Goal: Task Accomplishment & Management: Complete application form

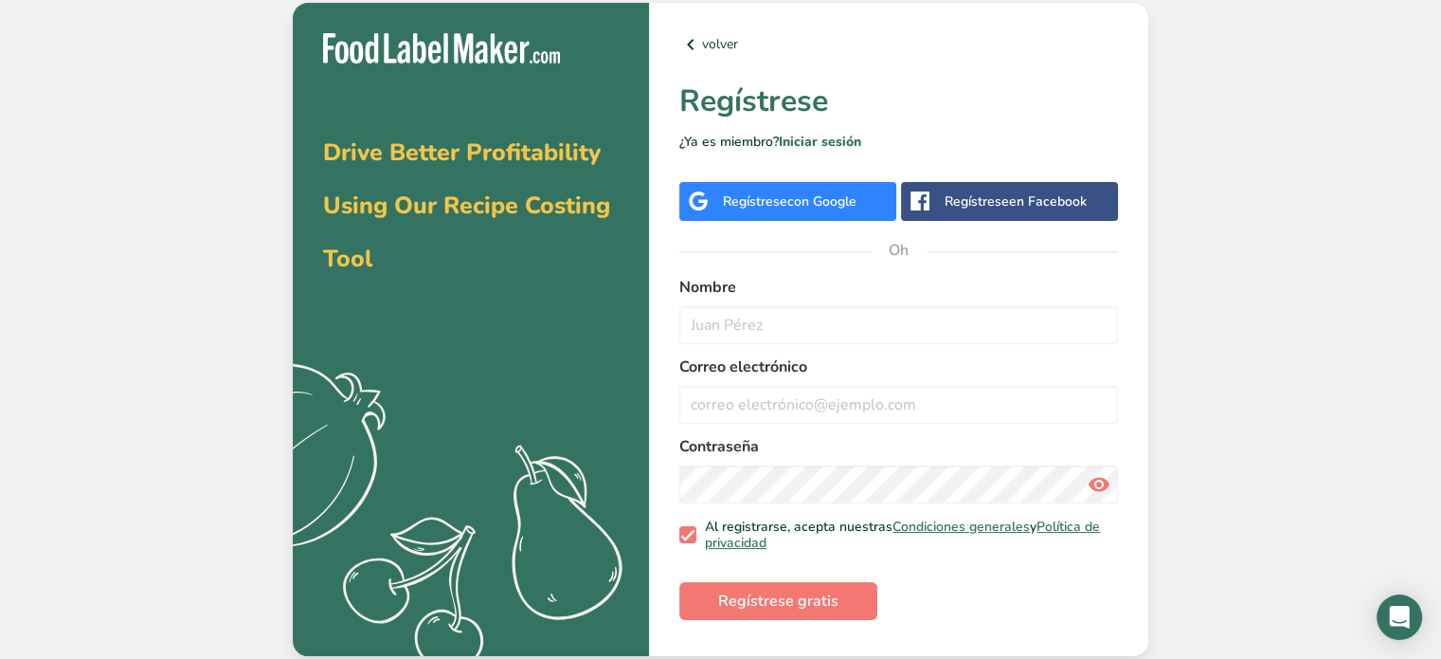
click at [839, 214] on div "Regístrese con Google" at bounding box center [787, 201] width 217 height 39
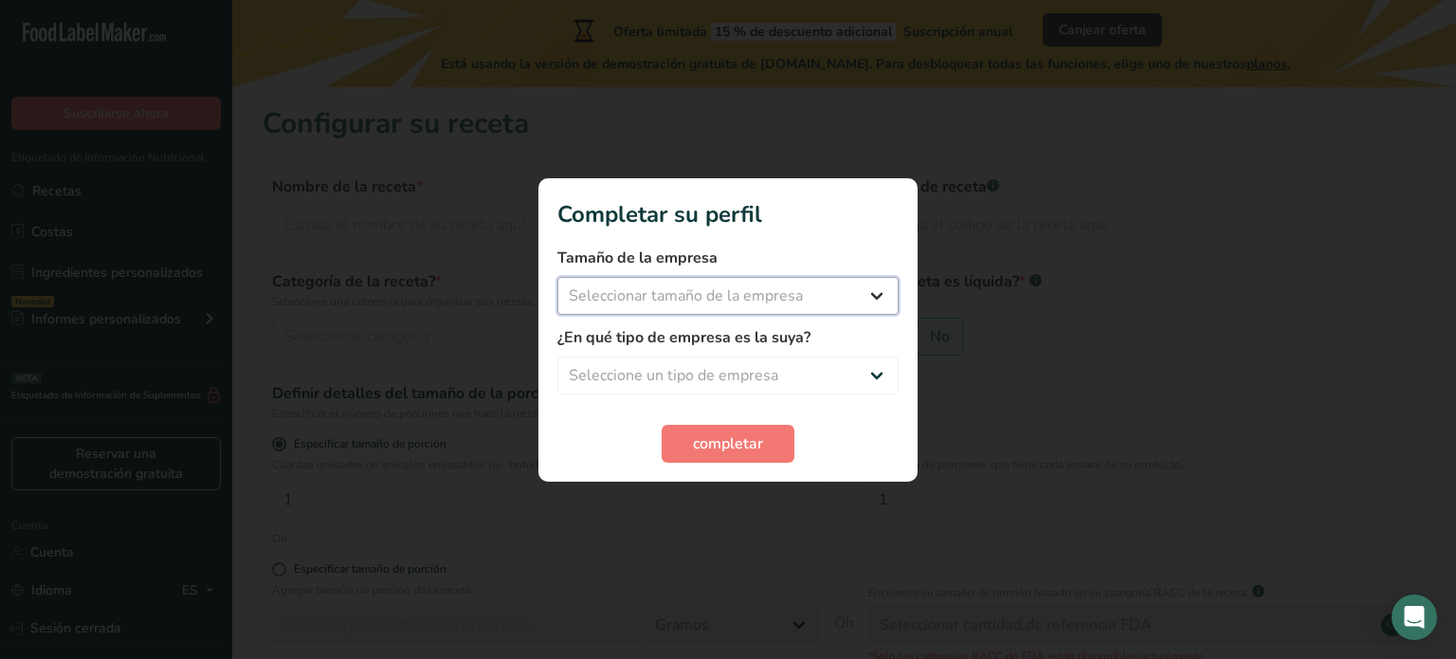
click at [869, 299] on select "Seleccionar tamaño de la empresa Menos de 10 empleados De 10 a 50 empleados De …" at bounding box center [727, 296] width 341 height 38
select select "1"
click at [557, 277] on select "Seleccionar tamaño de la empresa Menos de 10 empleados De 10 a 50 empleados De …" at bounding box center [727, 296] width 341 height 38
click at [769, 374] on select "Seleccione un tipo de empresa Fabricante de alimentos envasados Restaurante y c…" at bounding box center [727, 375] width 341 height 38
select select "8"
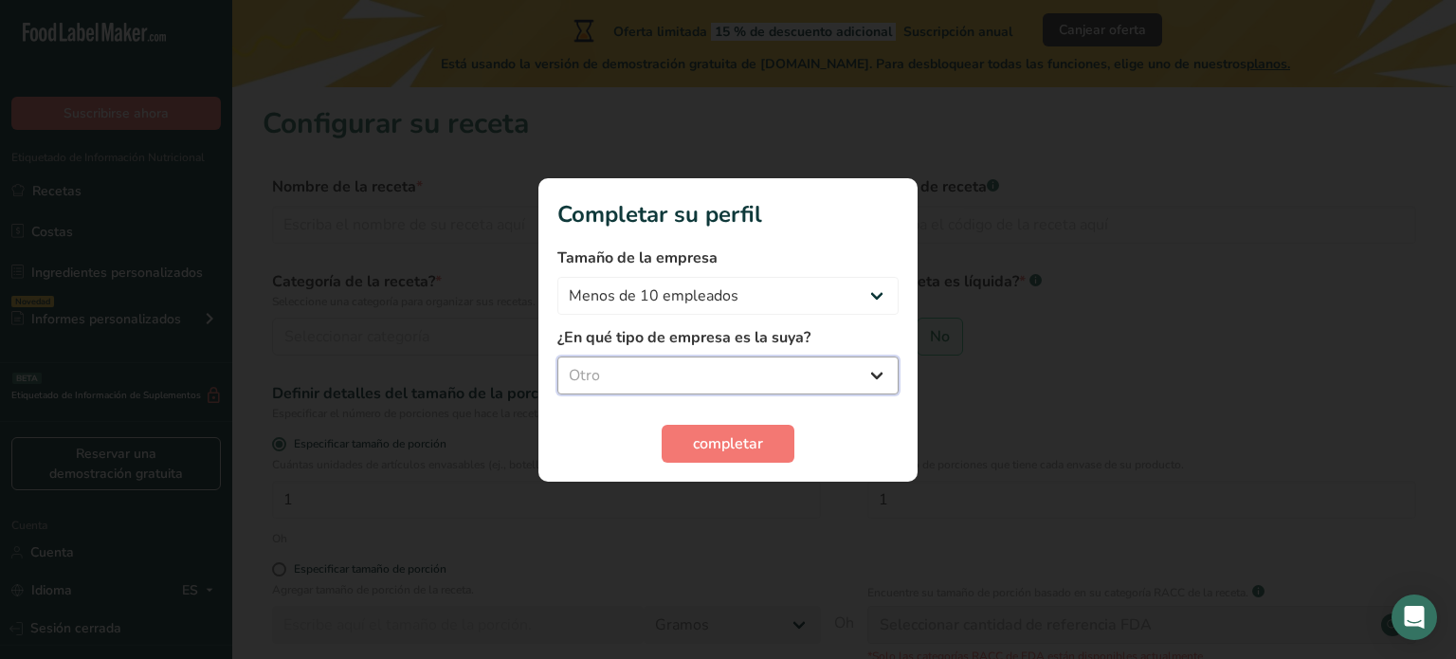
click at [557, 356] on select "Seleccione un tipo de empresa Fabricante de alimentos envasados Restaurante y c…" at bounding box center [727, 375] width 341 height 38
click at [731, 443] on font "completar" at bounding box center [728, 443] width 70 height 21
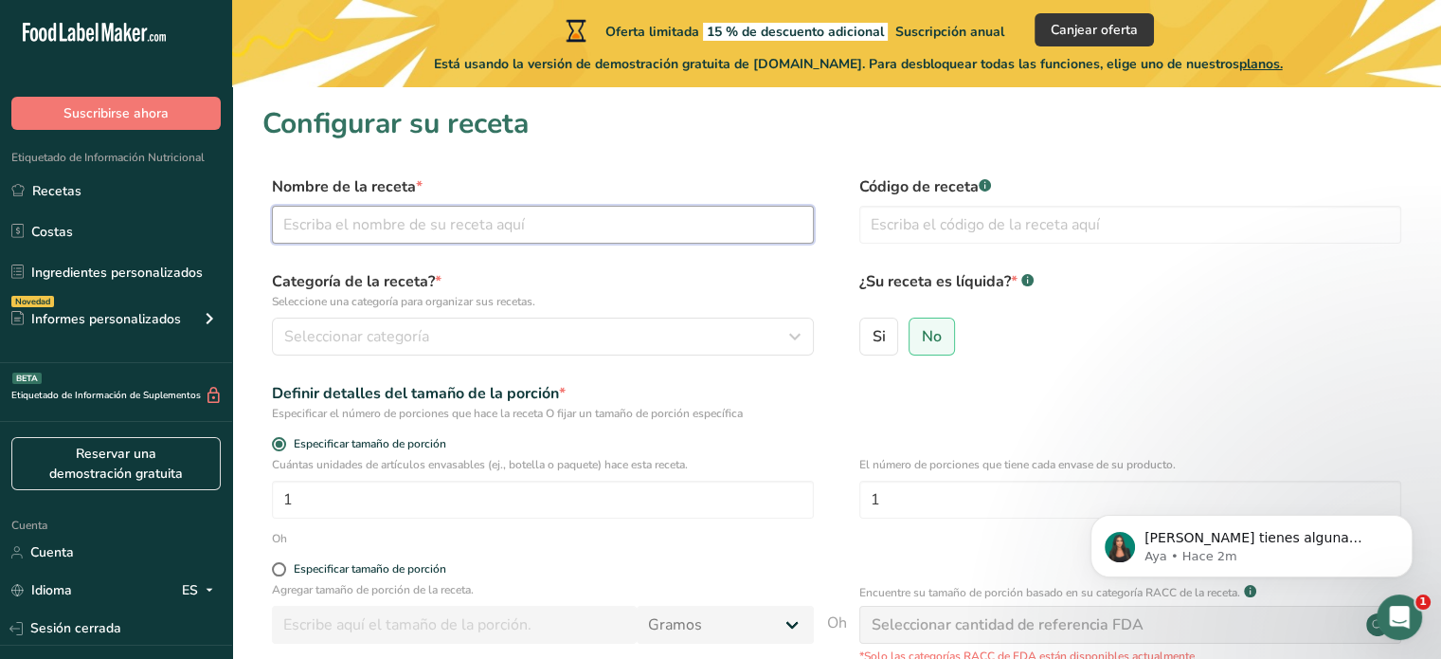
click at [519, 238] on input "text" at bounding box center [543, 225] width 542 height 38
type input "Cacao tostado y molido"
click at [1034, 211] on input "text" at bounding box center [1131, 225] width 542 height 38
type input "Cacao en polvo"
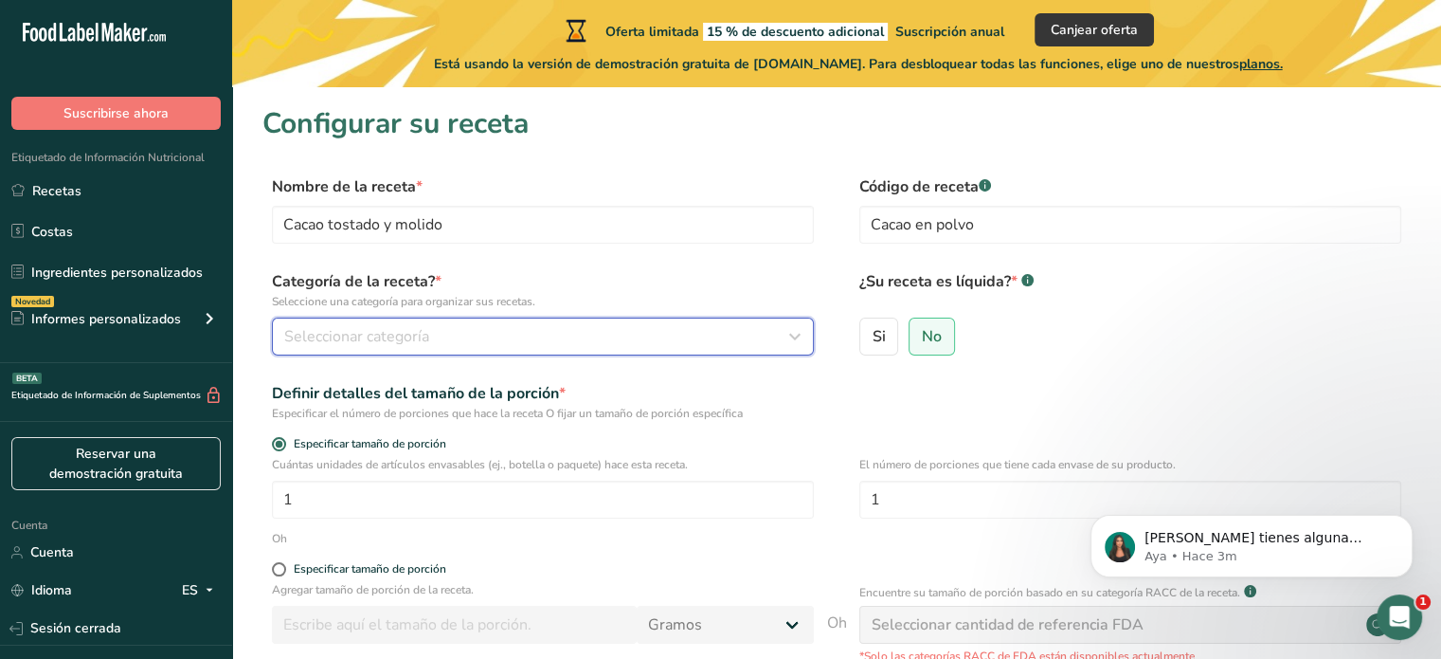
click at [448, 338] on div "Seleccionar categoría" at bounding box center [537, 336] width 506 height 23
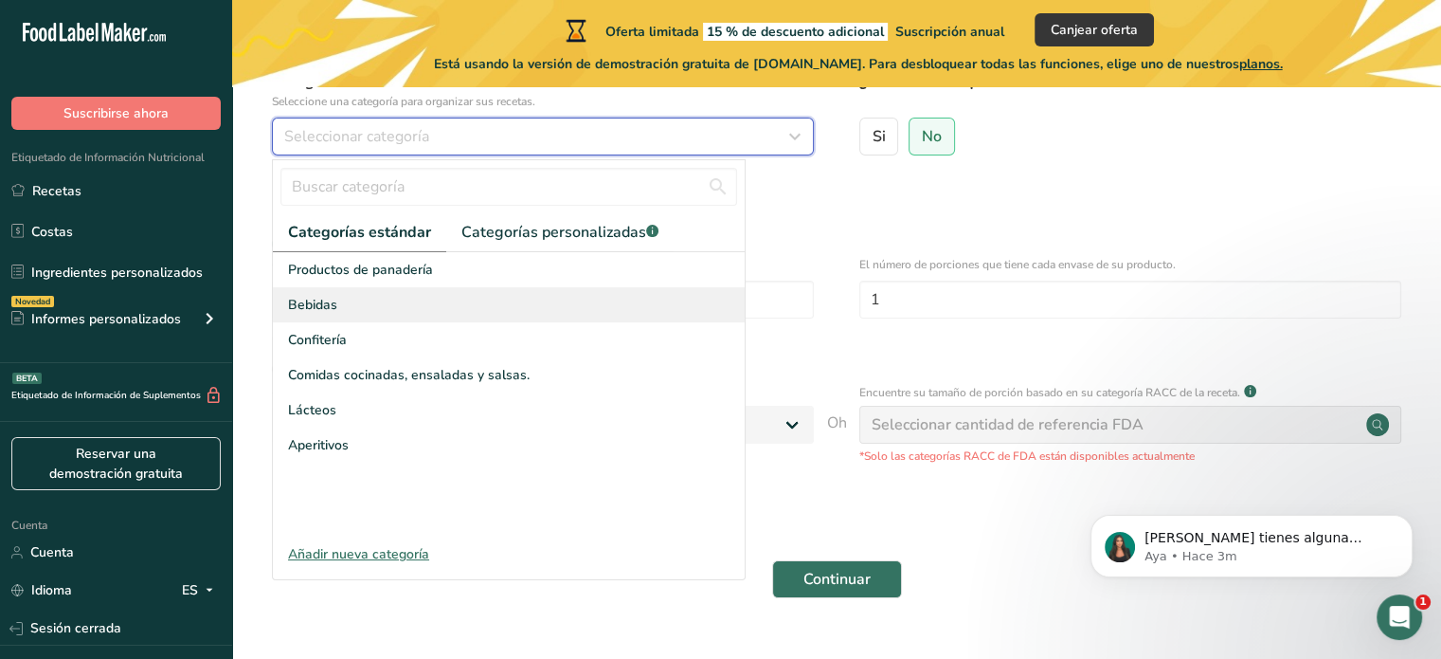
scroll to position [201, 0]
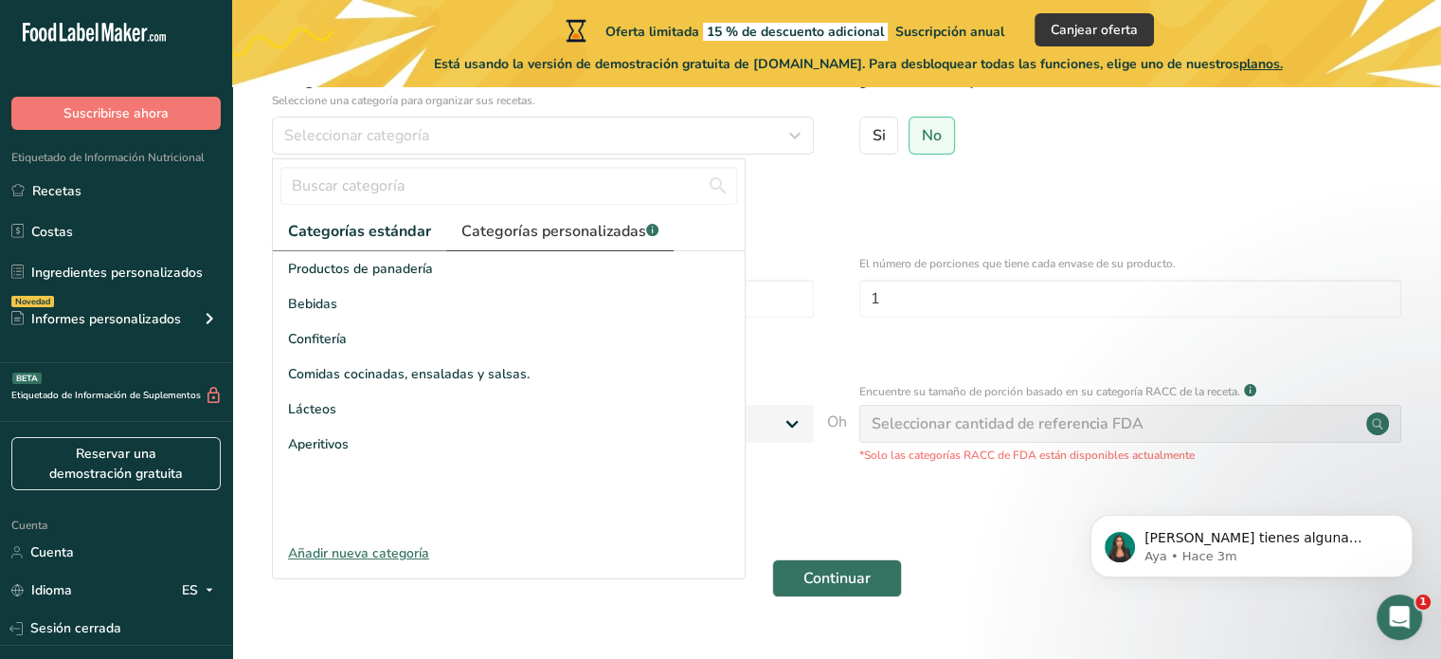
click at [557, 226] on font "Categorías personalizadas" at bounding box center [554, 231] width 185 height 21
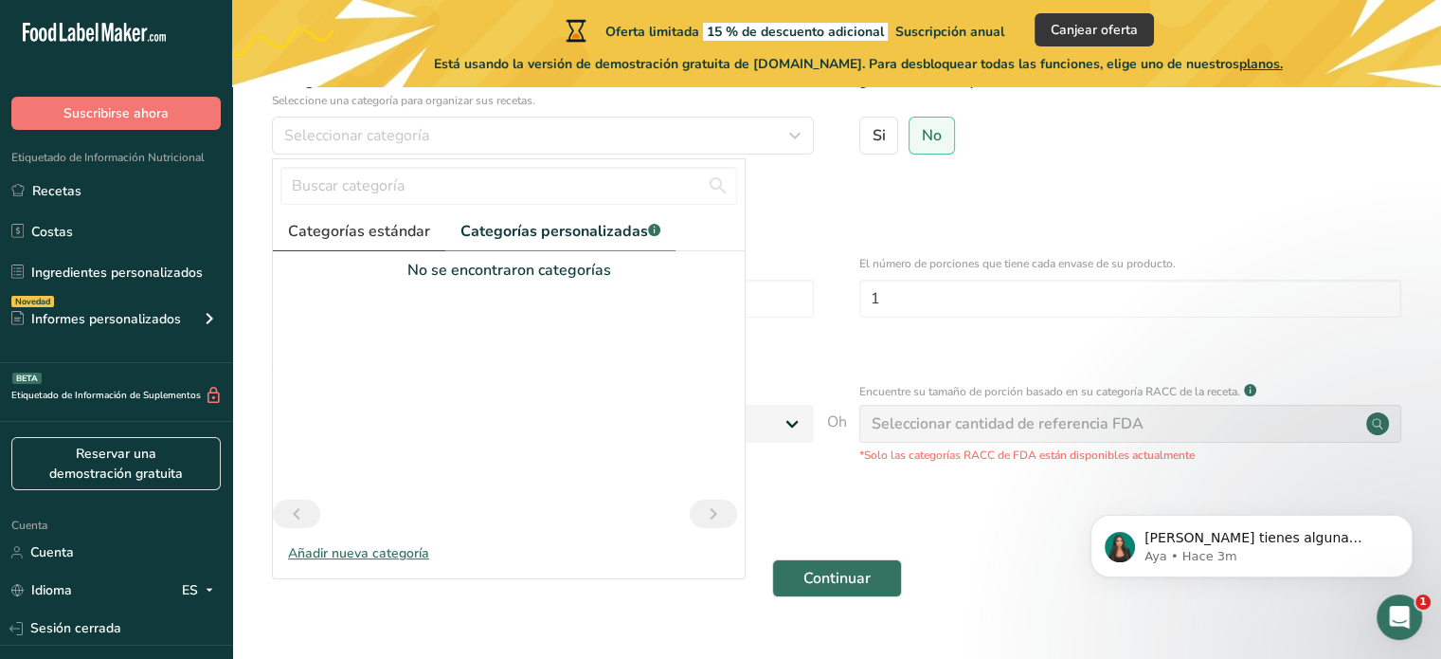
click at [371, 218] on link "Categorías estándar" at bounding box center [359, 231] width 172 height 39
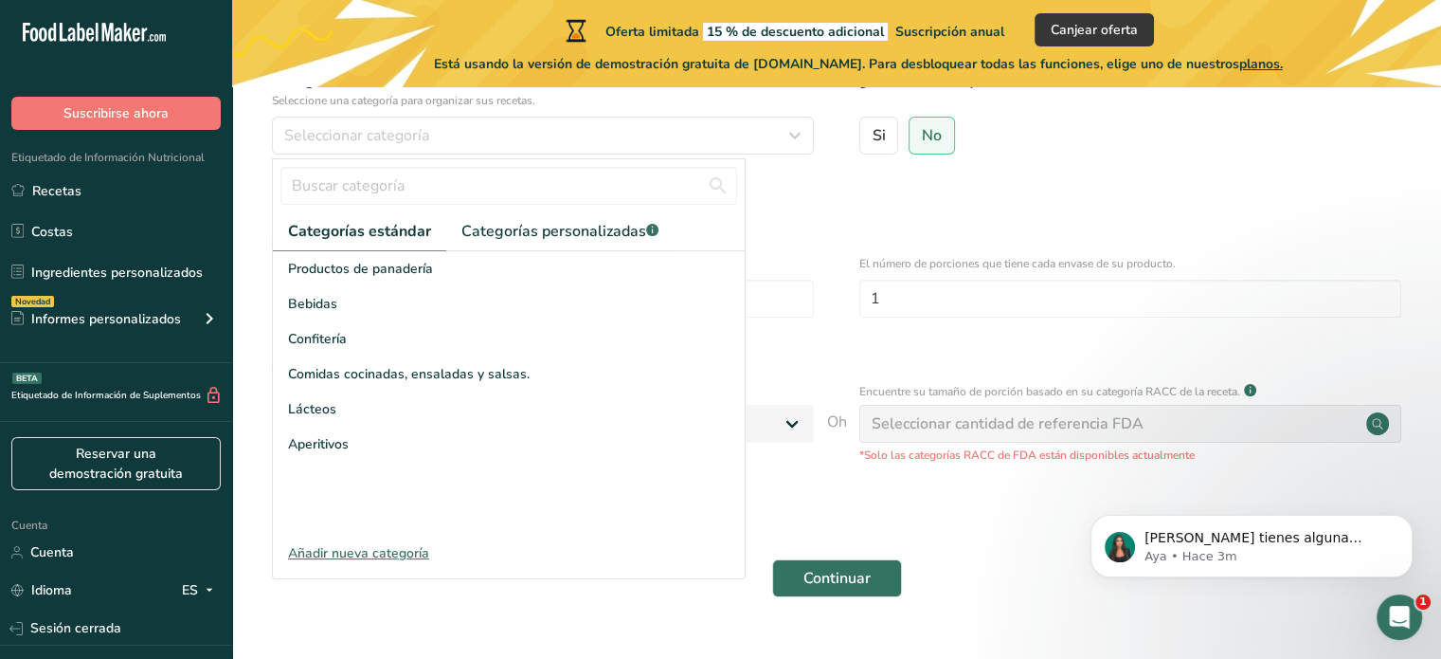
click at [348, 556] on font "Añadir nueva categoría" at bounding box center [358, 553] width 141 height 18
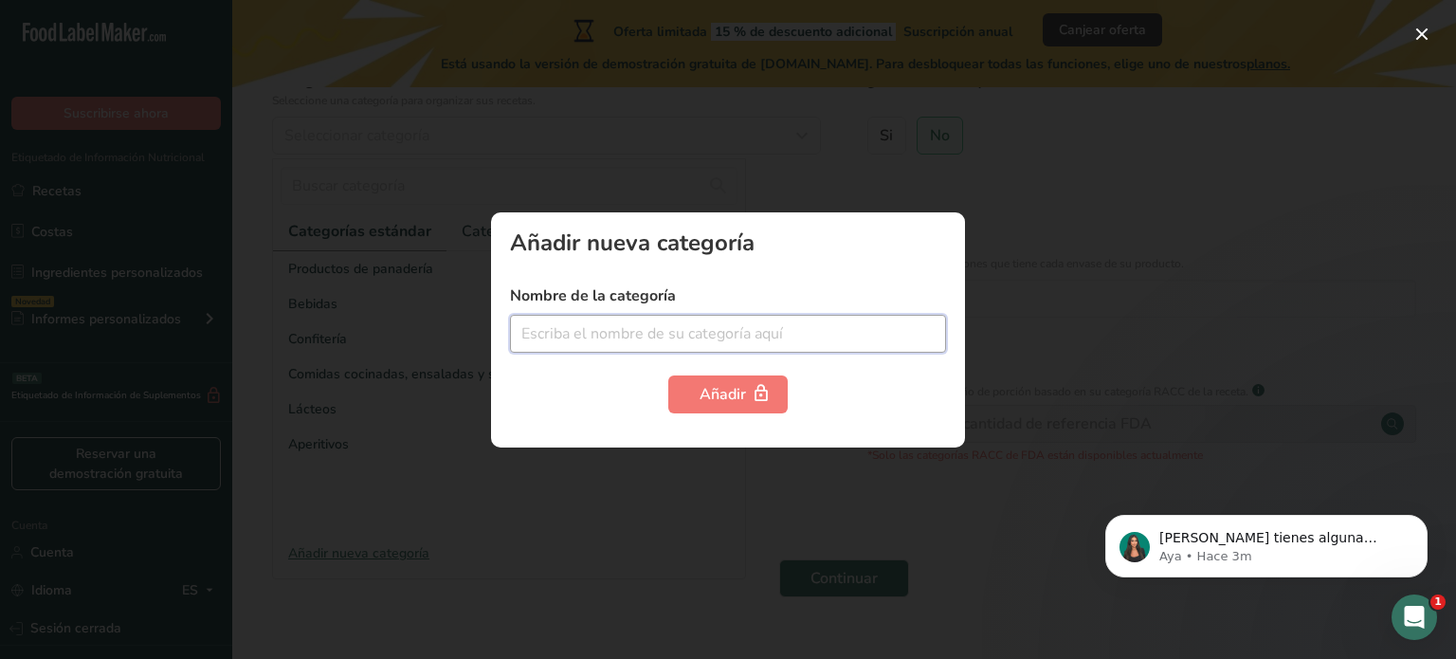
click at [679, 344] on input "text" at bounding box center [728, 334] width 436 height 38
paste input "Cacao en polvo natural sin azúcar"
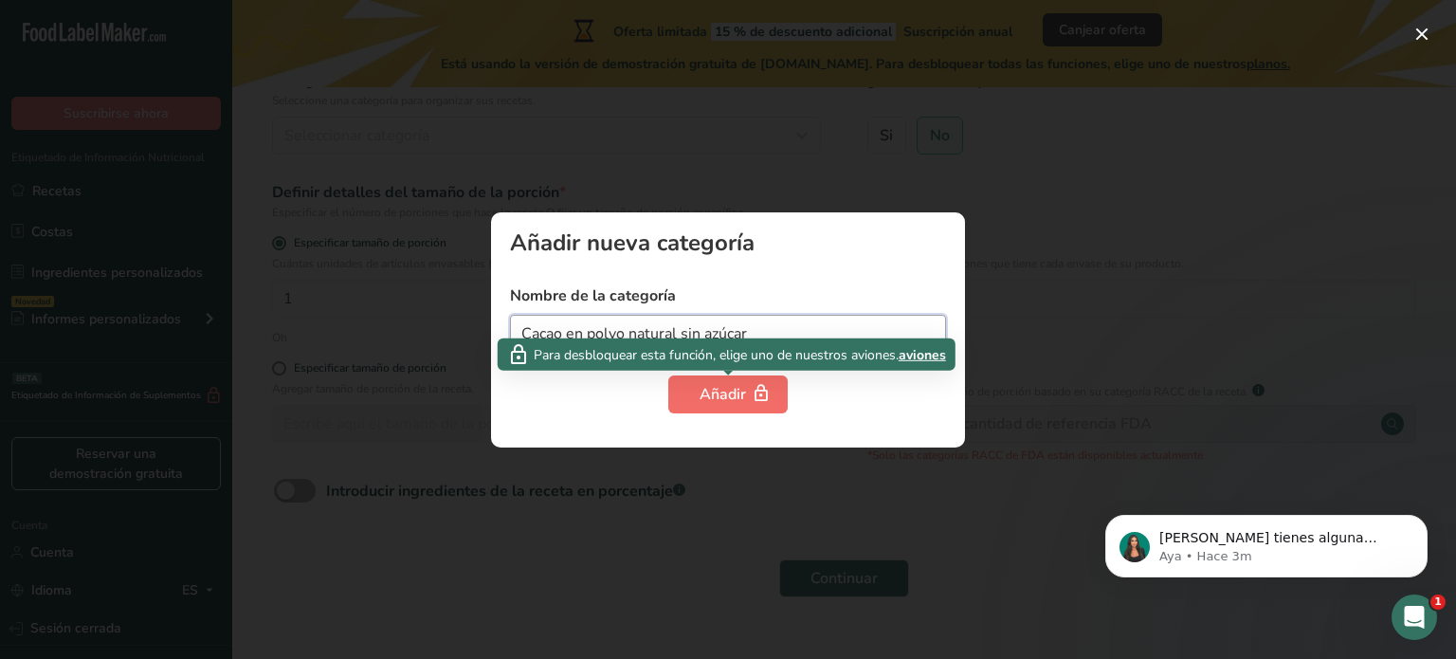
type input "Cacao en polvo natural sin azúcar"
click at [695, 398] on button "Añadir" at bounding box center [727, 394] width 119 height 38
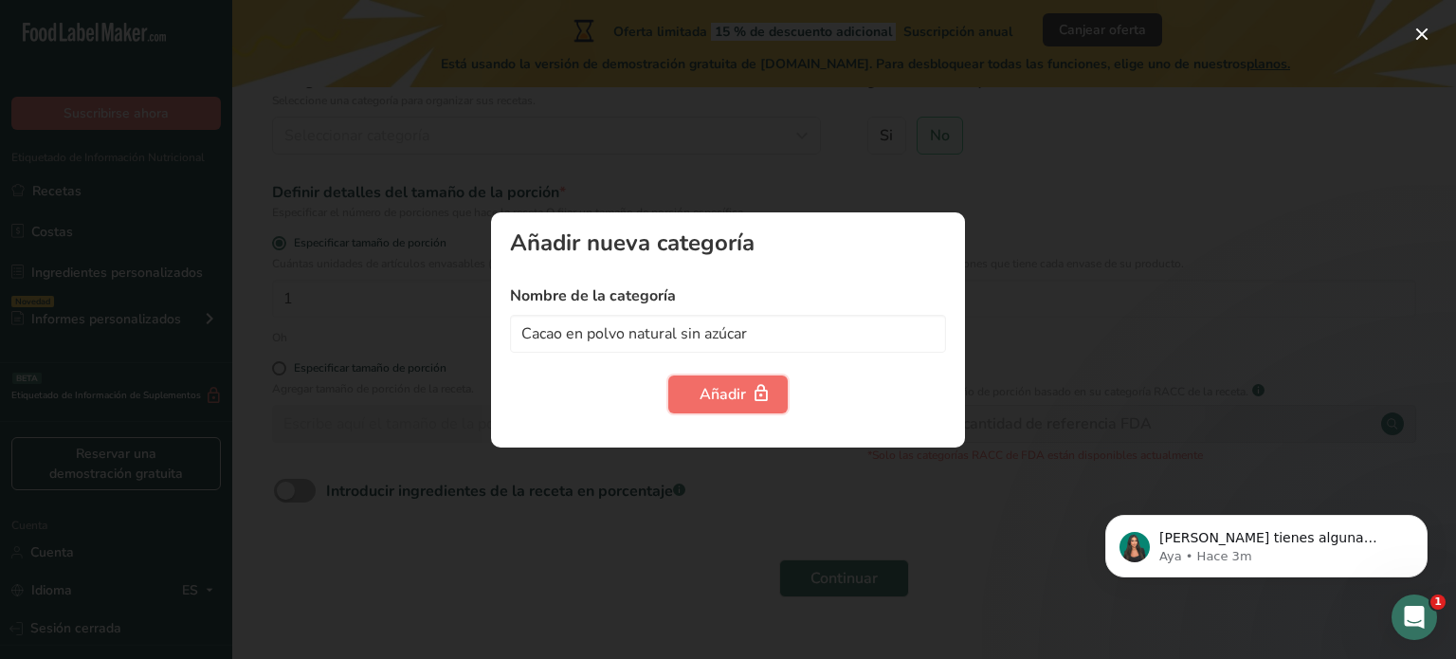
click at [695, 398] on button "Añadir" at bounding box center [727, 394] width 119 height 38
click at [826, 322] on input "Cacao en polvo natural sin azúcar" at bounding box center [728, 334] width 436 height 38
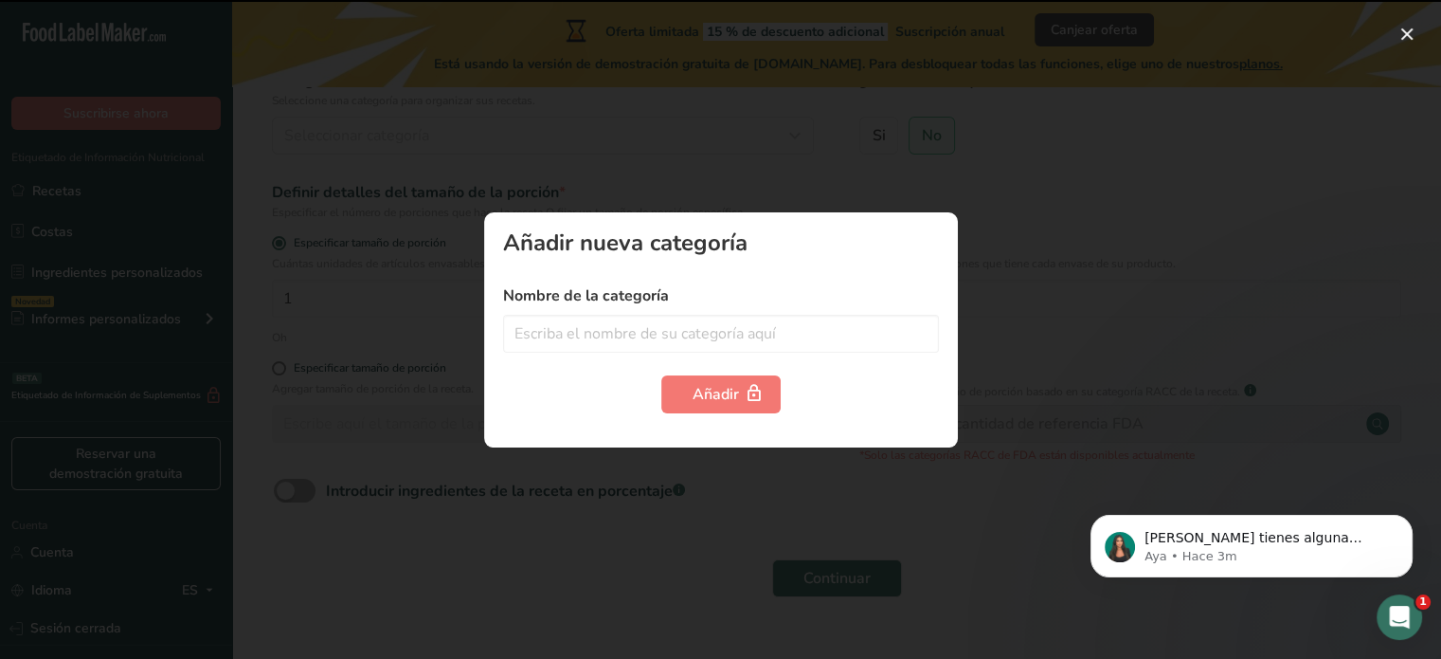
click at [785, 81] on div at bounding box center [720, 329] width 1441 height 659
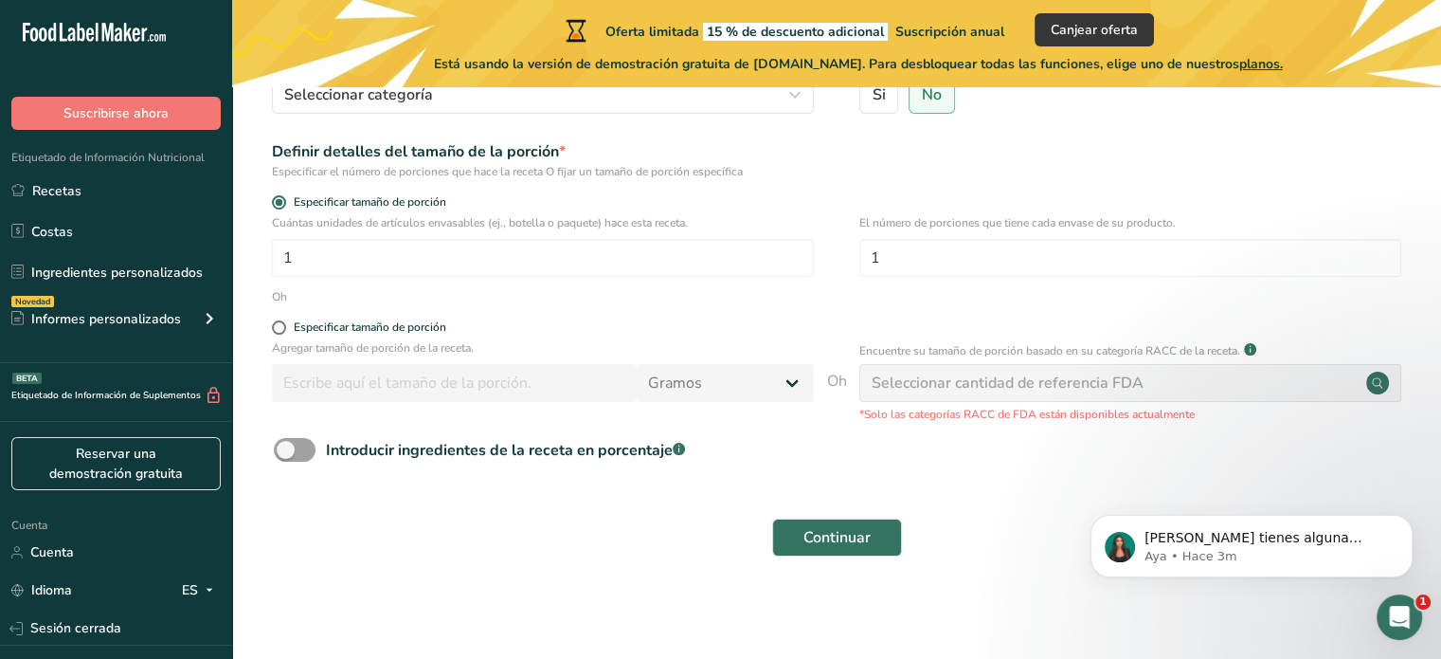
scroll to position [0, 0]
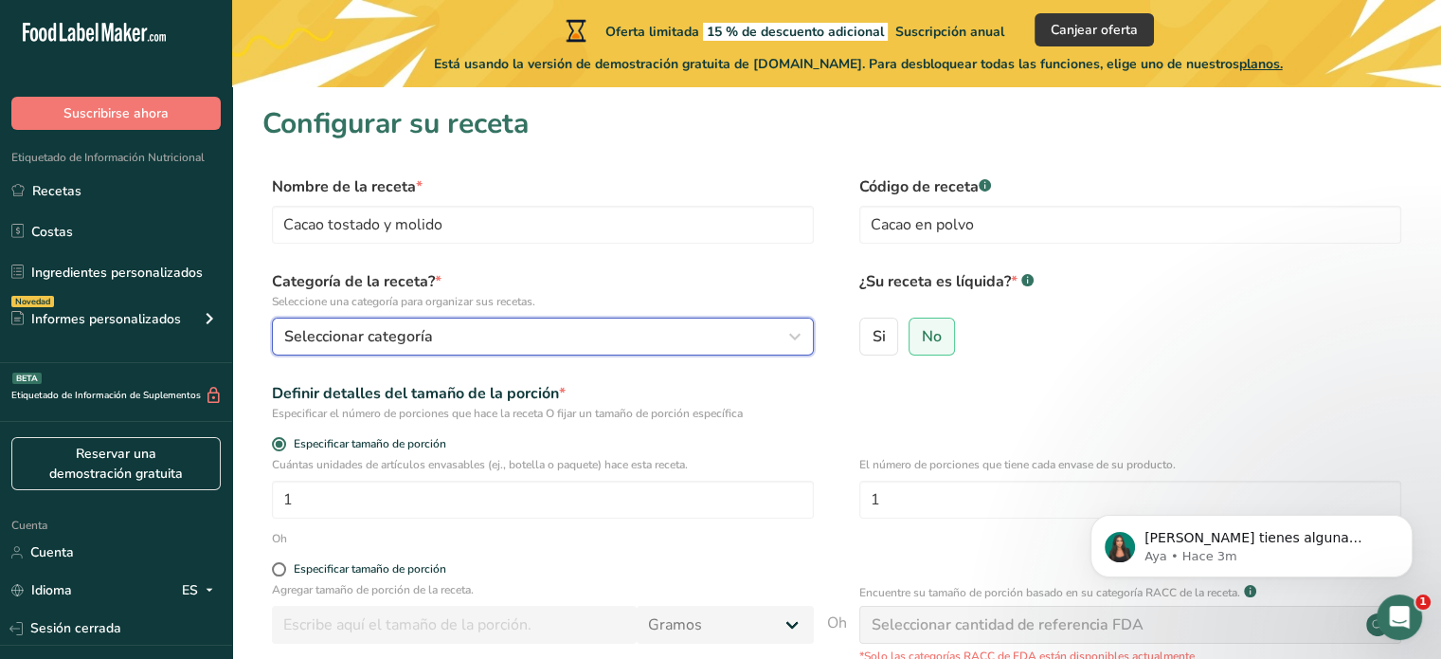
click at [807, 347] on button "Seleccionar categoría" at bounding box center [543, 336] width 542 height 38
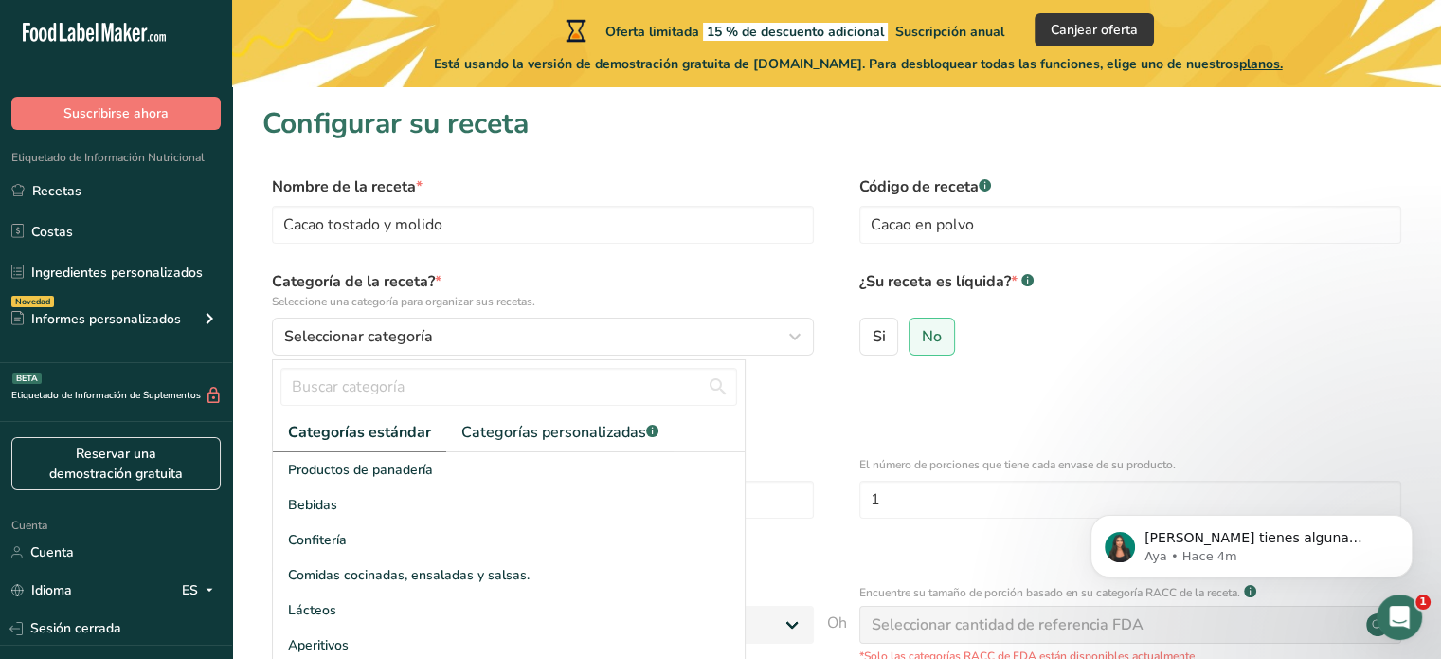
click at [713, 279] on label "Categoría de la receta? * Seleccione una categoría para organizar sus recetas." at bounding box center [543, 290] width 542 height 40
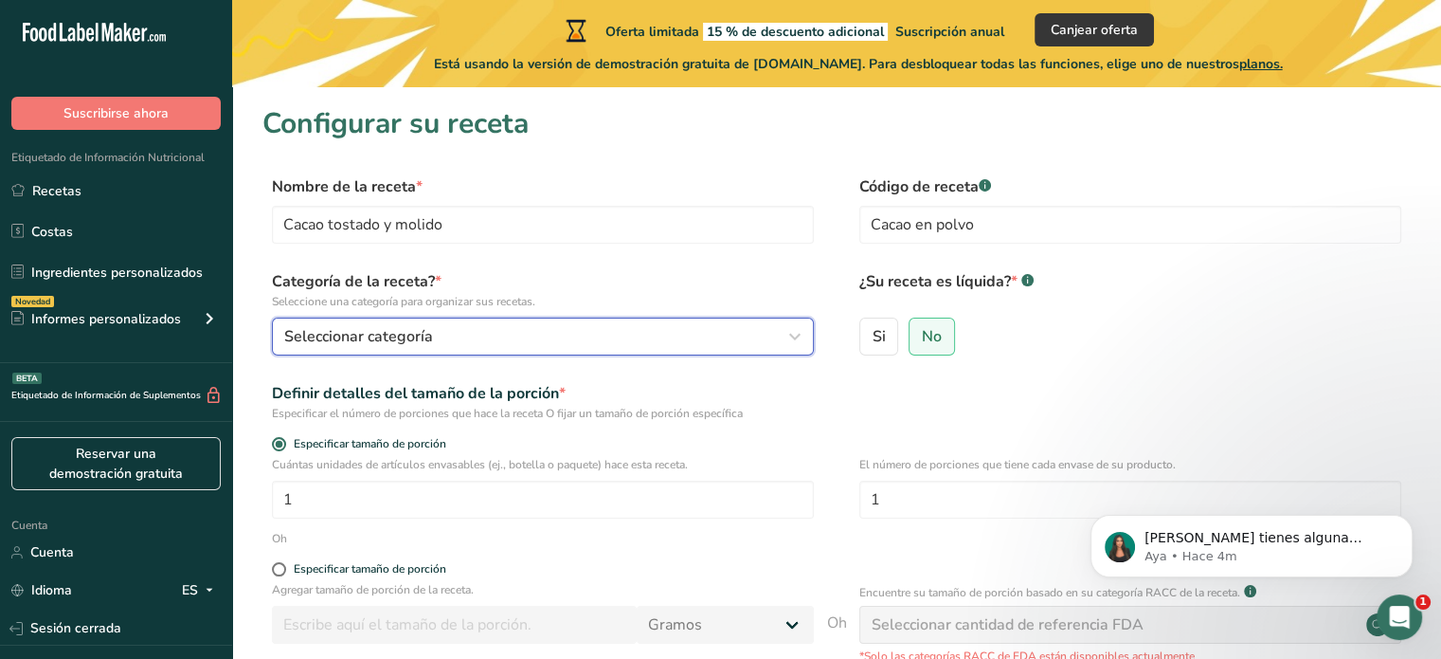
click at [622, 340] on div "Seleccionar categoría" at bounding box center [537, 336] width 506 height 23
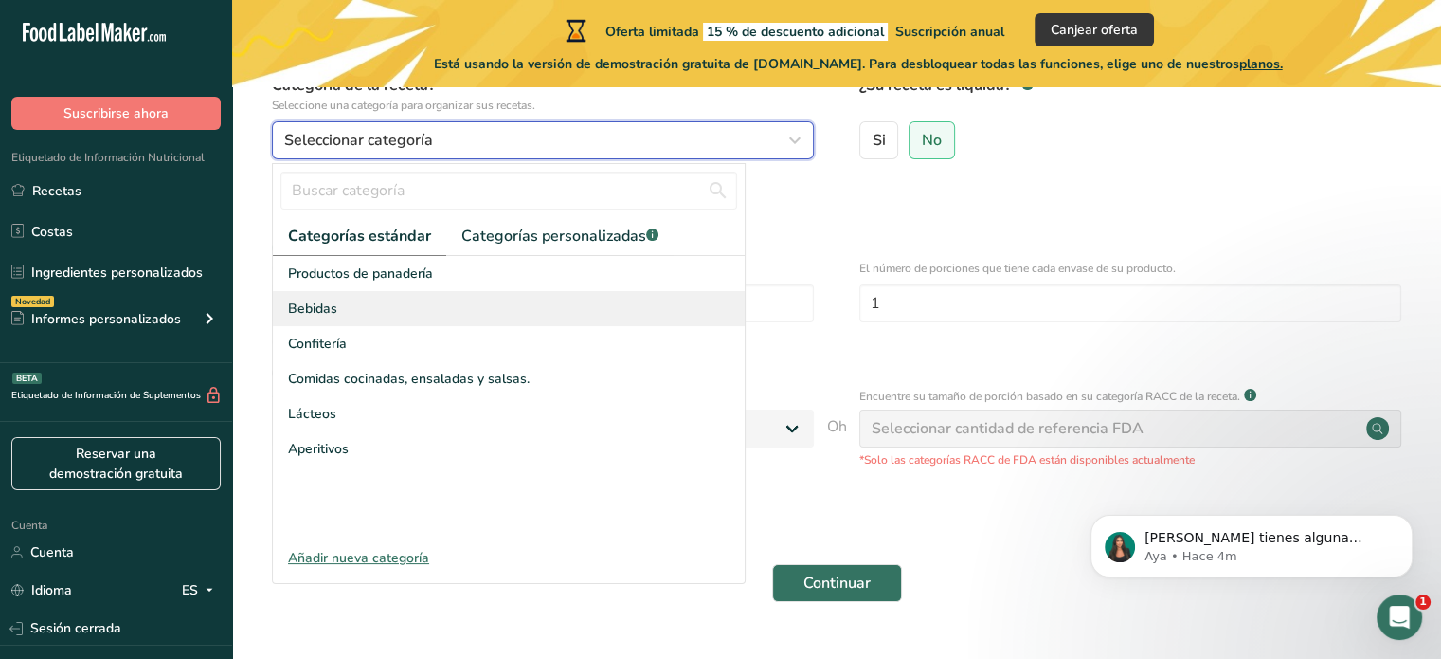
scroll to position [201, 0]
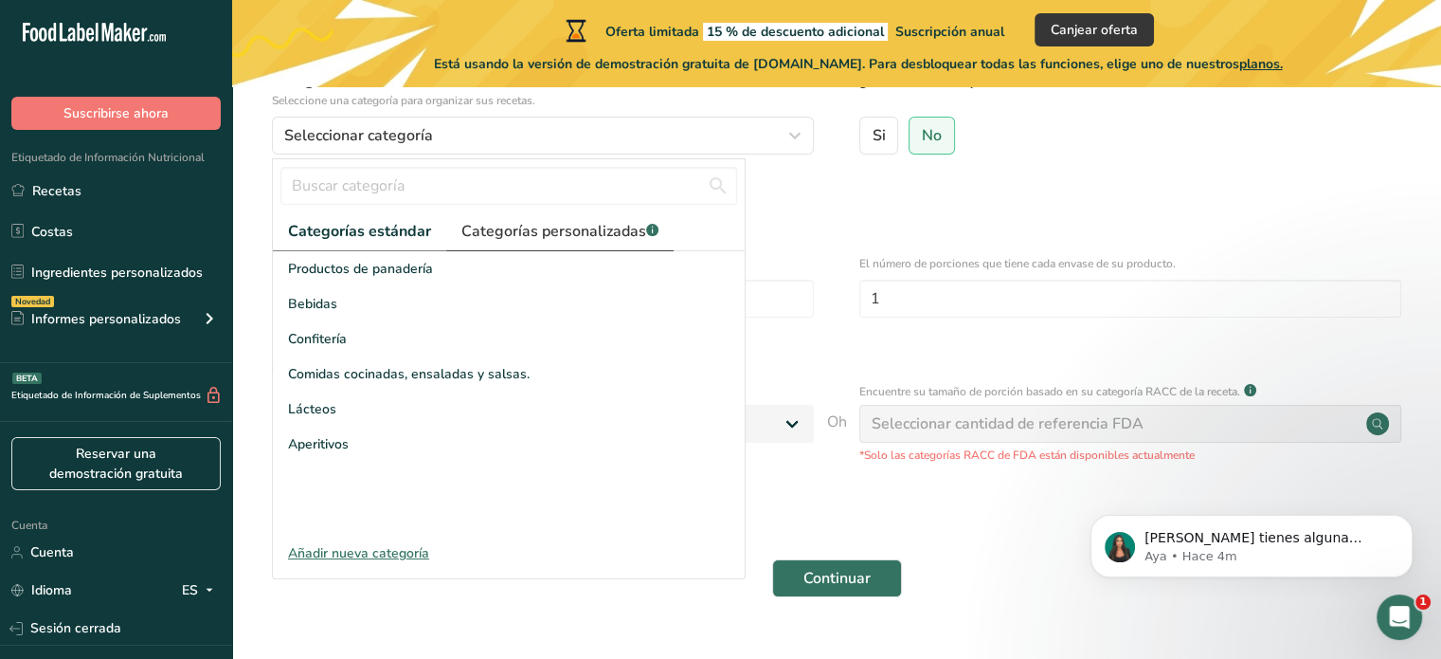
click at [561, 228] on font "Categorías personalizadas" at bounding box center [554, 231] width 185 height 21
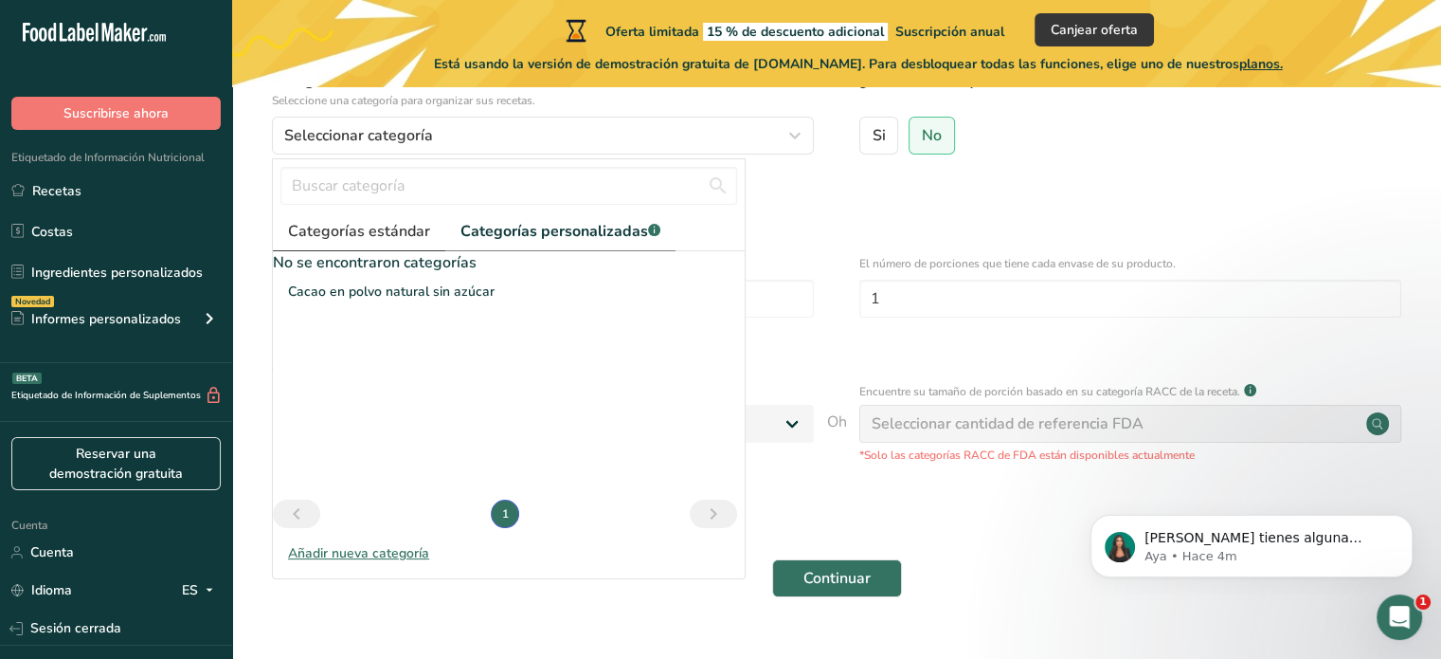
click at [370, 230] on font "Categorías estándar" at bounding box center [359, 231] width 142 height 21
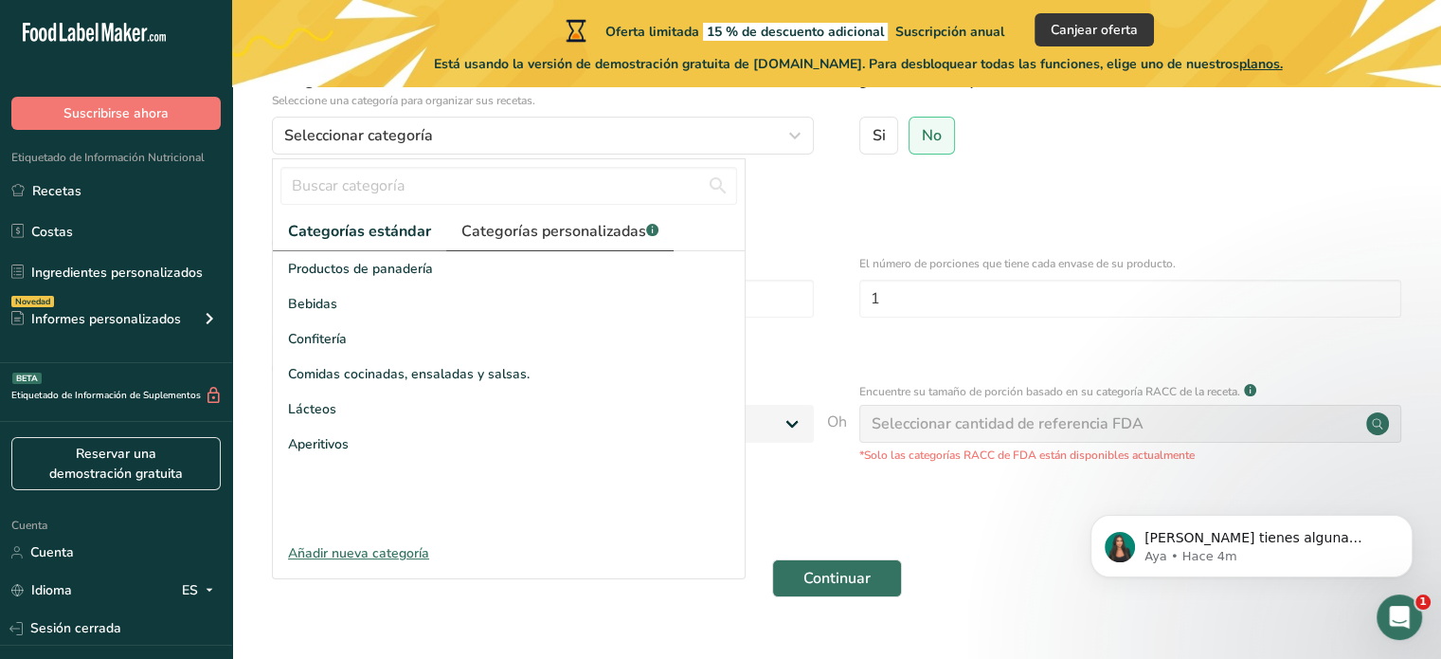
click at [482, 218] on link "Categorías personalizadas .a-a{fill:#347362;}.b-a{fill:#fff;}" at bounding box center [559, 231] width 227 height 39
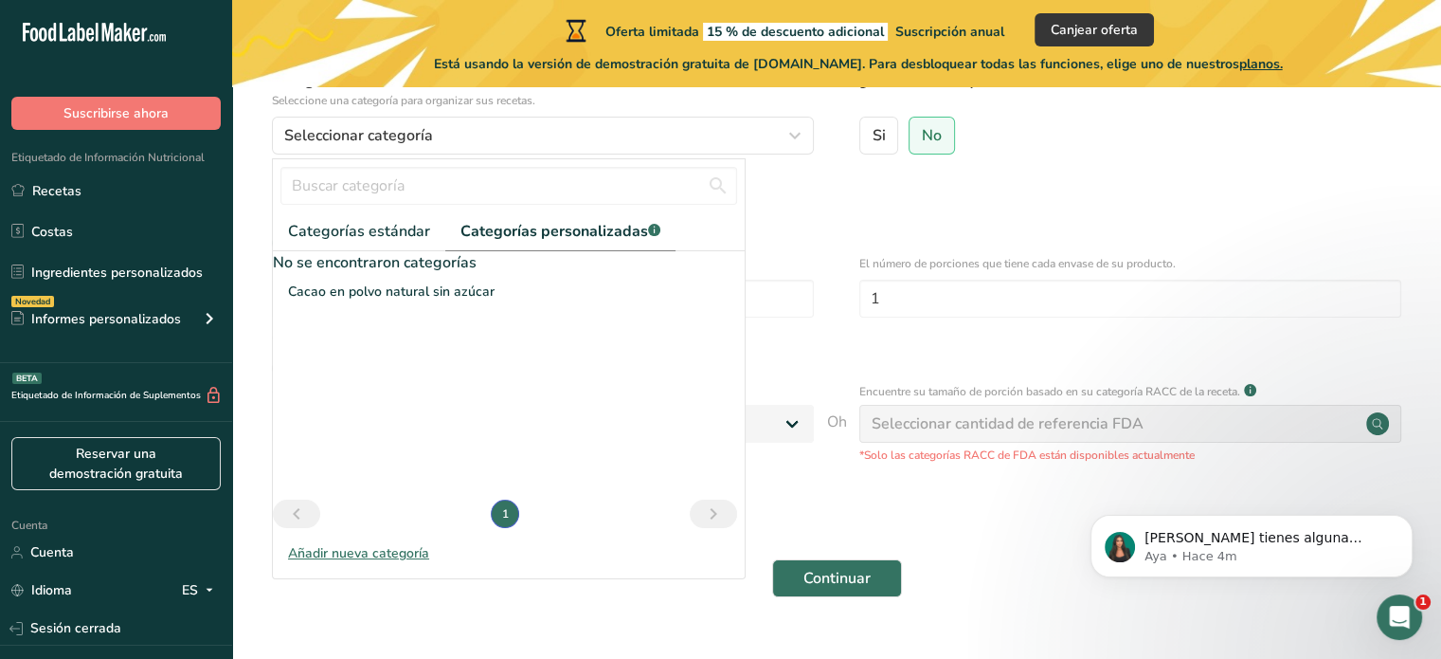
click at [422, 292] on font "Cacao en polvo natural sin azúcar" at bounding box center [391, 291] width 207 height 18
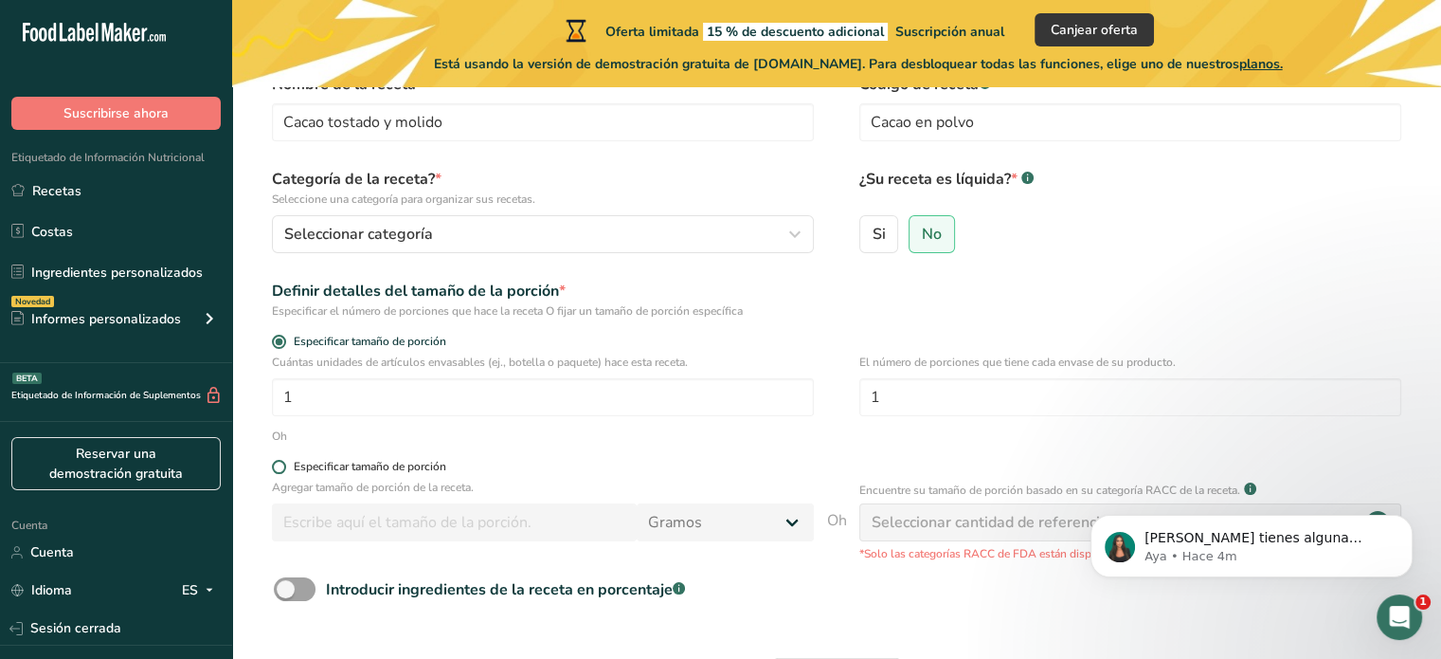
scroll to position [82, 0]
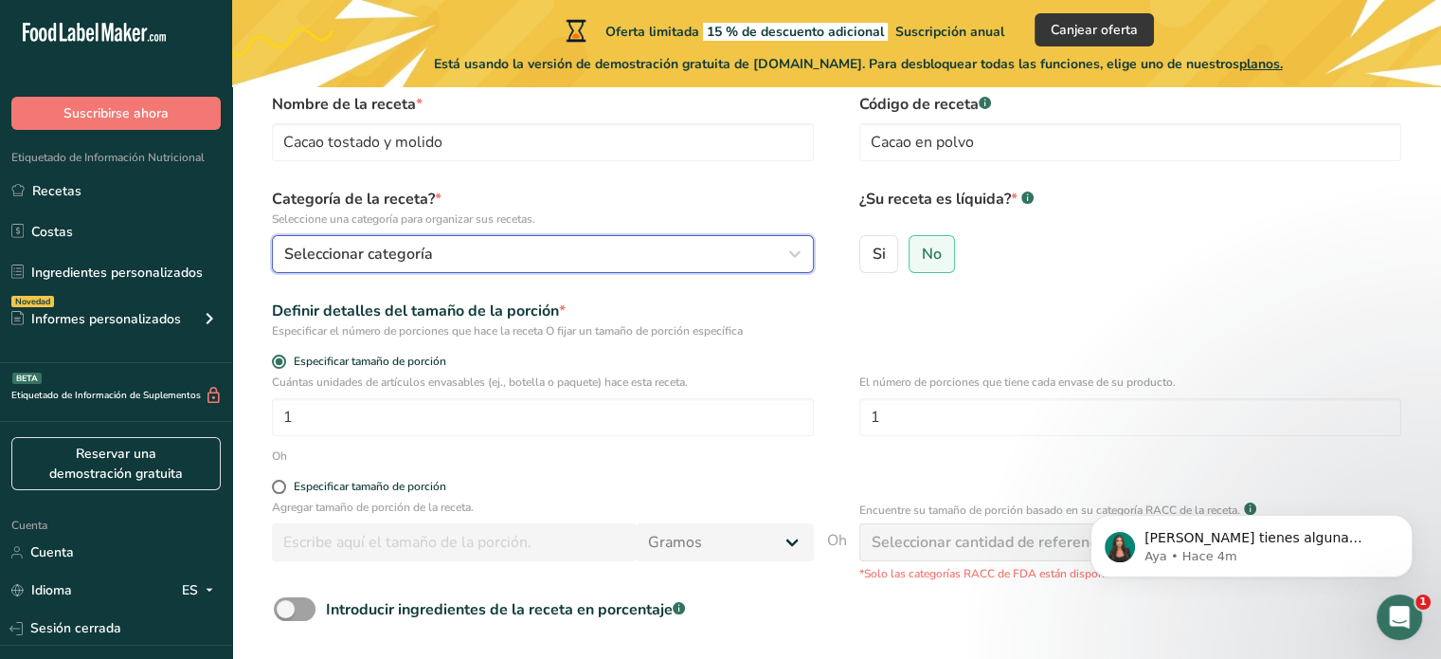
click at [741, 264] on div "Seleccionar categoría" at bounding box center [537, 254] width 506 height 23
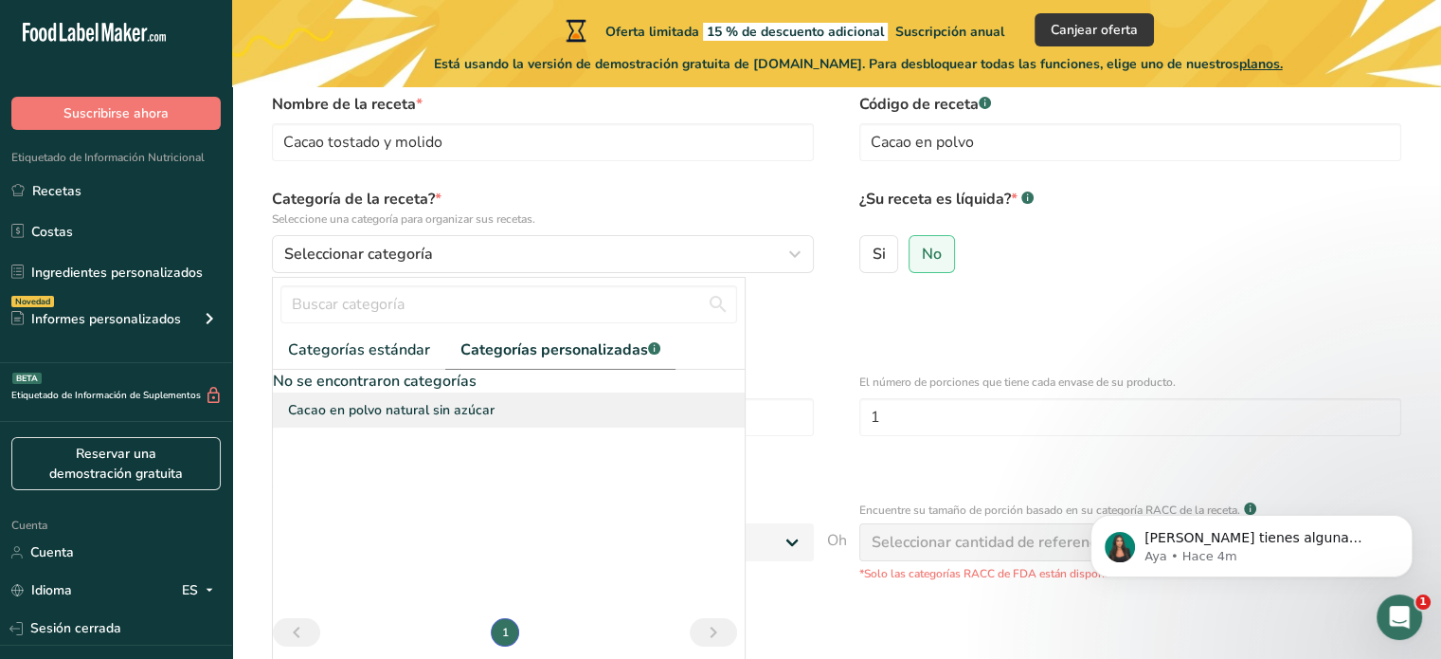
click at [428, 413] on font "Cacao en polvo natural sin azúcar" at bounding box center [391, 410] width 207 height 18
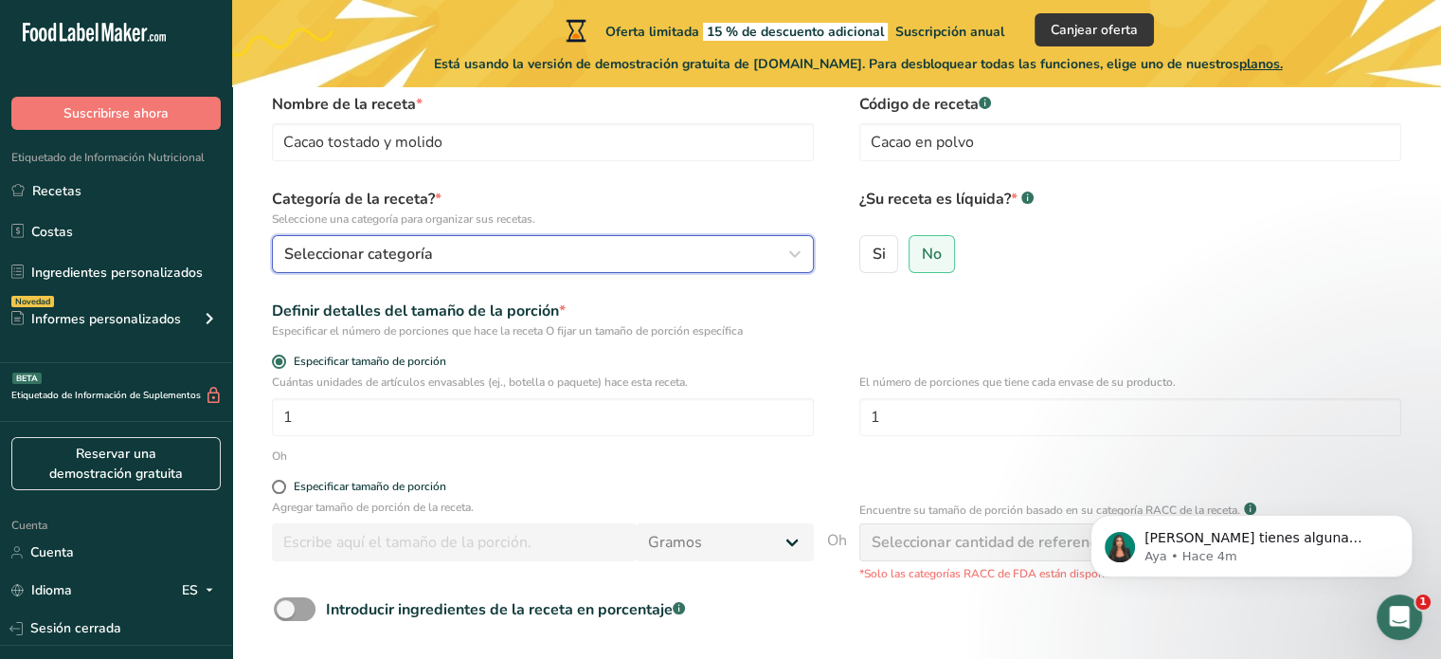
click at [575, 265] on button "Seleccionar categoría" at bounding box center [543, 254] width 542 height 38
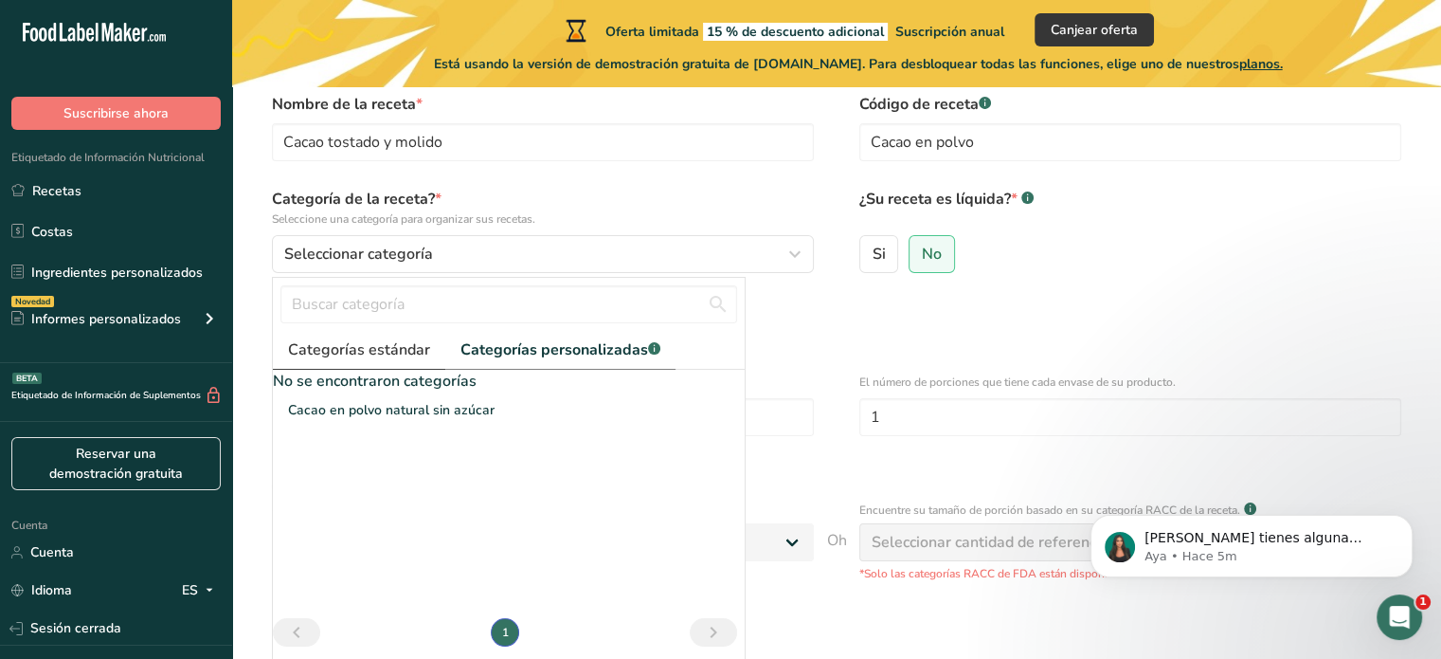
click at [427, 340] on link "Categorías estándar" at bounding box center [359, 350] width 172 height 39
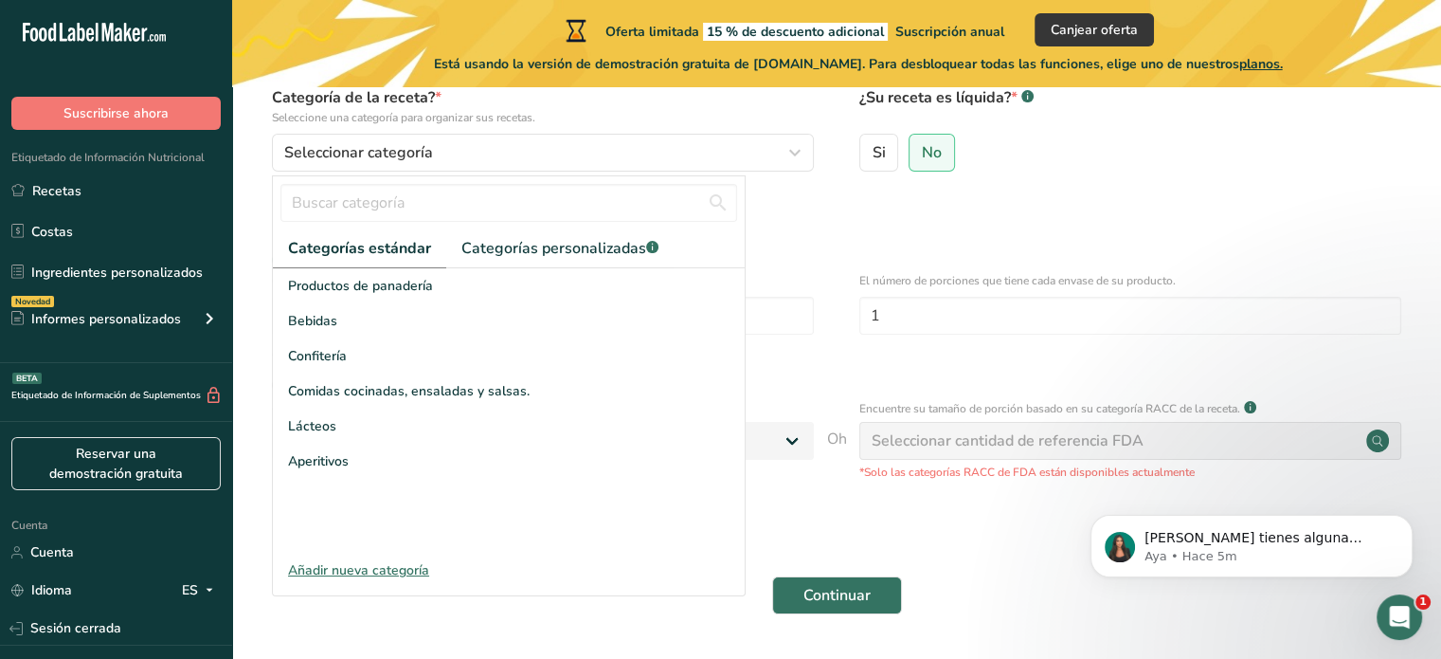
scroll to position [193, 0]
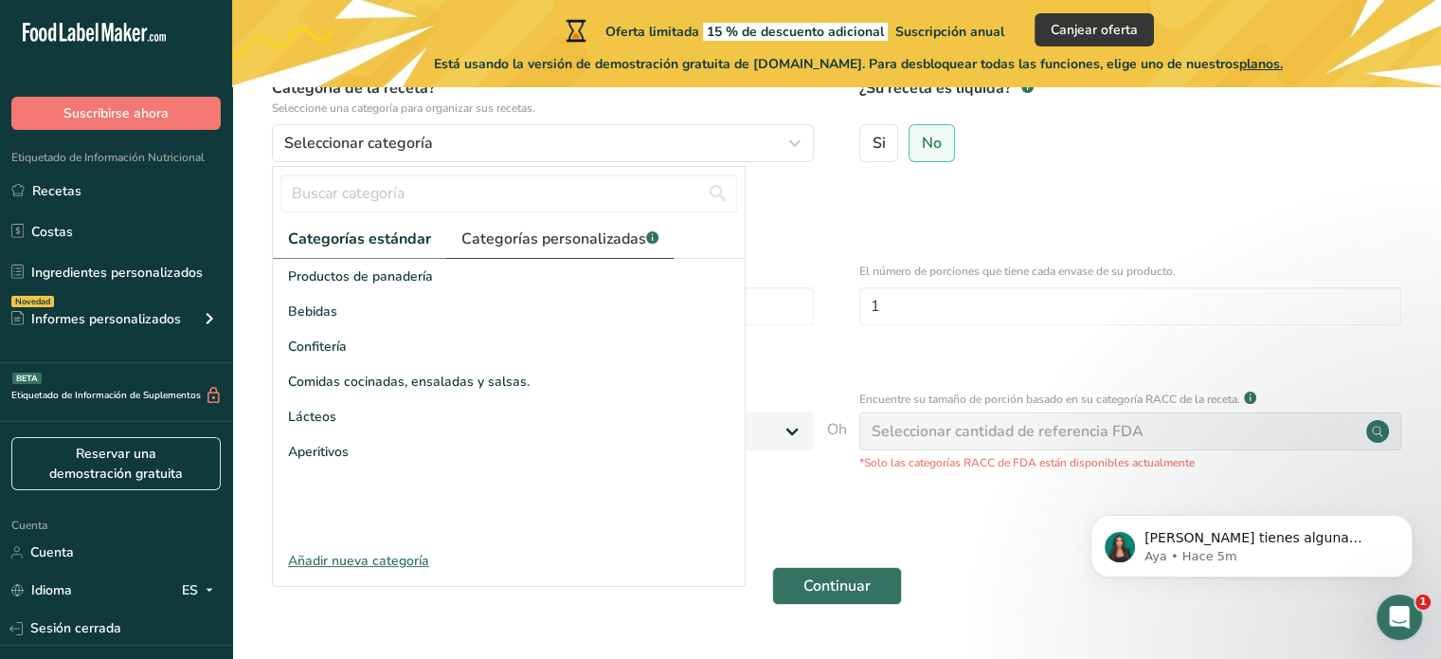
click at [568, 255] on link "Categorías personalizadas .a-a{fill:#347362;}.b-a{fill:#fff;}" at bounding box center [559, 239] width 227 height 39
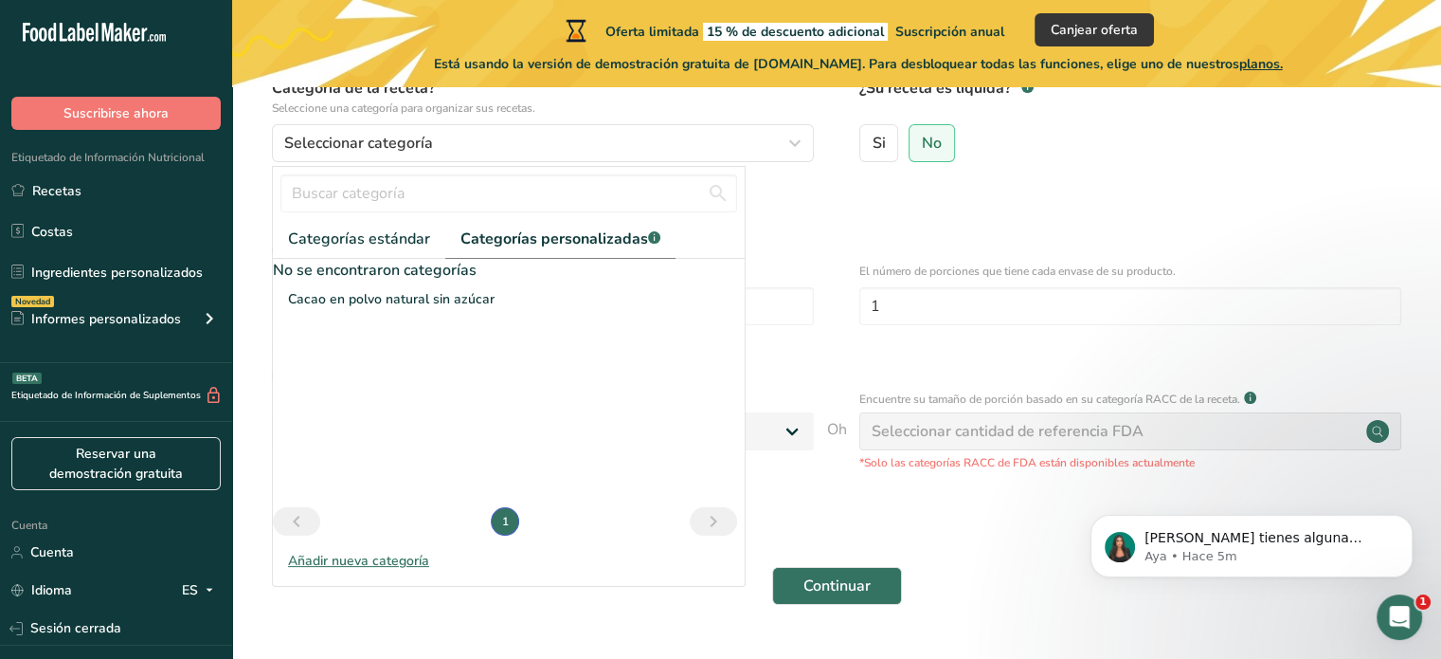
click at [364, 292] on font "Cacao en polvo natural sin azúcar" at bounding box center [391, 299] width 207 height 18
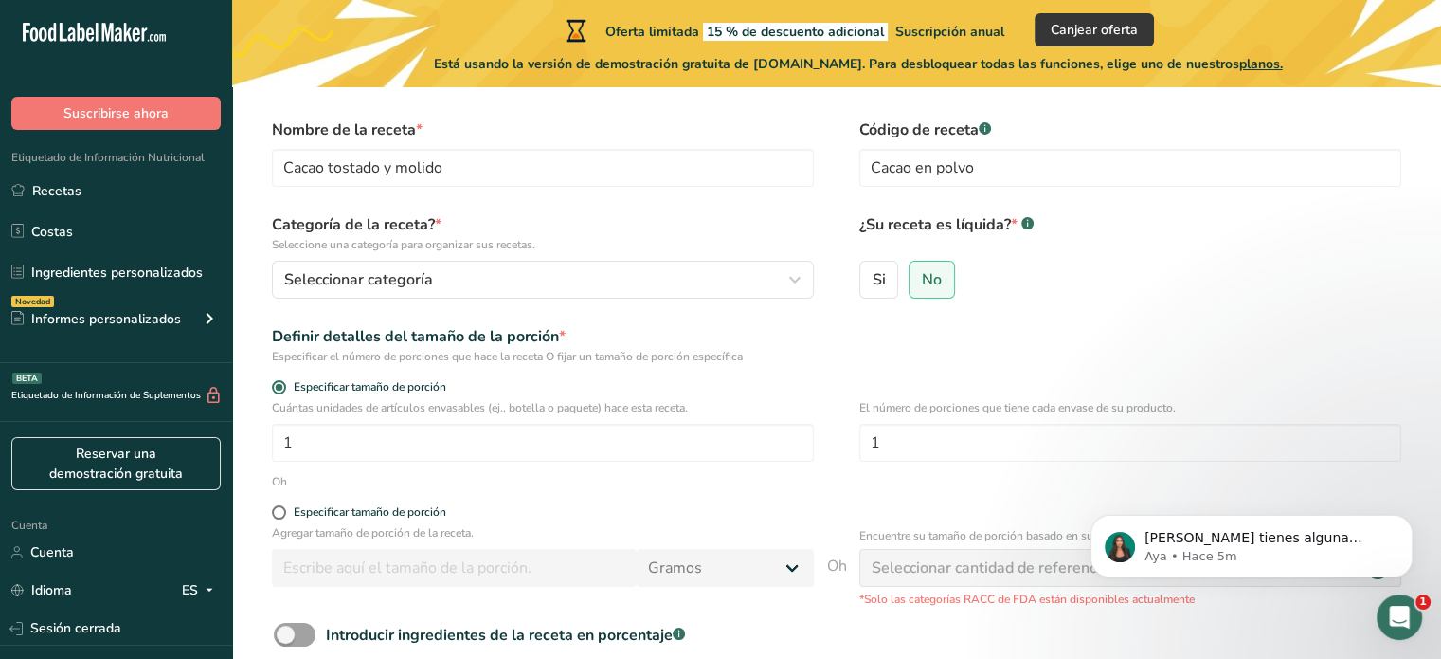
scroll to position [52, 0]
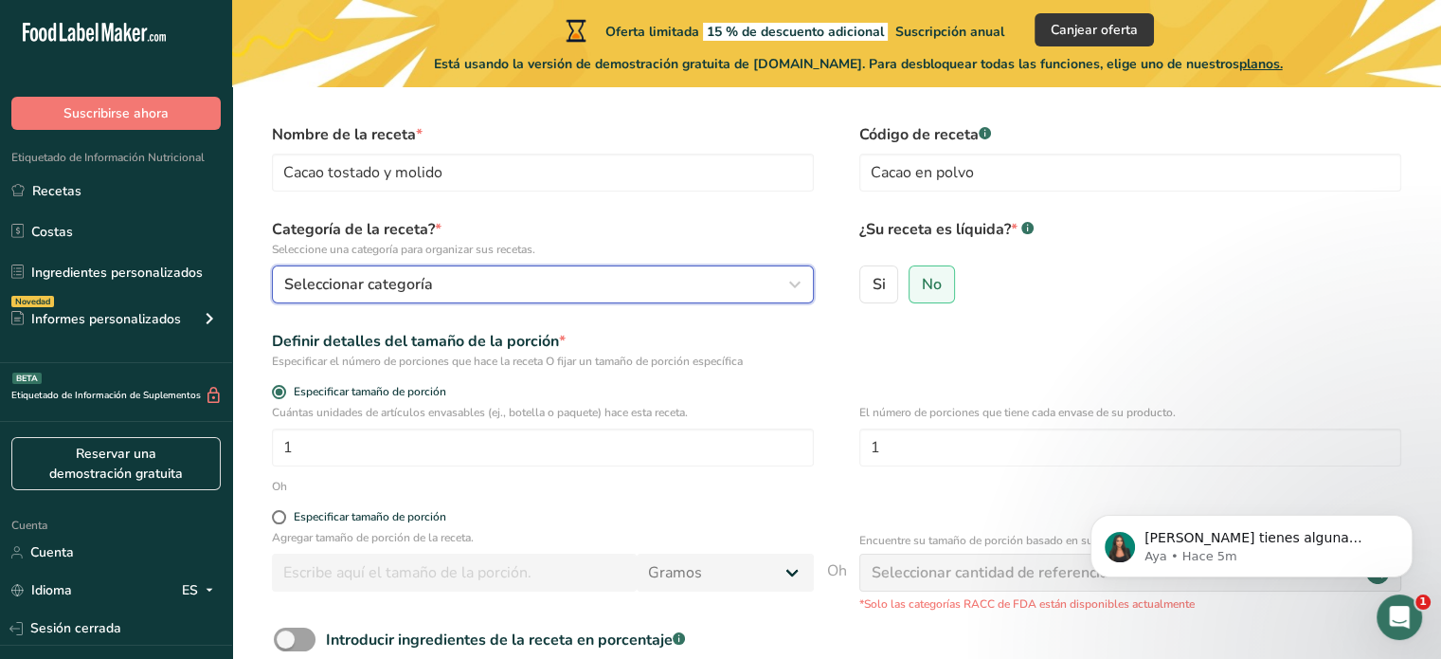
click at [667, 268] on button "Seleccionar categoría" at bounding box center [543, 284] width 542 height 38
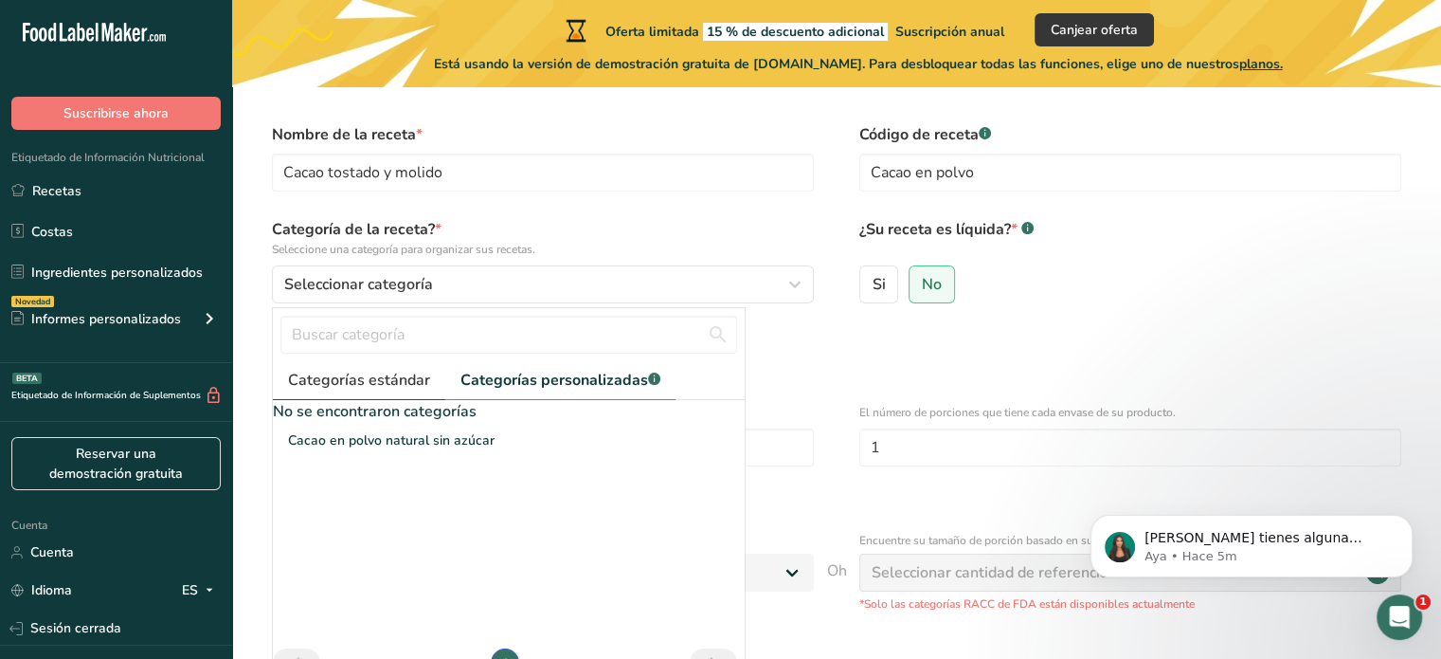
click at [392, 371] on font "Categorías estándar" at bounding box center [359, 380] width 142 height 21
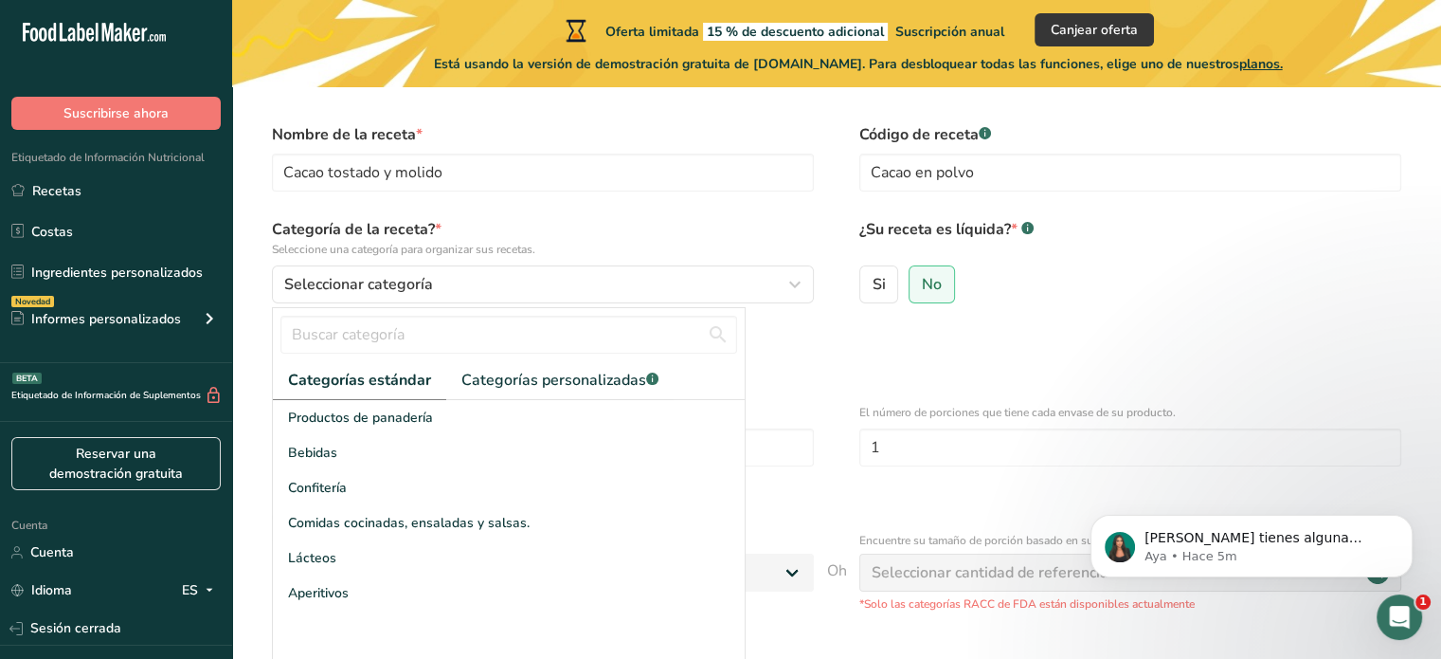
click at [825, 337] on div "Definir detalles del tamaño de la porción * Especificar el número de porciones …" at bounding box center [837, 350] width 1149 height 40
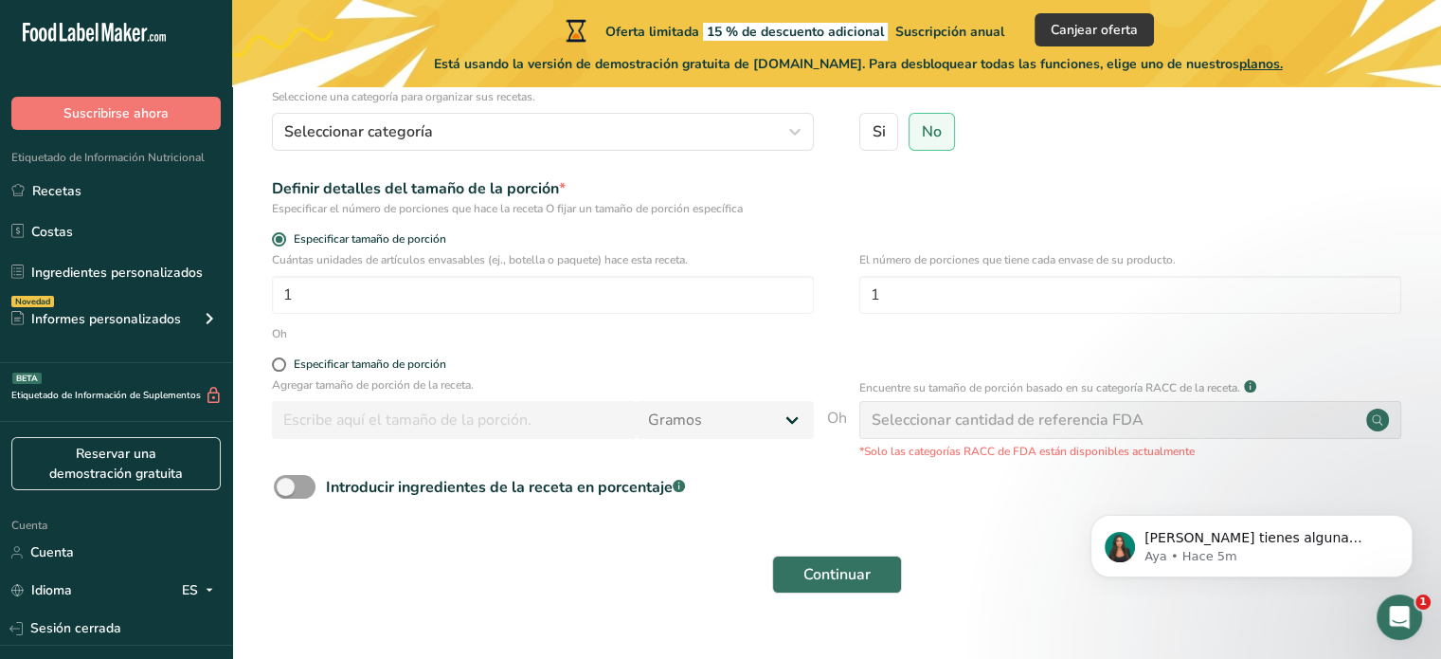
scroll to position [242, 0]
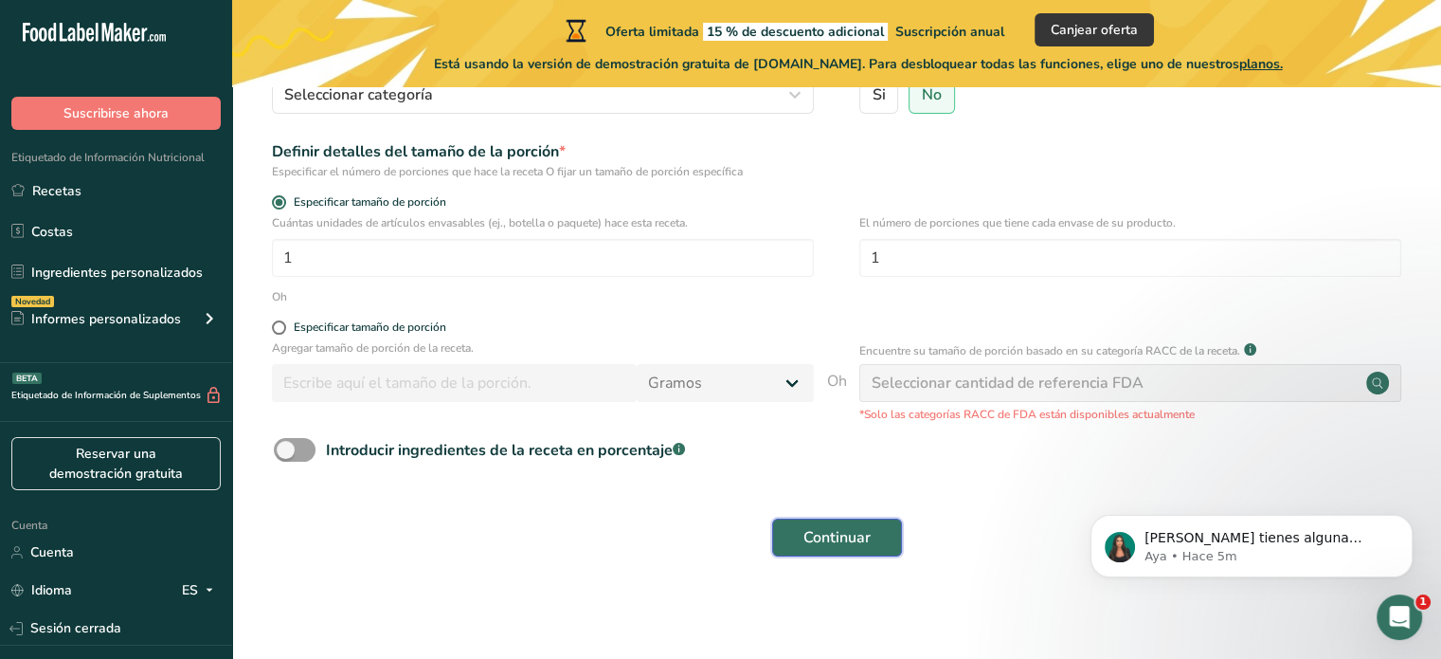
click at [822, 534] on font "Continuar" at bounding box center [837, 537] width 67 height 21
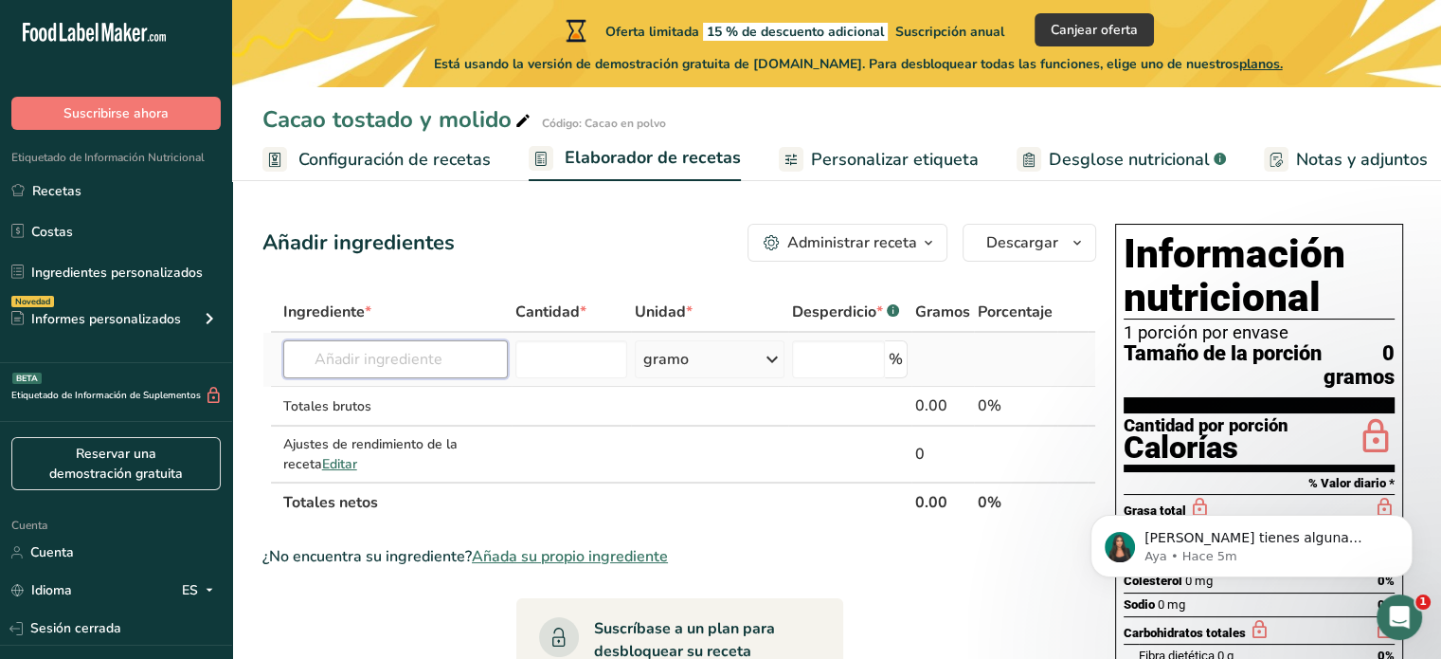
click at [403, 359] on input "text" at bounding box center [395, 359] width 225 height 38
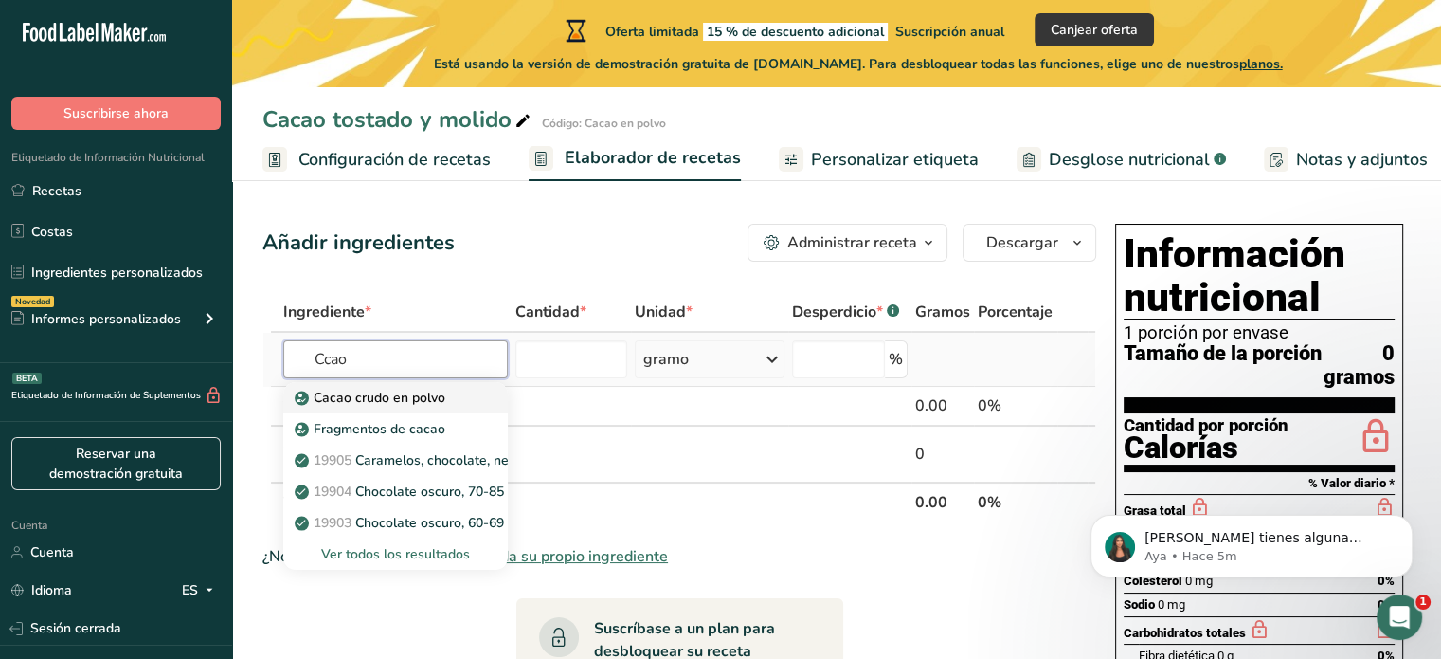
type input "Ccao"
click at [425, 393] on font "Cacao crudo en polvo" at bounding box center [380, 398] width 132 height 18
type input "Raw Cacao Powder"
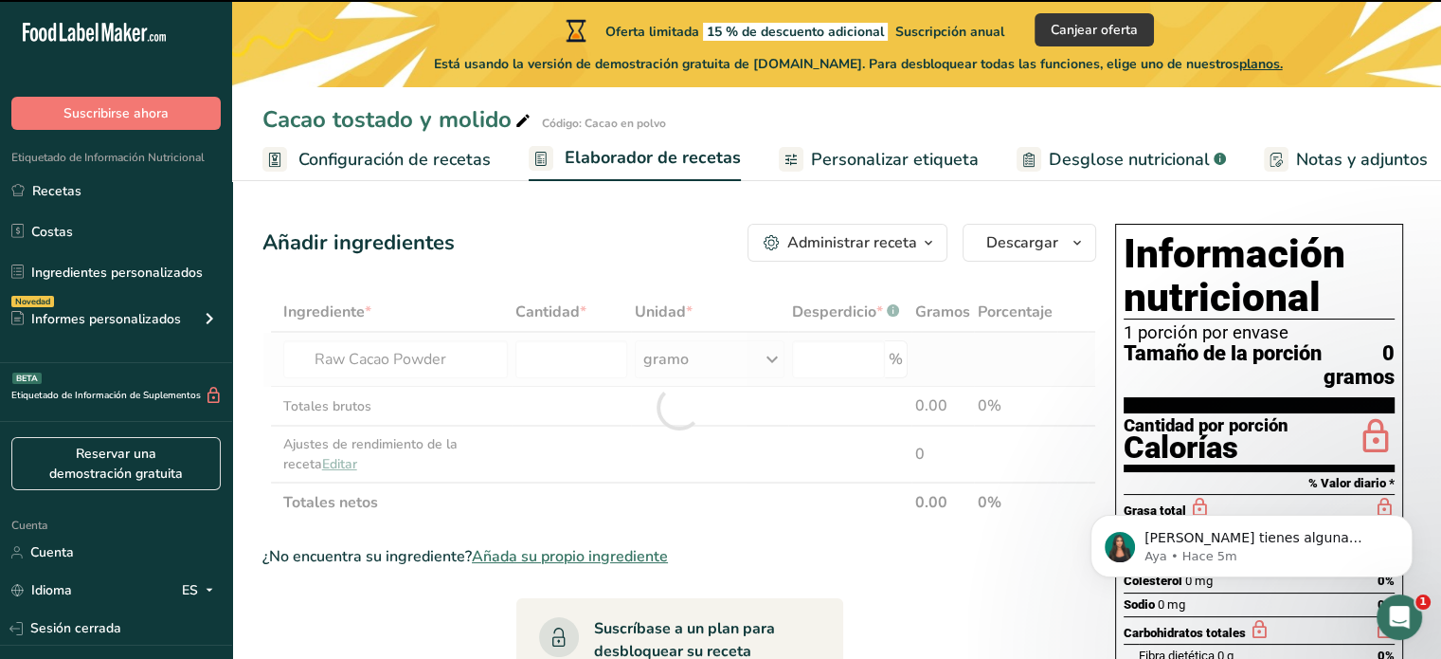
type input "0"
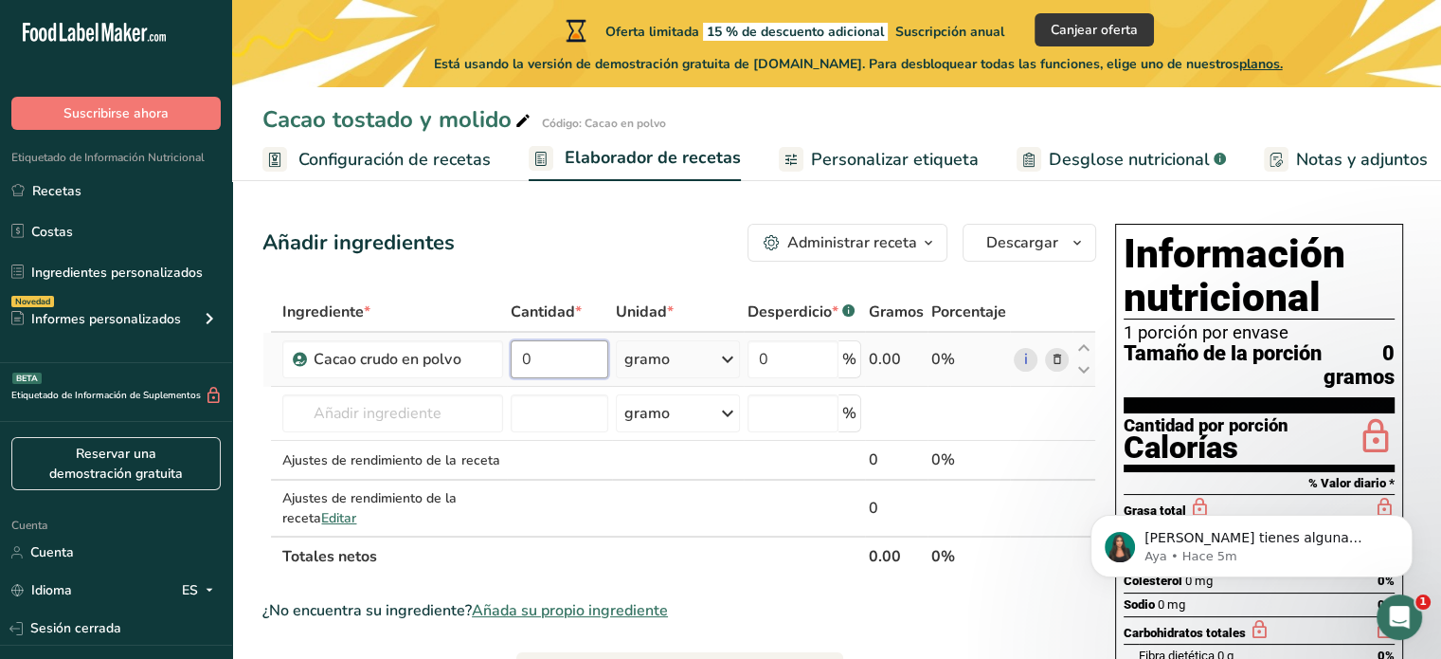
click at [575, 351] on input "0" at bounding box center [560, 359] width 98 height 38
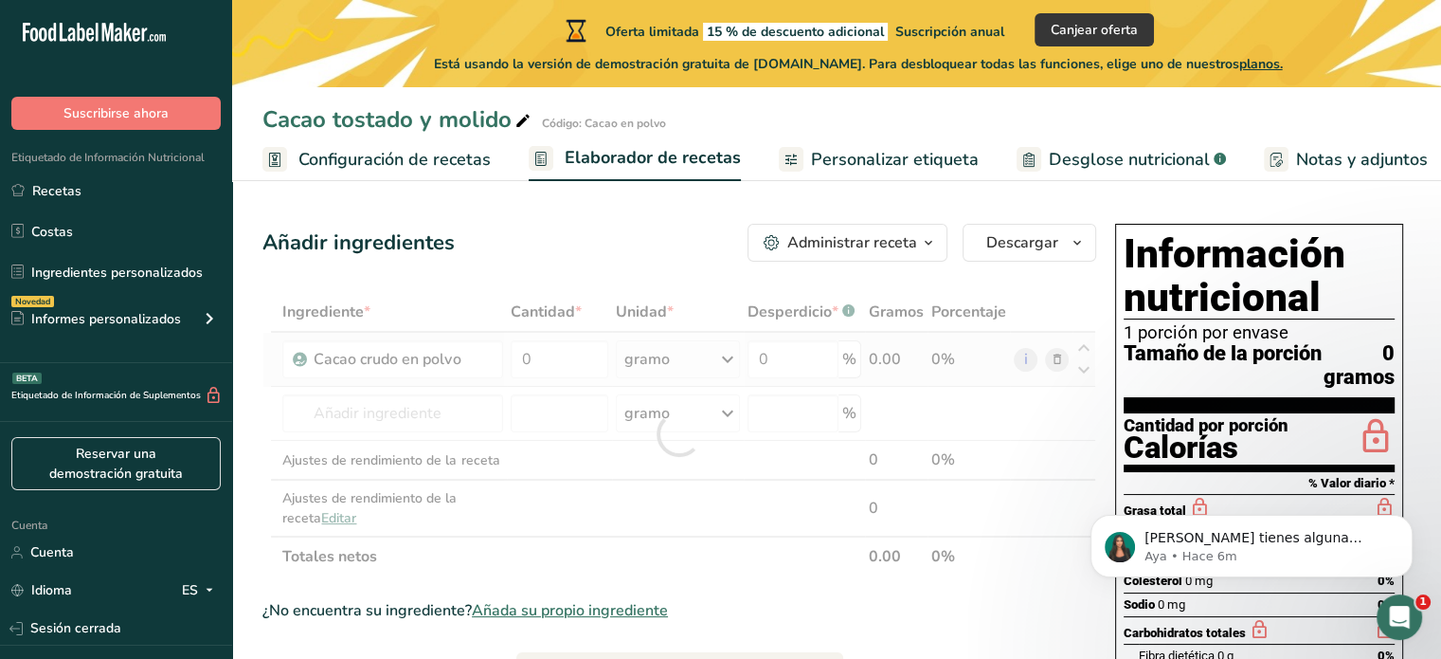
click at [716, 371] on div "Ingrediente * Cantidad * Unidad * Desperdicio * .a-a{fill:#347362;}.b-a{fill:#f…" at bounding box center [680, 434] width 834 height 284
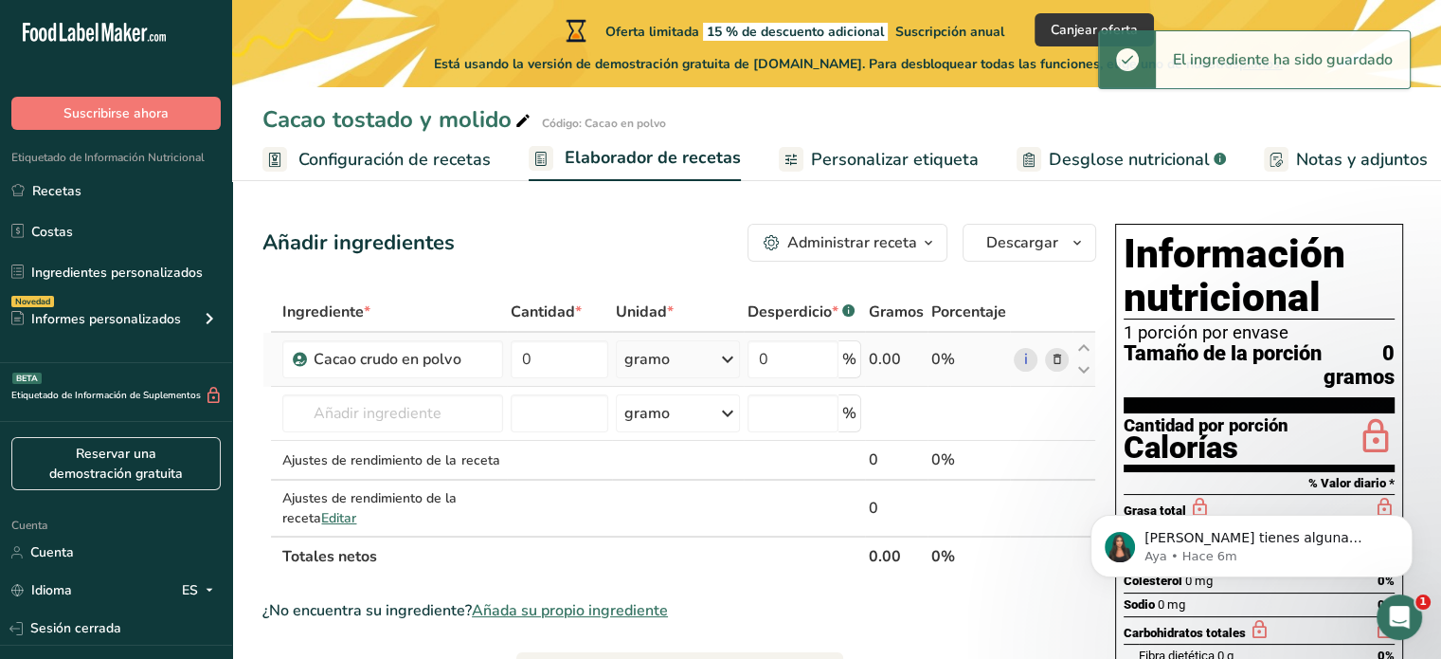
click at [729, 363] on icon at bounding box center [727, 359] width 23 height 34
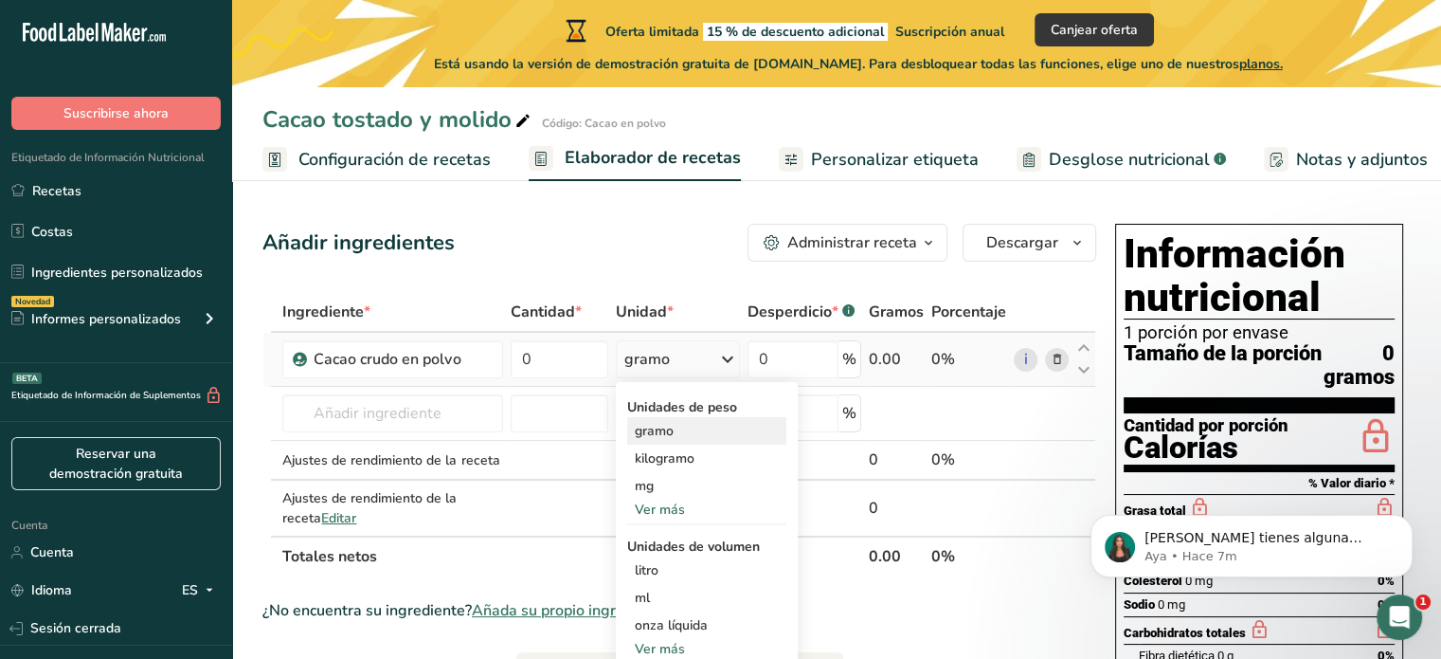
click at [661, 432] on font "gramo" at bounding box center [654, 431] width 39 height 18
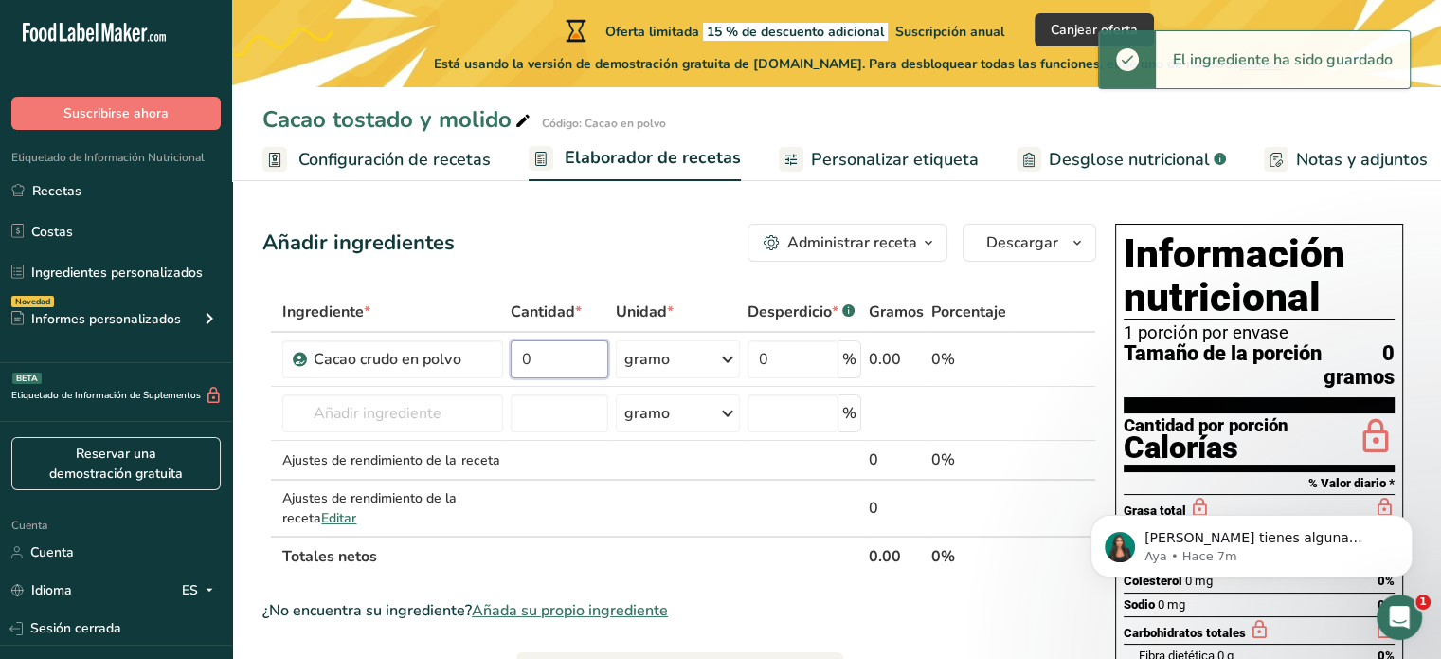
click at [561, 363] on input "0" at bounding box center [560, 359] width 98 height 38
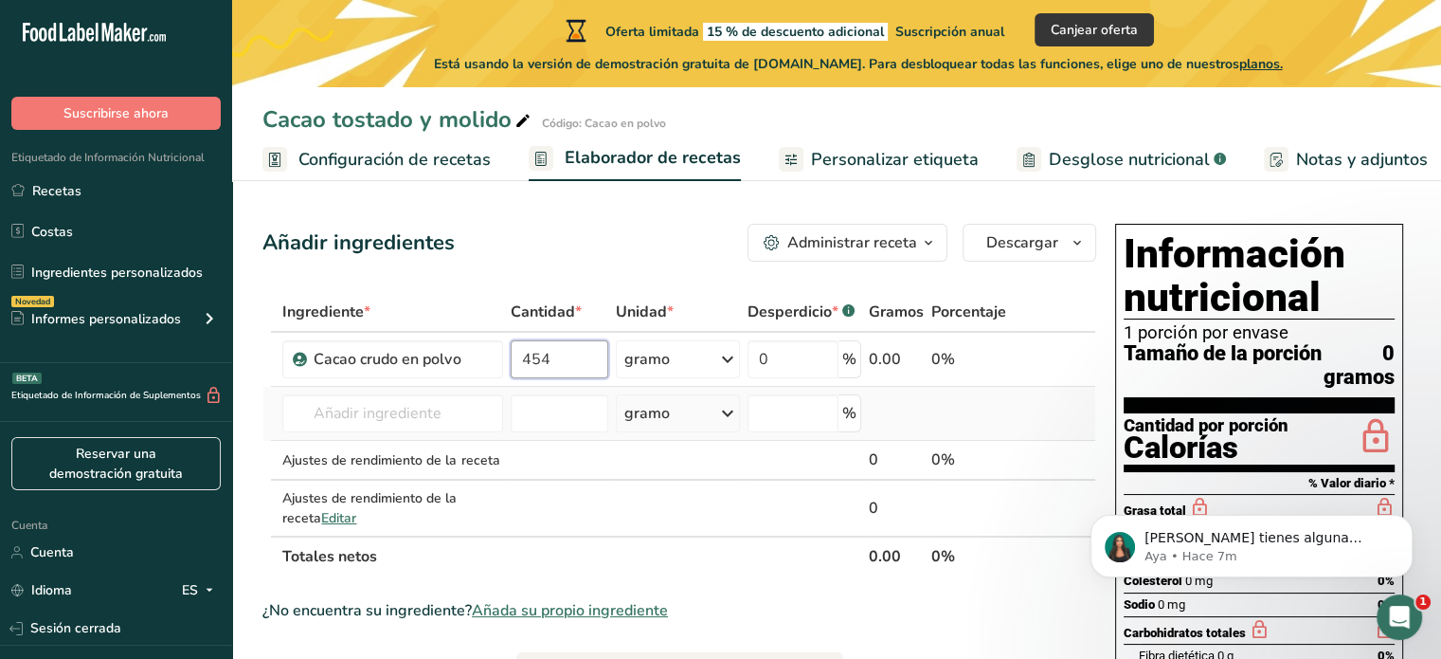
type input "454"
click at [912, 389] on div "Ingrediente * Cantidad * Unidad * Desperdicio * .a-a{fill:#347362;}.b-a{fill:#f…" at bounding box center [680, 434] width 834 height 284
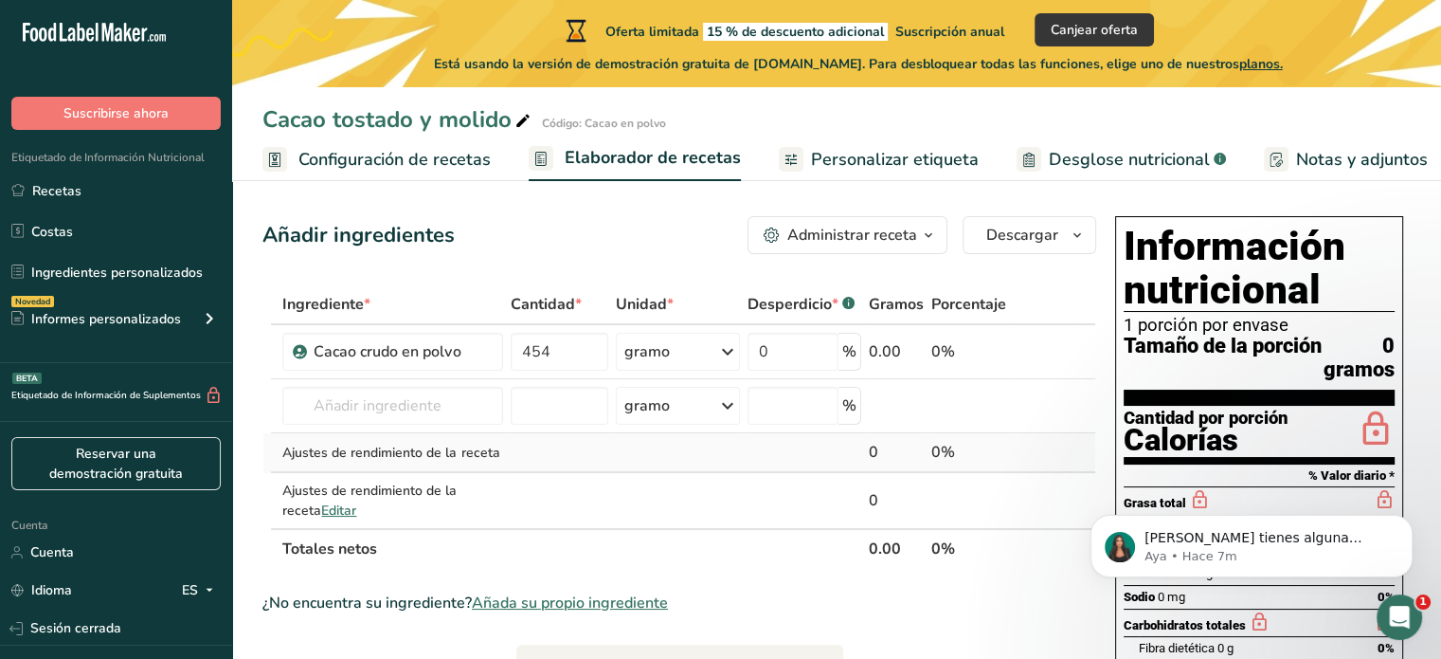
scroll to position [8, 0]
click at [933, 246] on button "Administrar receta" at bounding box center [848, 235] width 200 height 38
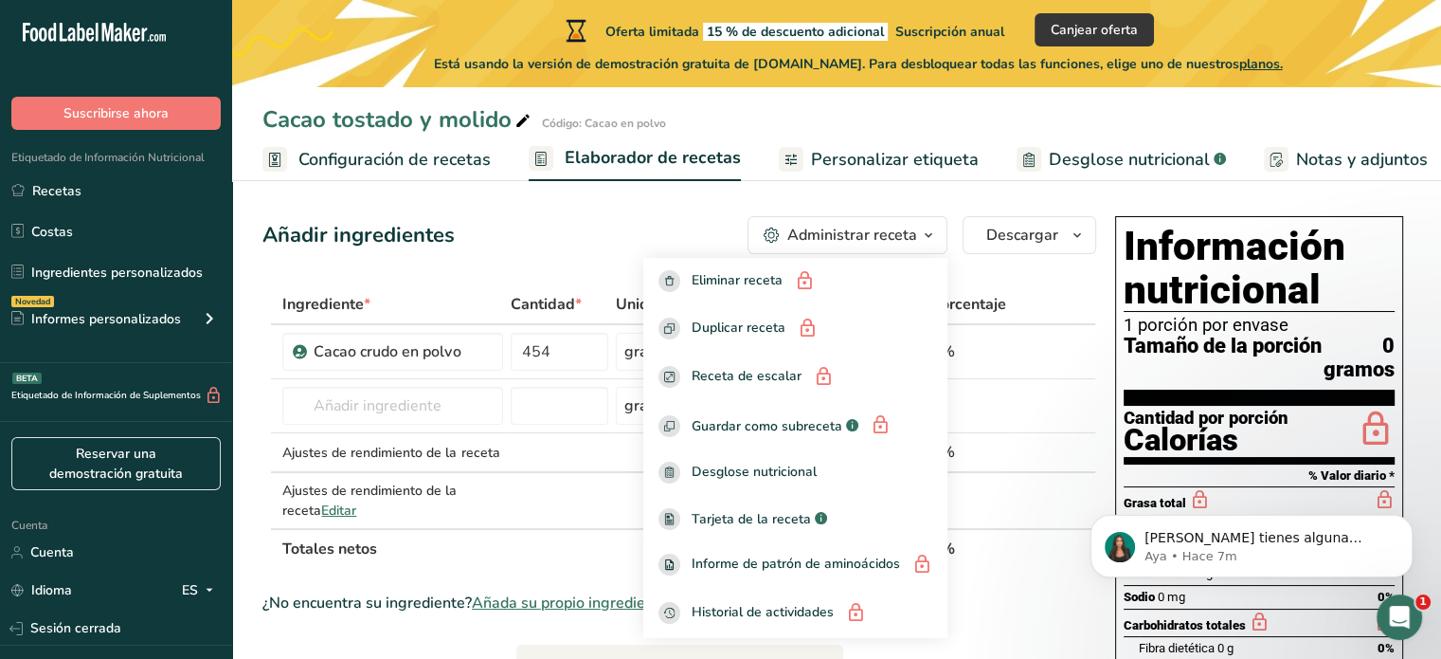
click at [956, 261] on div "Añadir ingredientes Administrar receta Eliminar receta Duplicar receta Receta d…" at bounding box center [685, 656] width 845 height 896
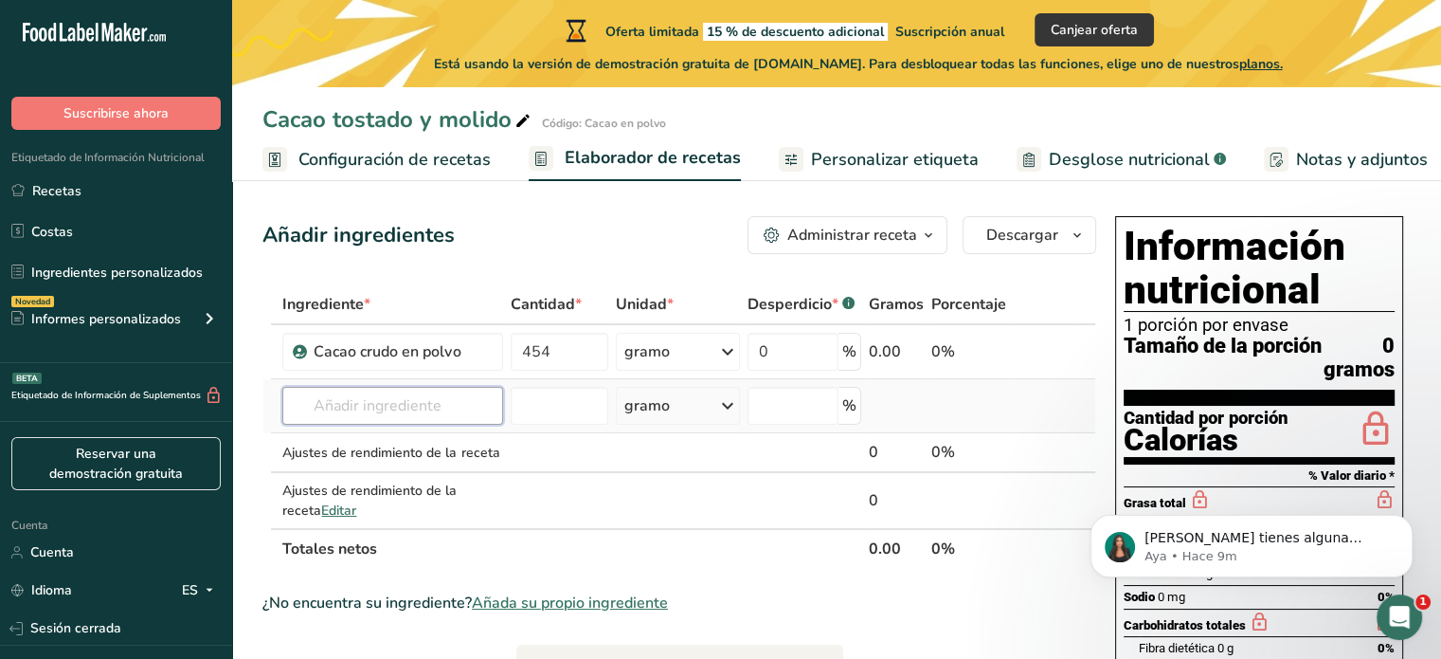
click at [374, 397] on input "text" at bounding box center [392, 406] width 220 height 38
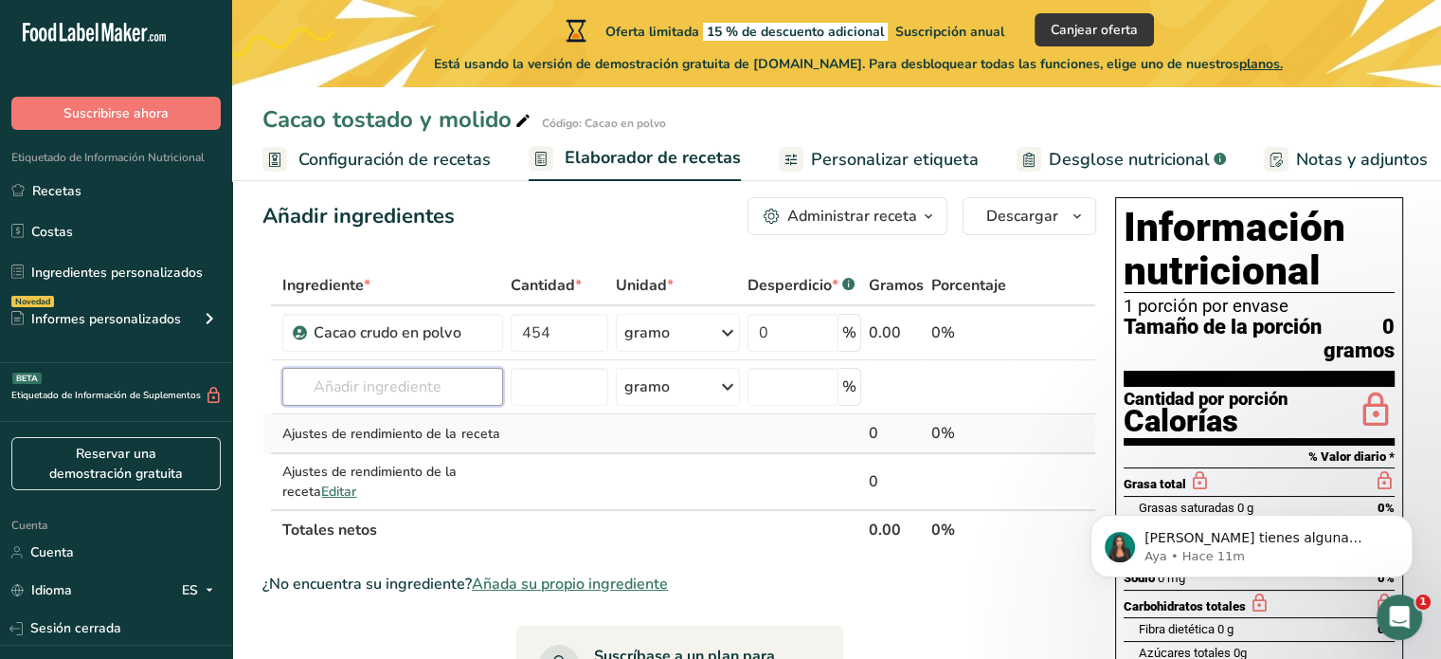
scroll to position [0, 0]
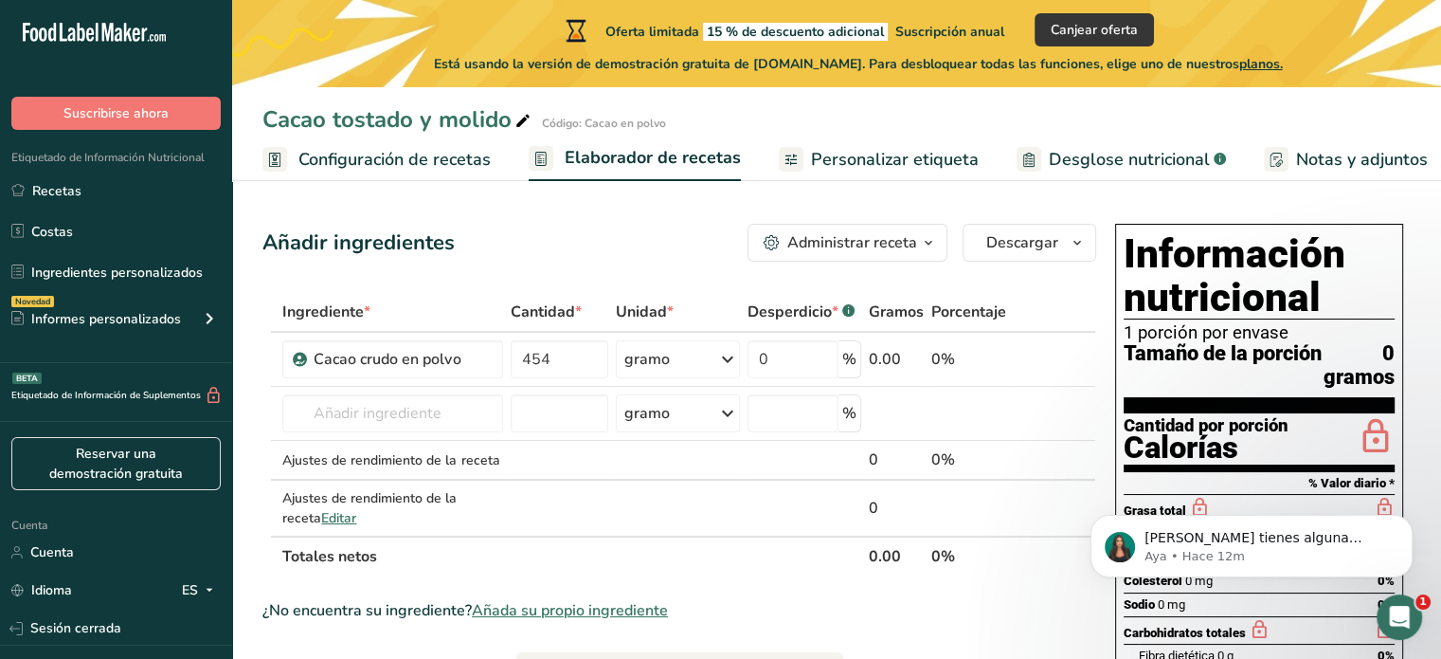
click at [895, 288] on div "Añadir ingredientes Administrar receta Eliminar receta Duplicar receta Receta d…" at bounding box center [685, 664] width 845 height 896
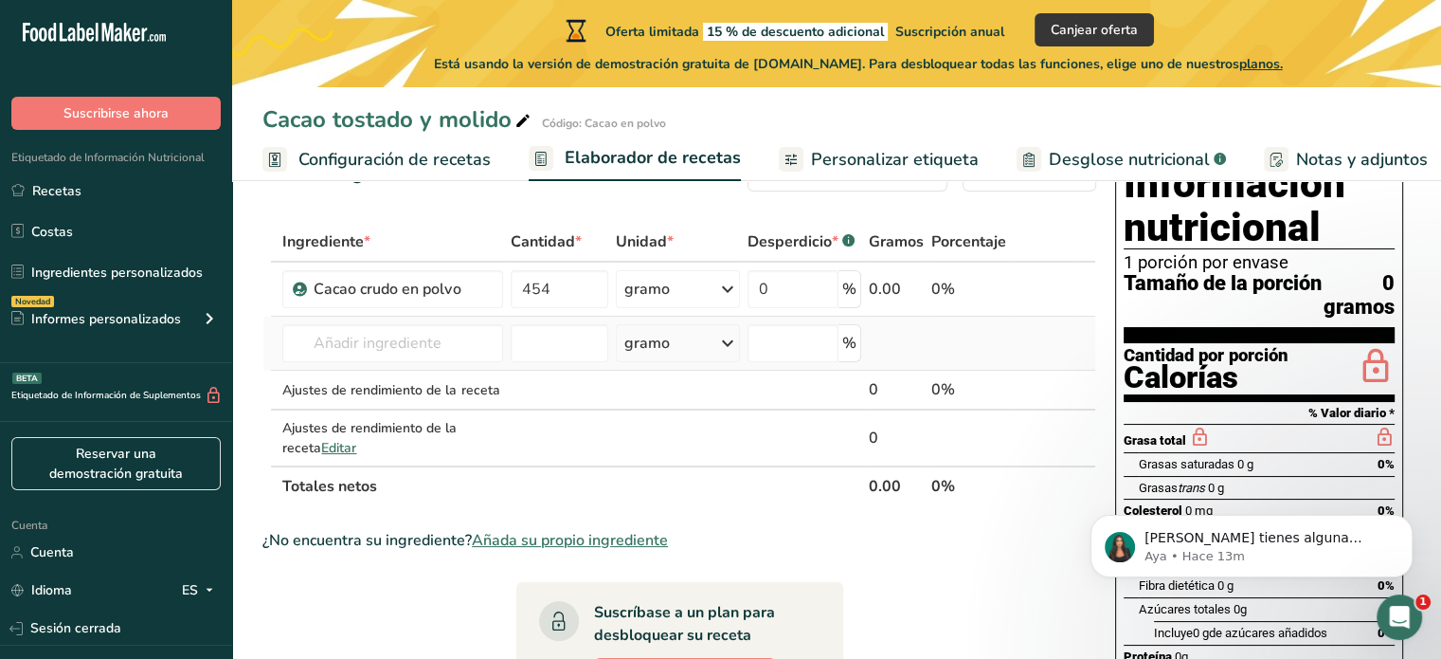
scroll to position [63, 0]
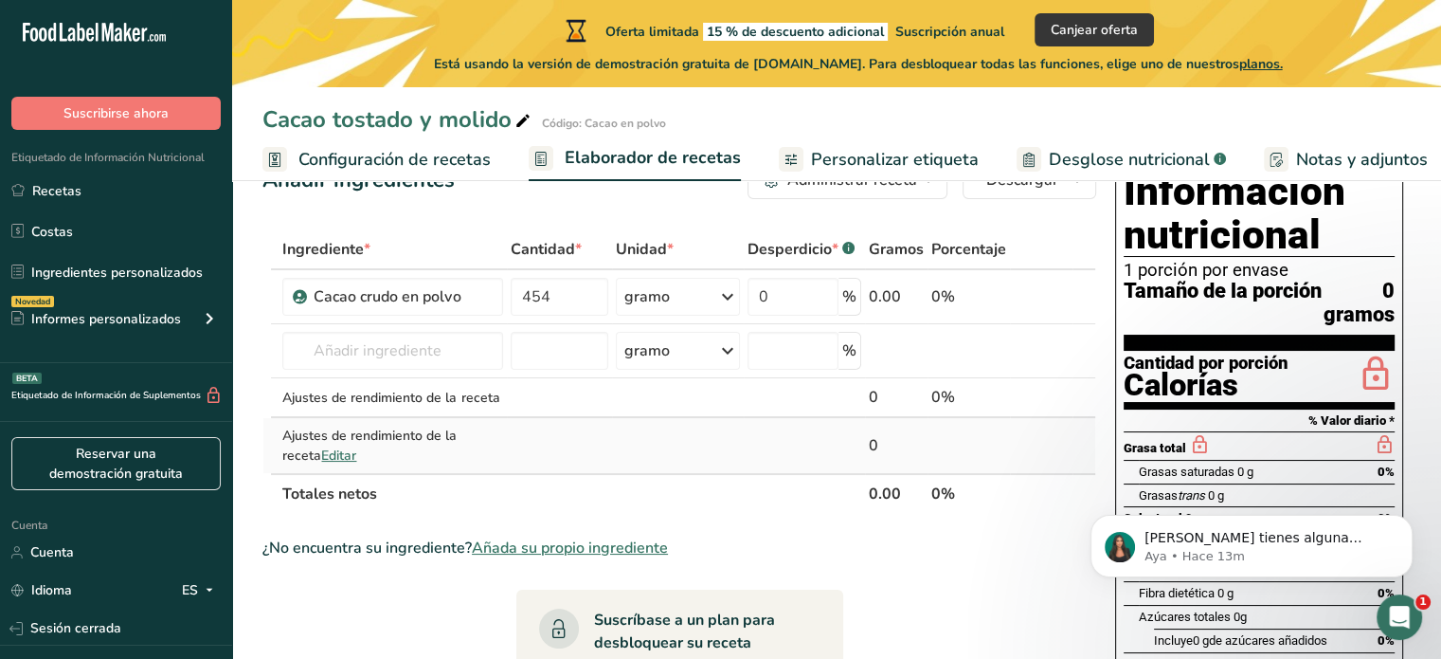
click at [729, 446] on td at bounding box center [678, 445] width 133 height 55
click at [321, 455] on font "Editar" at bounding box center [338, 455] width 35 height 18
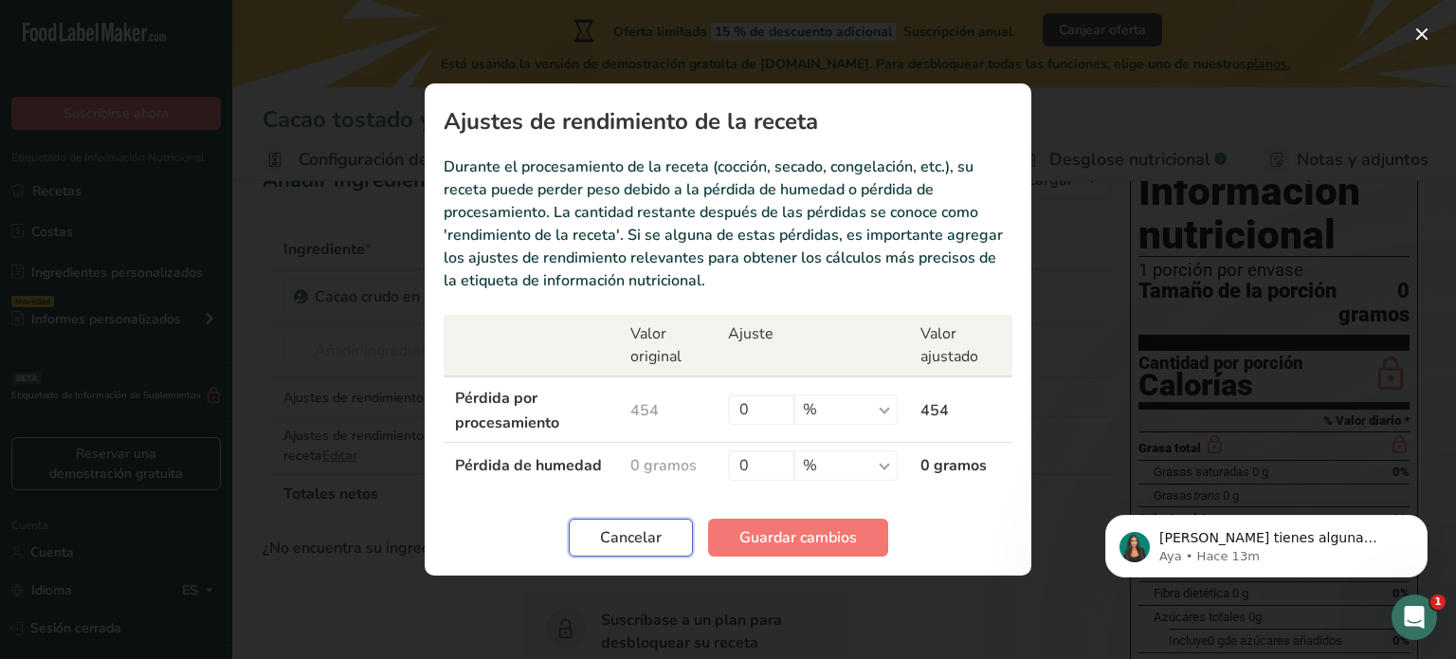
click at [634, 532] on font "Cancelar" at bounding box center [631, 537] width 62 height 21
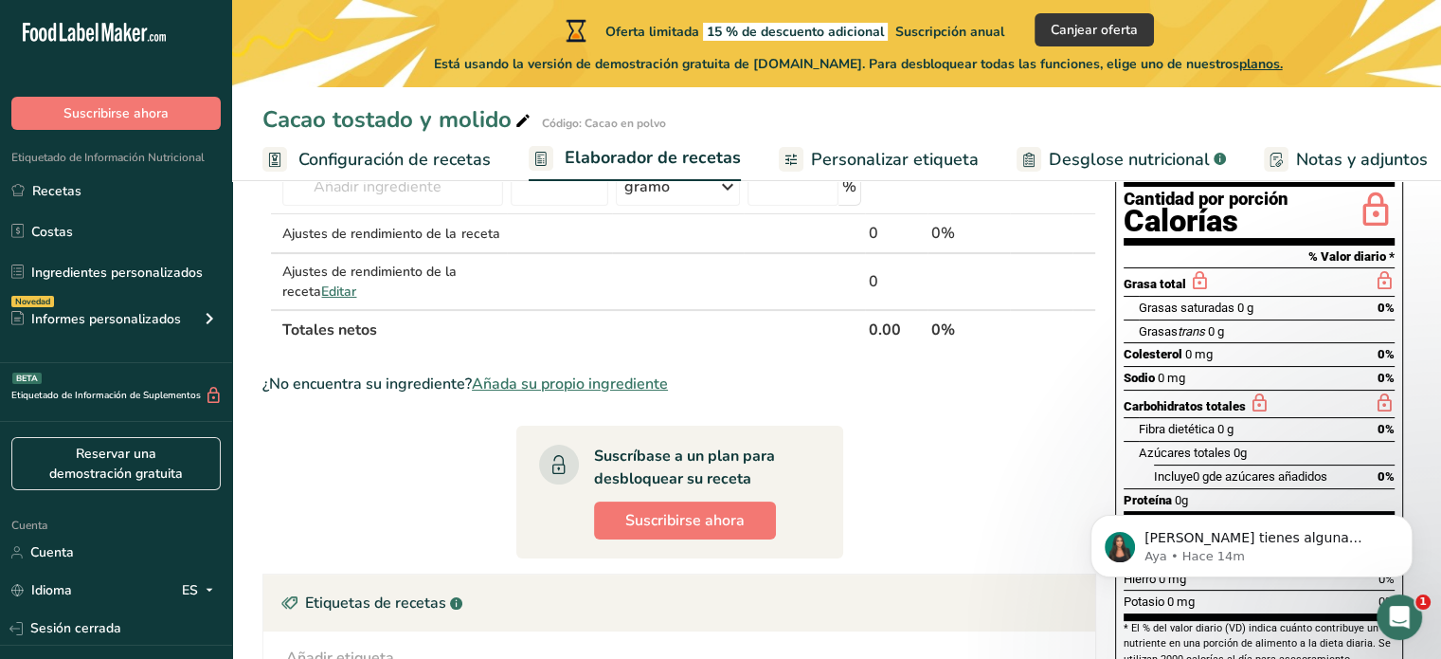
scroll to position [0, 0]
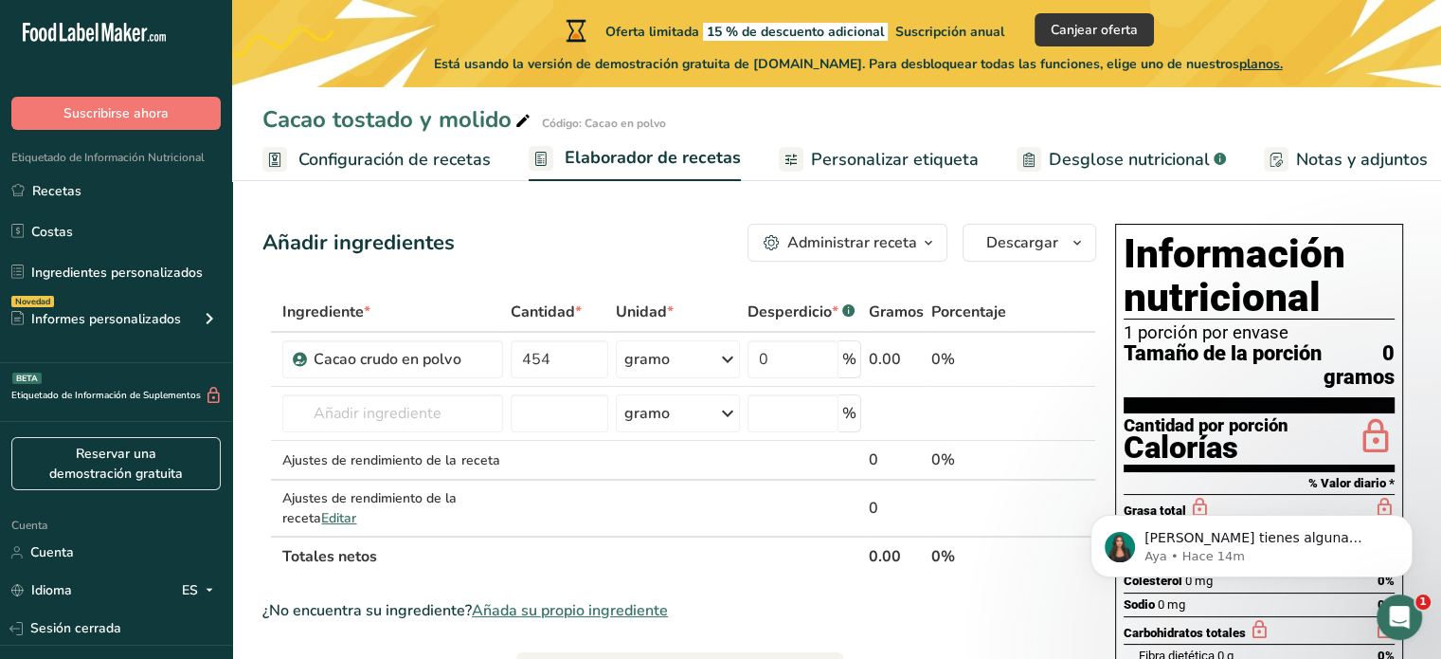
click at [830, 248] on font "Administrar receta" at bounding box center [853, 242] width 130 height 21
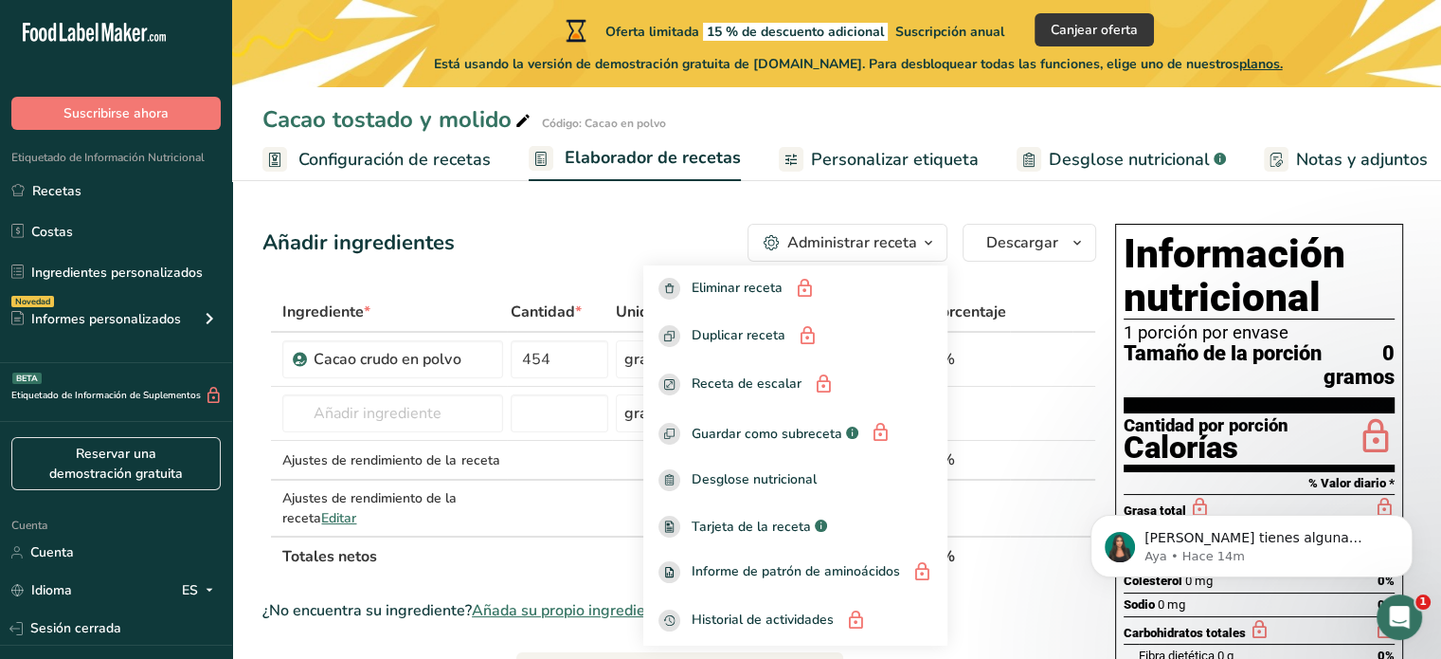
click at [628, 202] on section "Añadir ingredientes Administrar receta Eliminar receta Duplicar receta Receta d…" at bounding box center [836, 664] width 1209 height 956
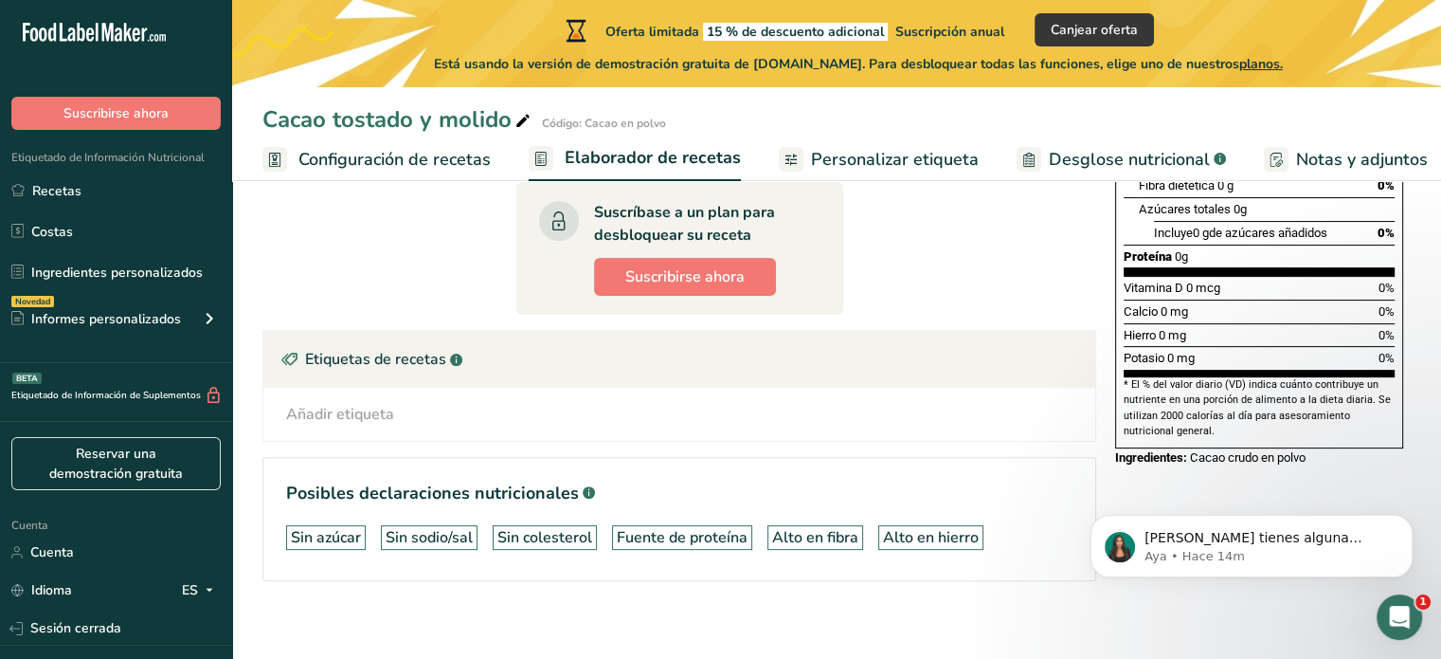
scroll to position [480, 0]
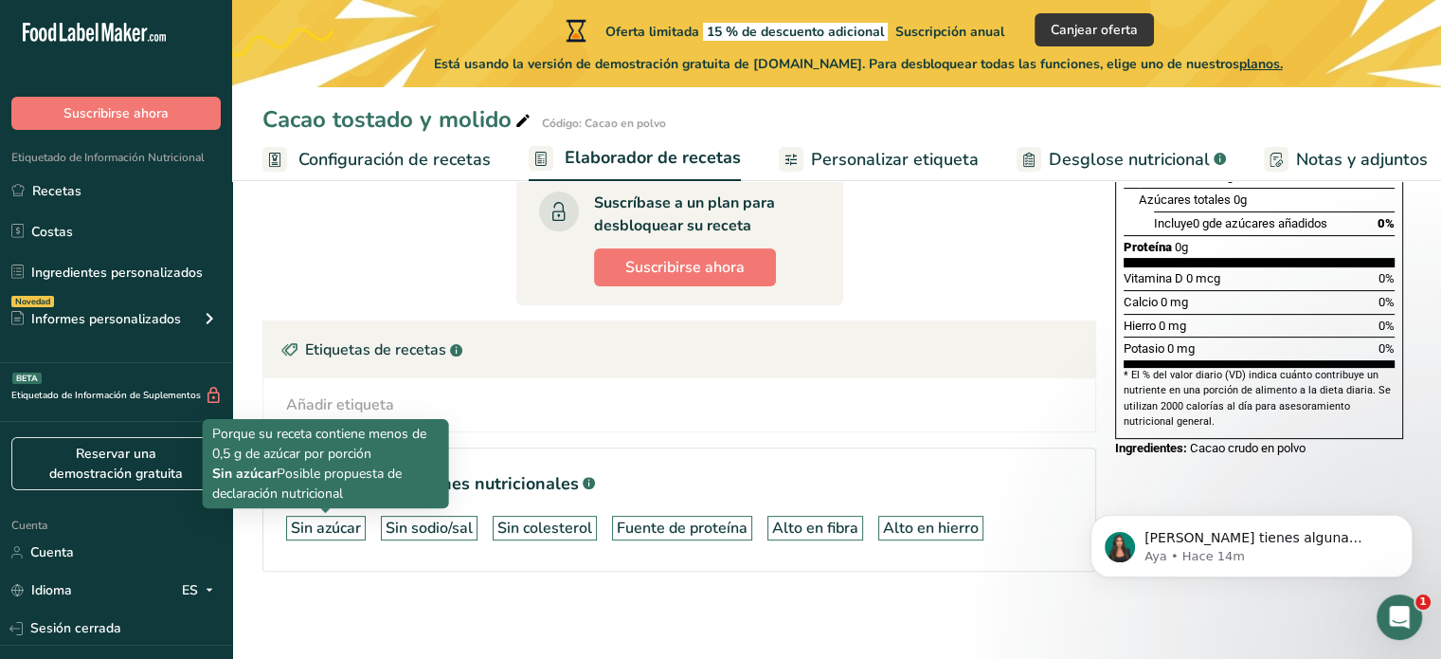
click at [341, 527] on font "Sin azúcar" at bounding box center [326, 527] width 70 height 21
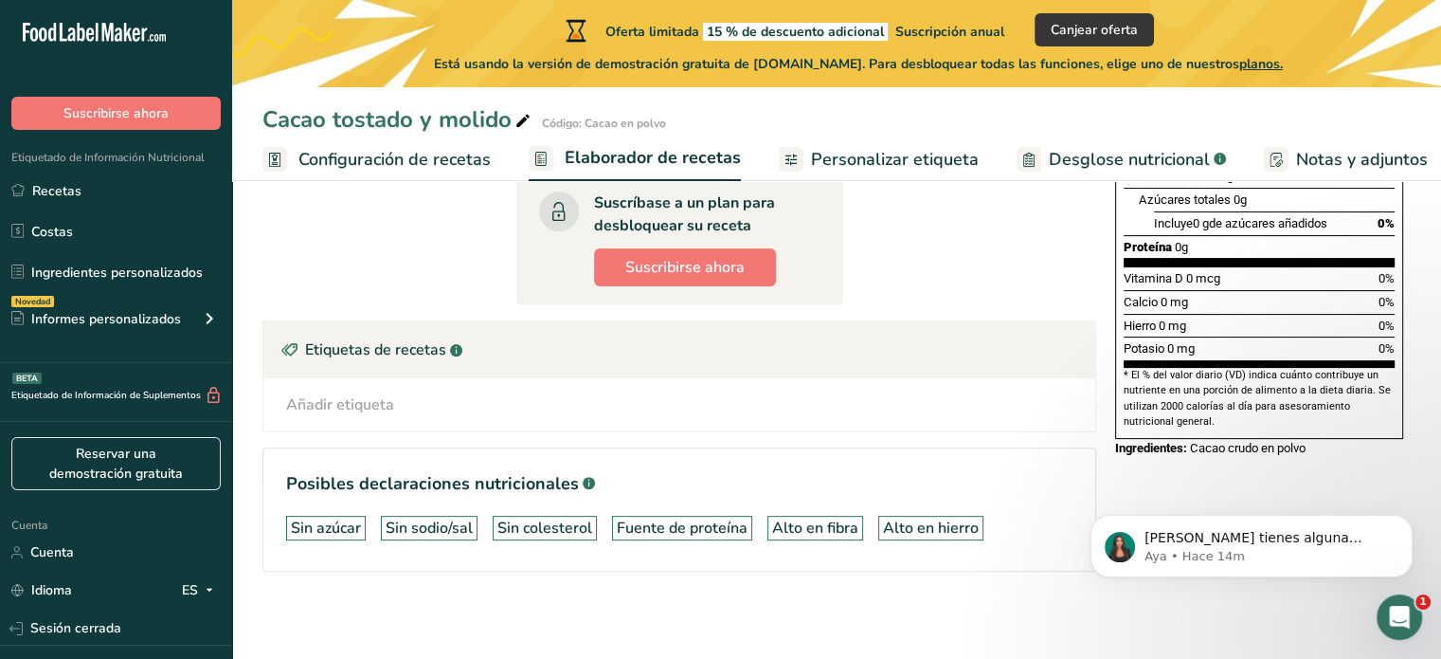
click at [341, 527] on font "Sin azúcar" at bounding box center [326, 527] width 70 height 21
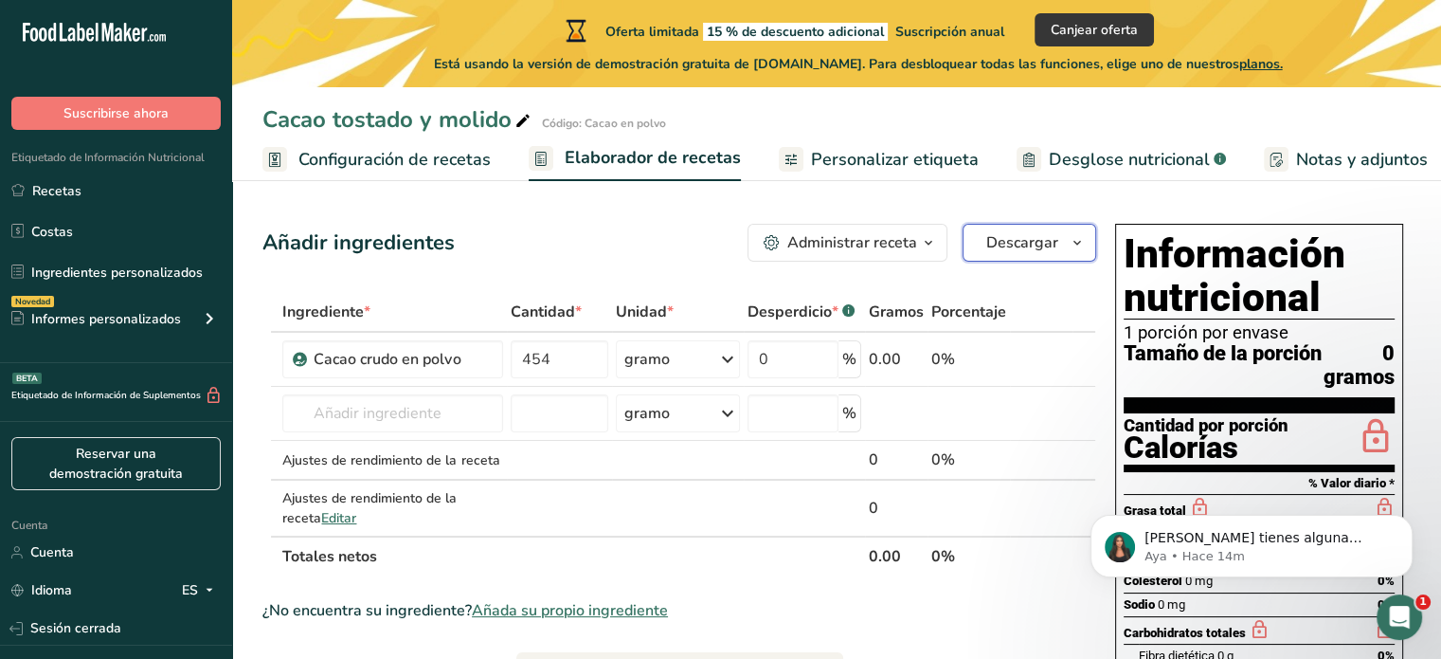
click at [1047, 245] on font "Descargar" at bounding box center [1023, 242] width 72 height 21
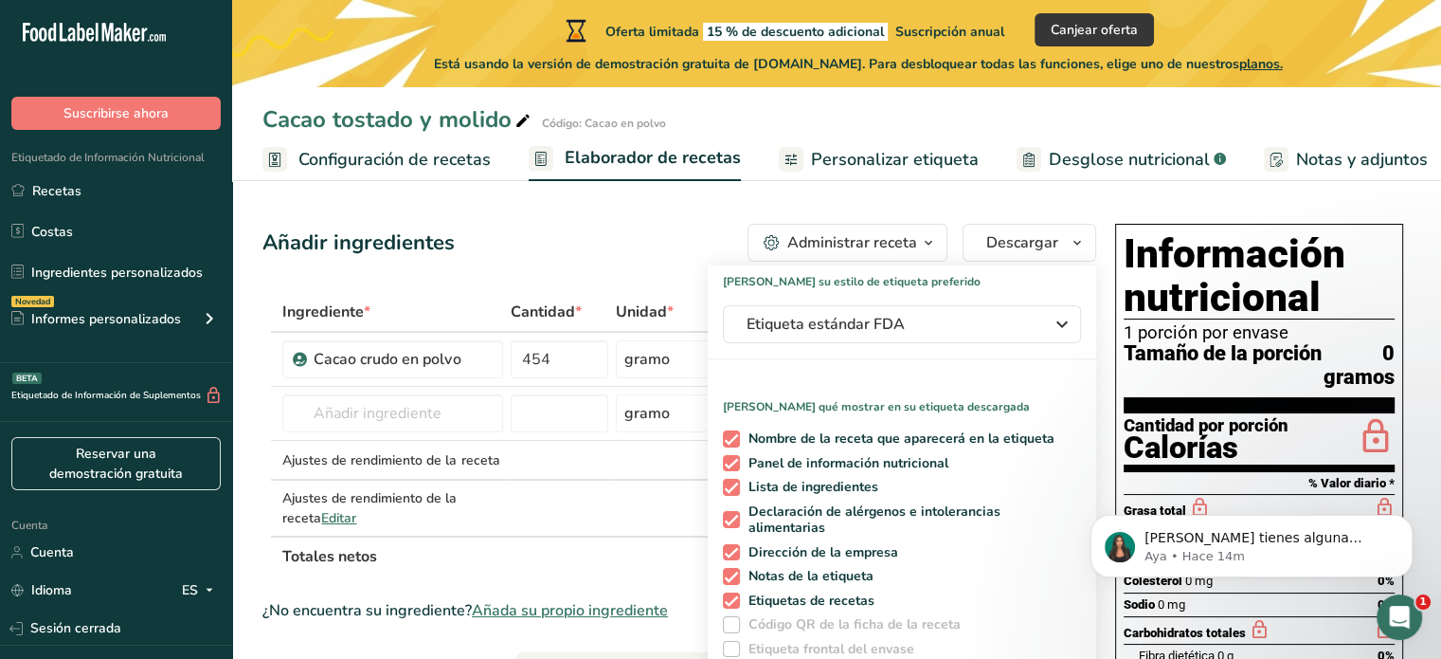
click at [1418, 300] on section "Añadir ingredientes Administrar receta Eliminar receta Duplicar receta Receta d…" at bounding box center [836, 664] width 1209 height 956
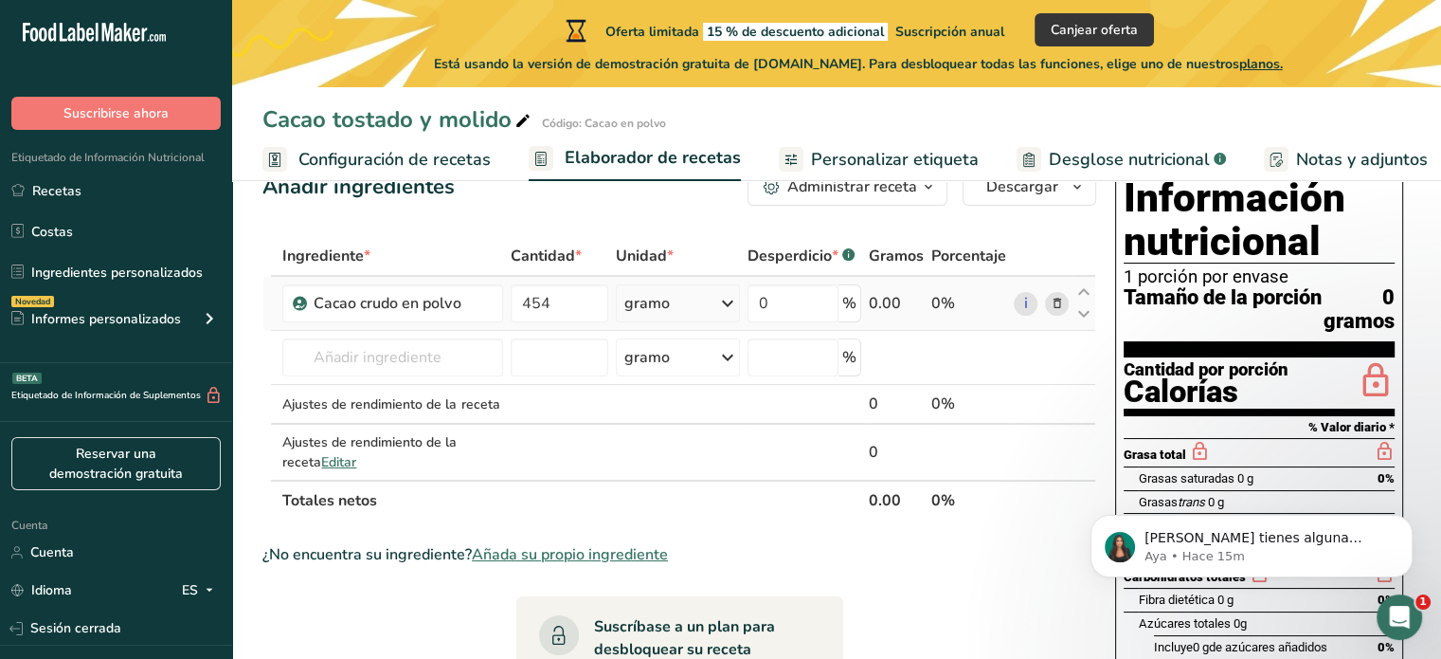
scroll to position [57, 0]
click at [1150, 154] on font "Desglose nutricional" at bounding box center [1129, 159] width 161 height 23
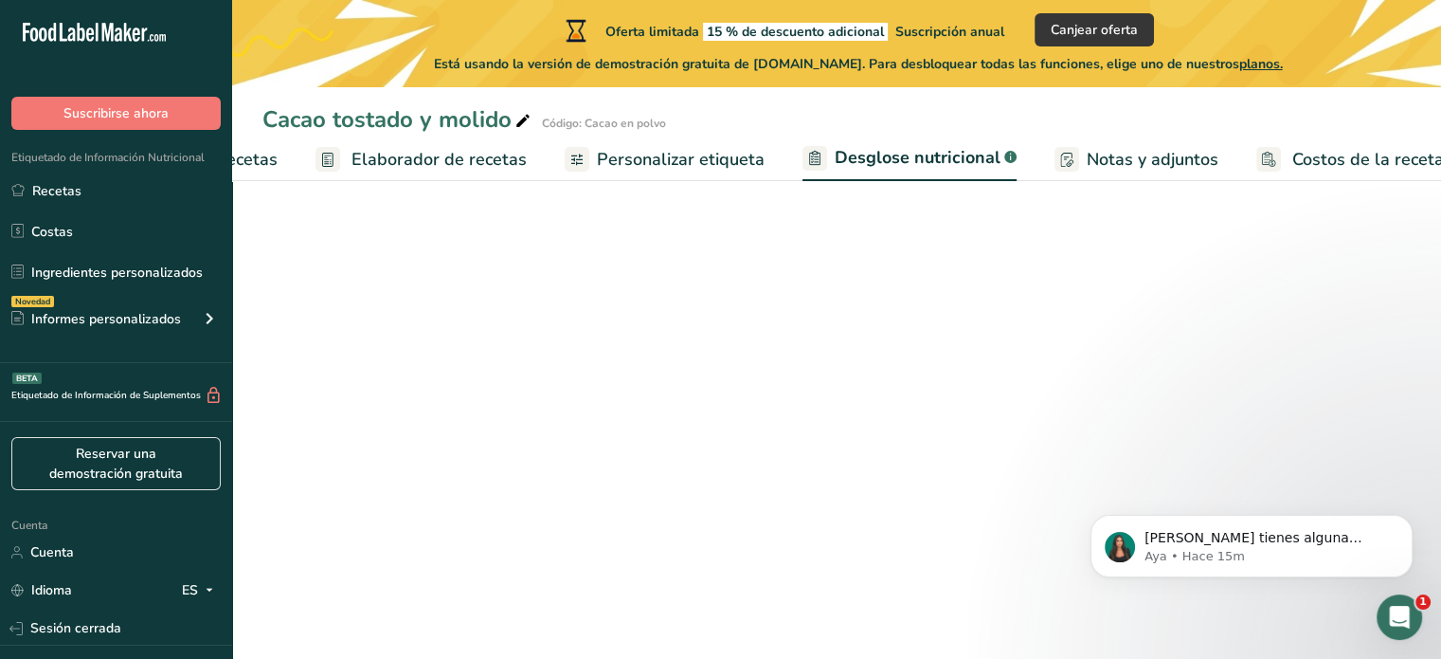
select select "Calories"
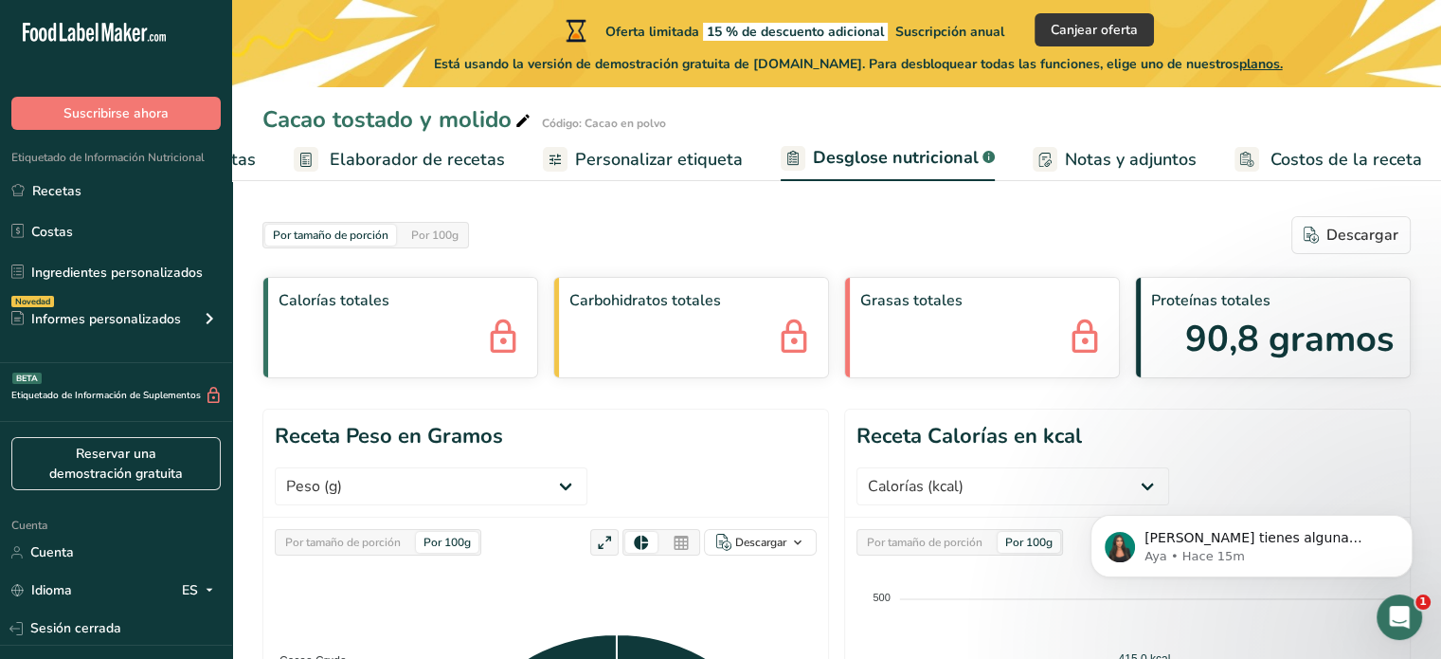
click at [659, 160] on font "Personalizar etiqueta" at bounding box center [659, 159] width 168 height 23
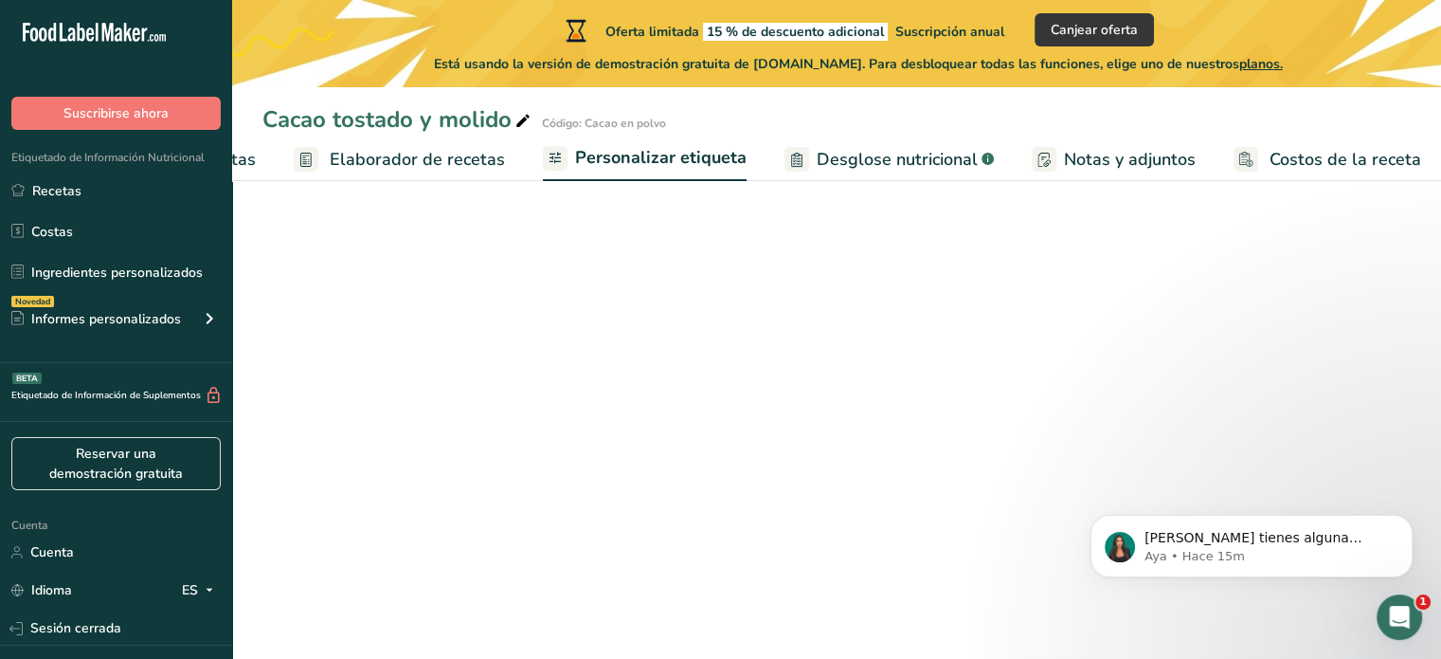
scroll to position [0, 236]
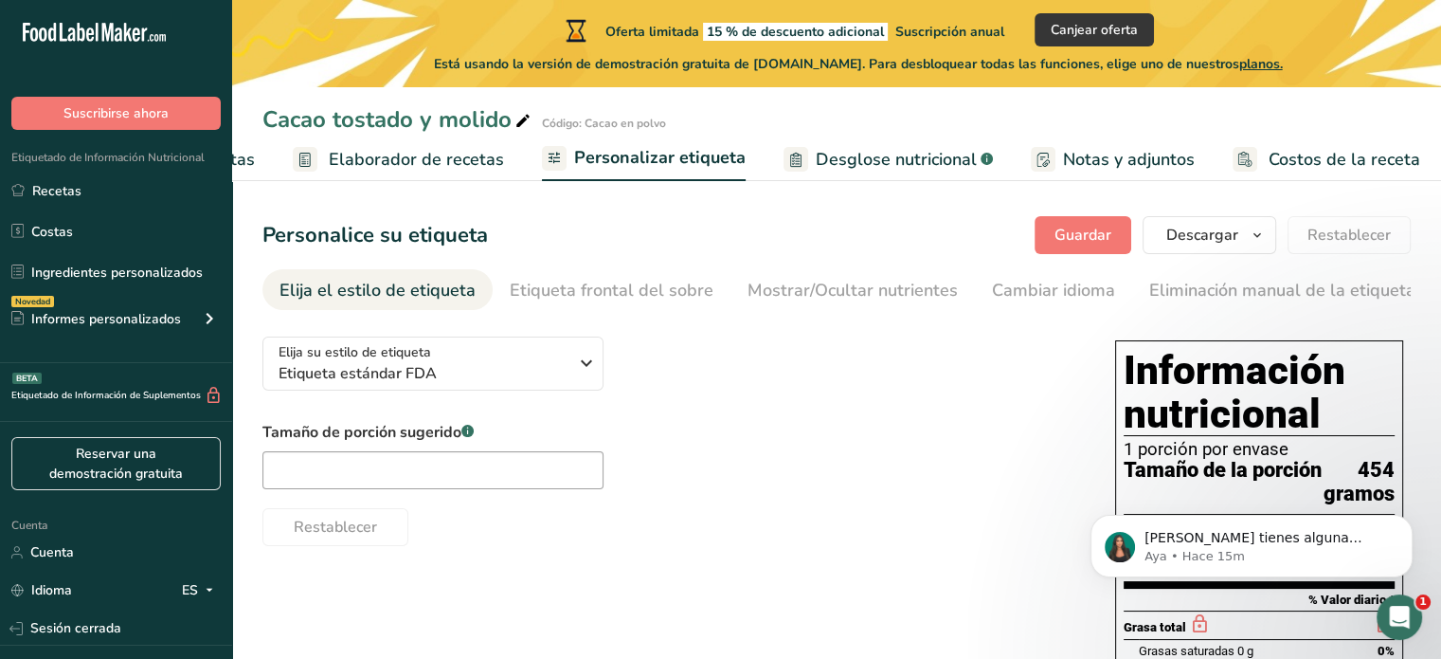
click at [466, 154] on font "Elaborador de recetas" at bounding box center [416, 159] width 175 height 23
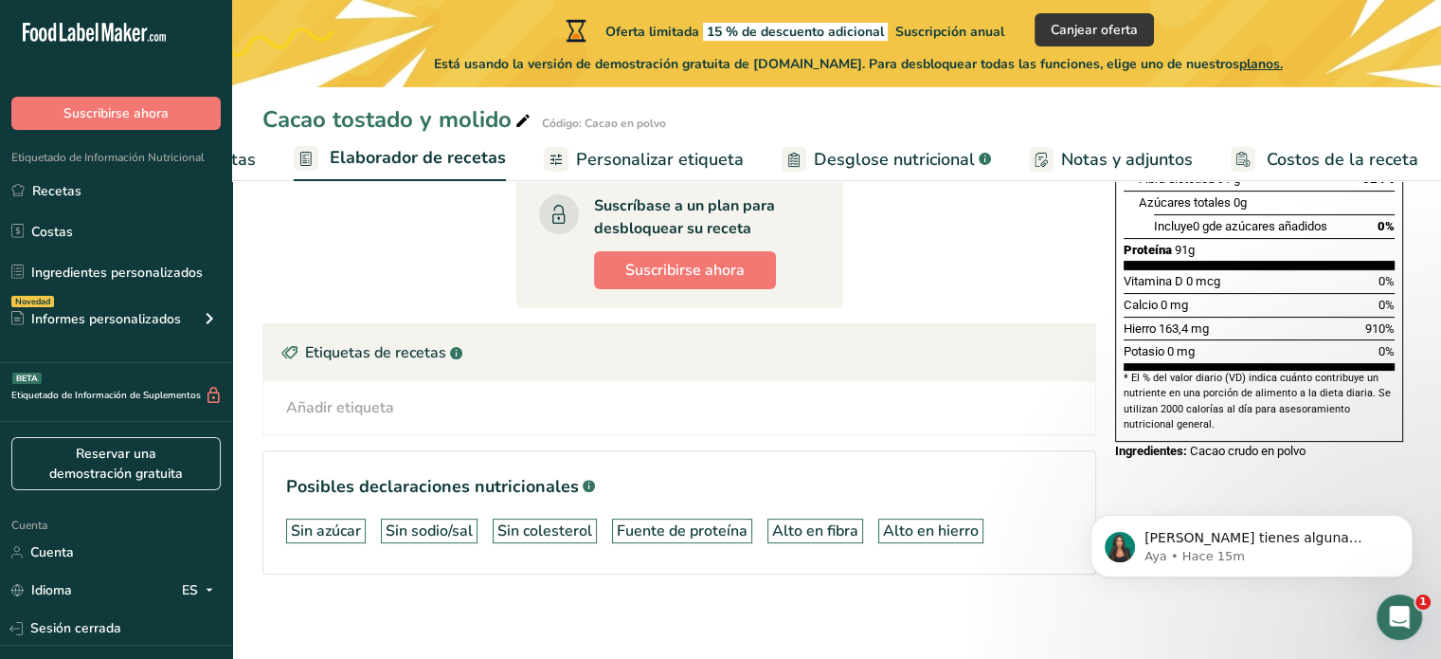
scroll to position [480, 0]
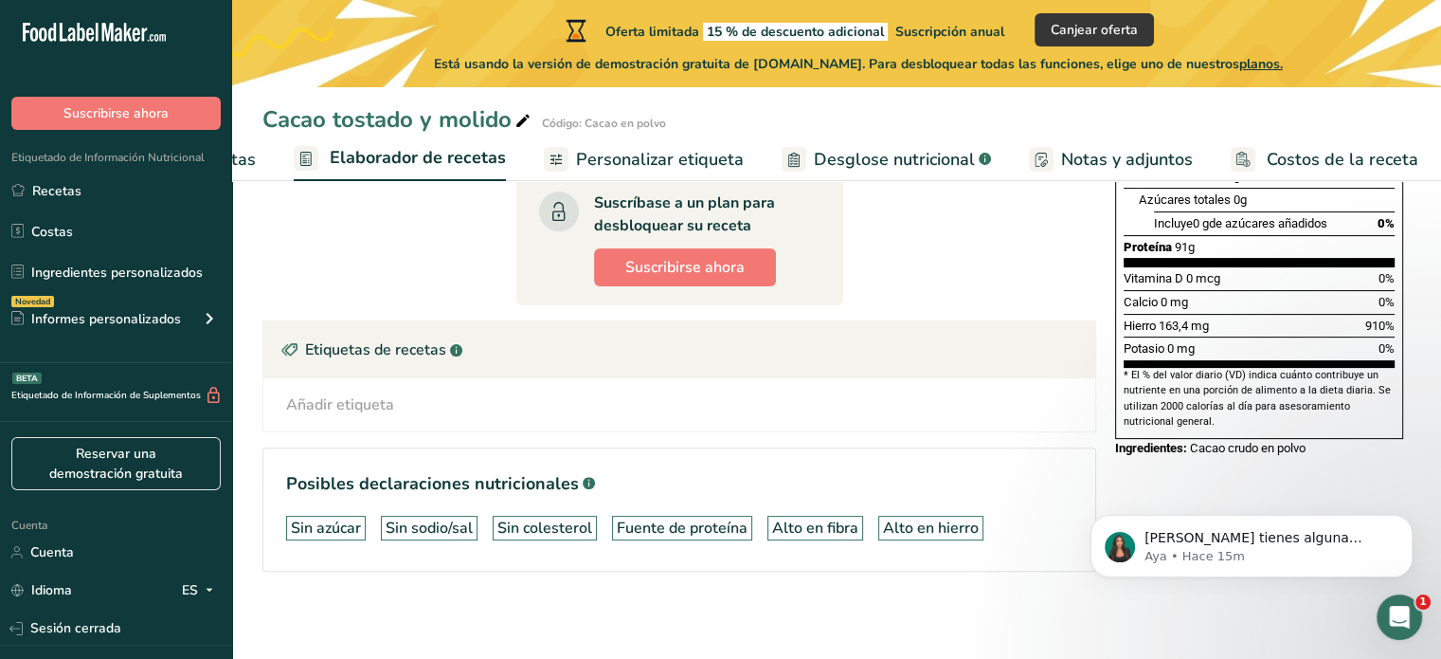
click at [648, 172] on link "Personalizar etiqueta" at bounding box center [644, 159] width 200 height 43
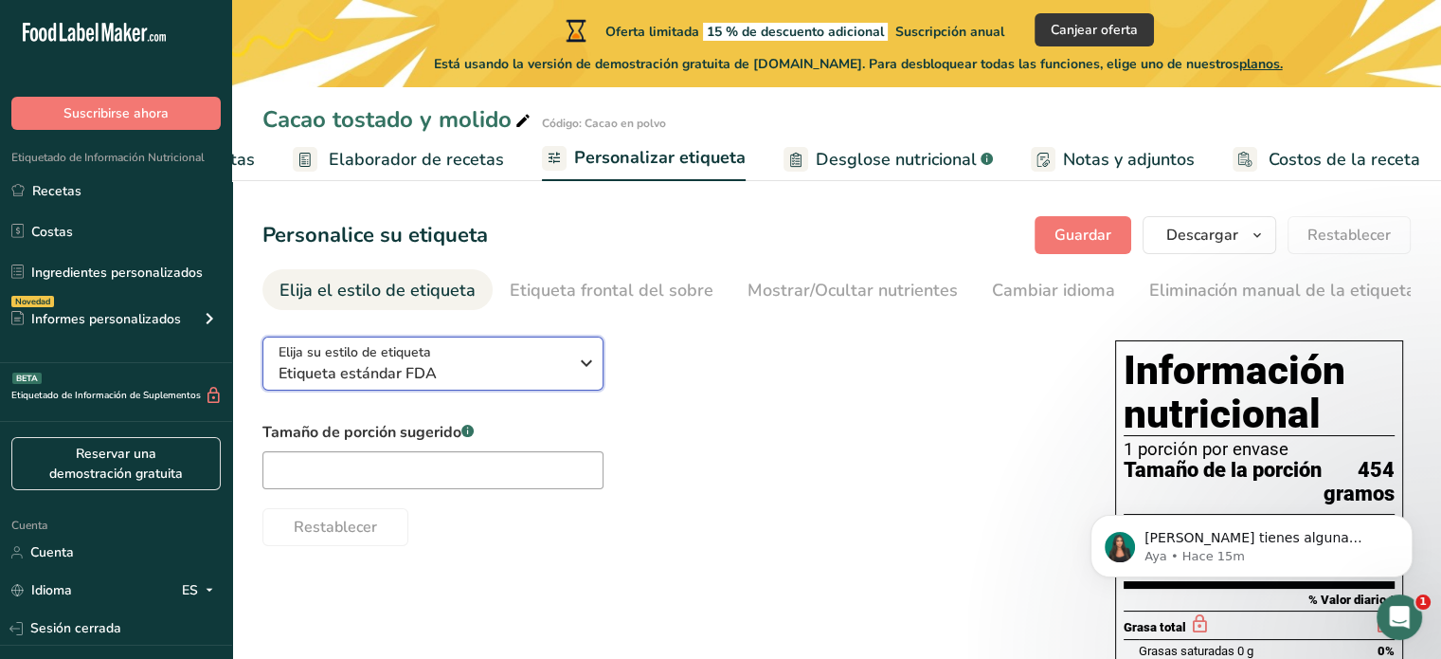
click at [557, 389] on button "Elija su estilo de etiqueta Etiqueta estándar FDA" at bounding box center [433, 363] width 341 height 54
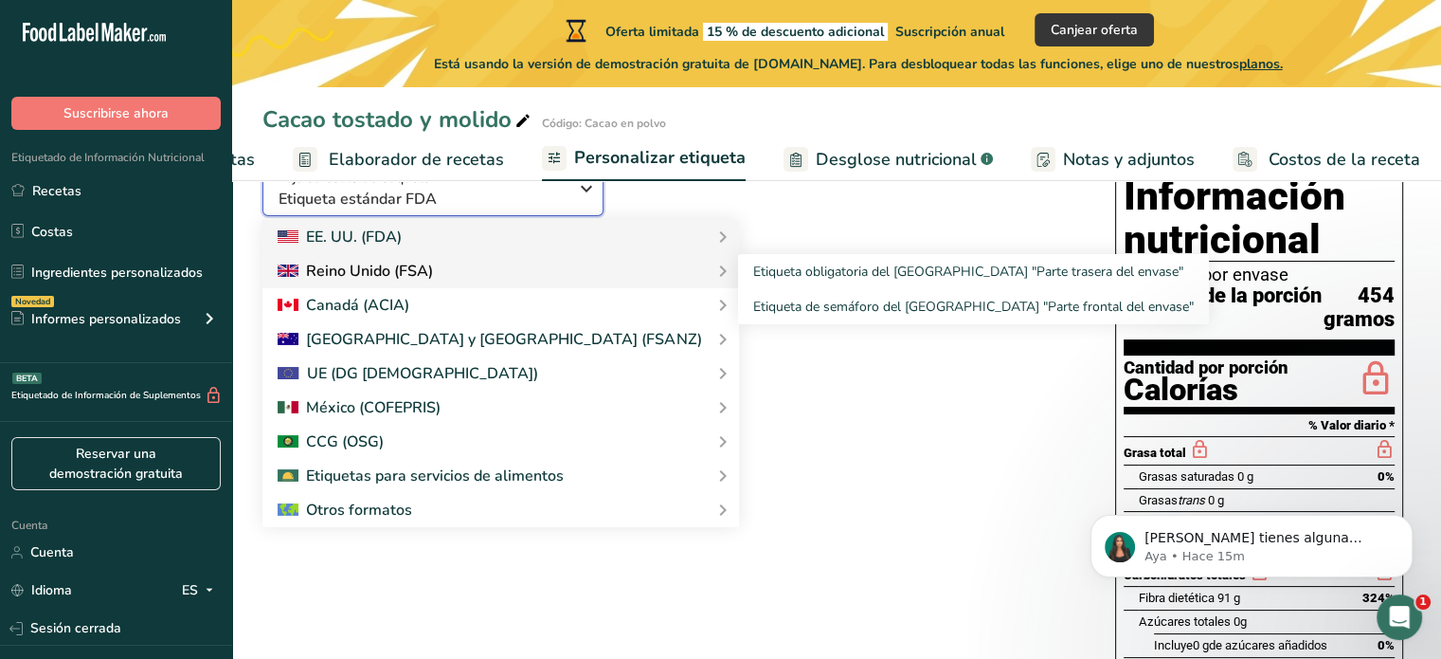
scroll to position [182, 0]
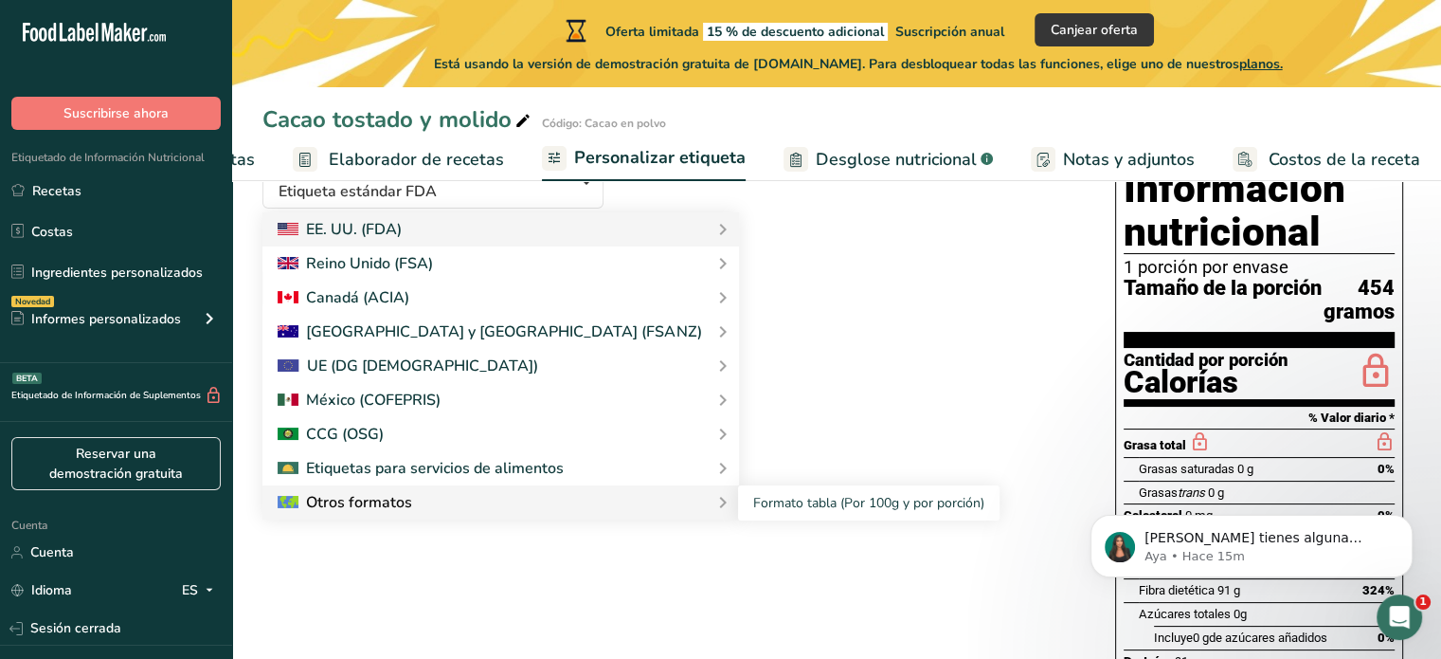
click at [507, 493] on div "Otros formatos" at bounding box center [501, 502] width 446 height 23
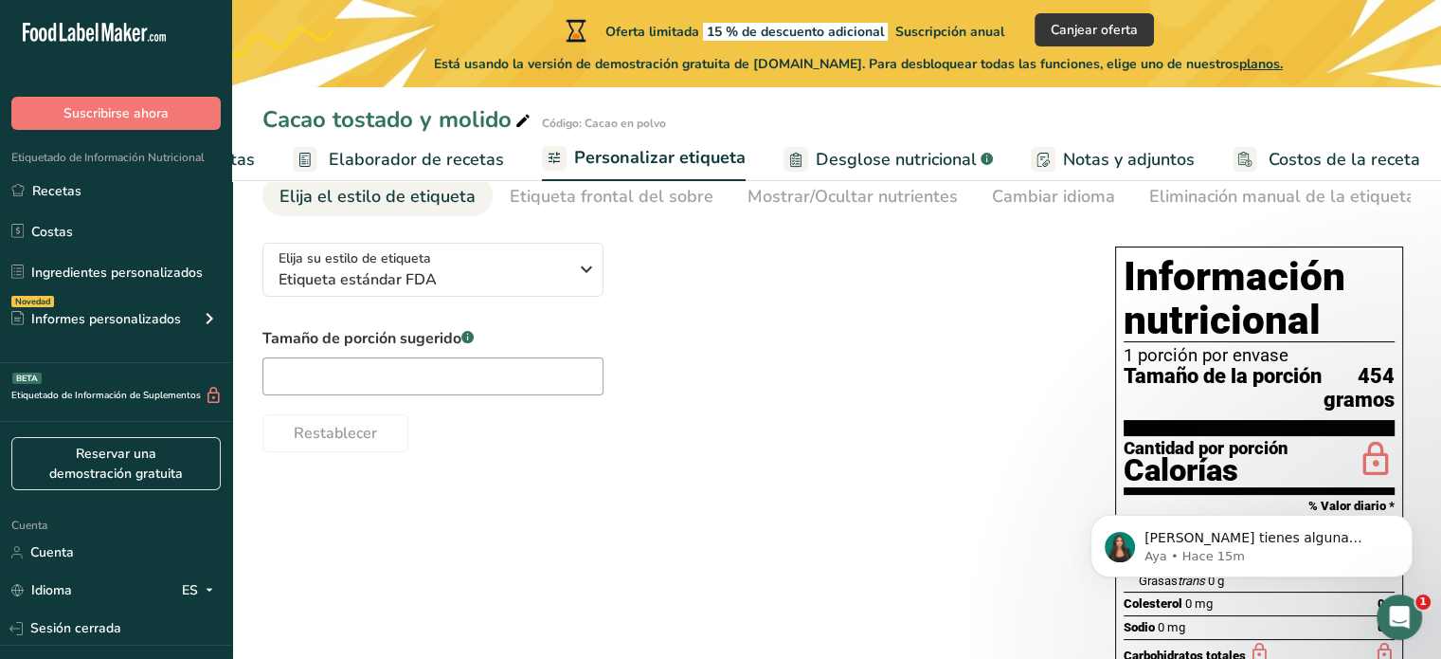
scroll to position [91, 0]
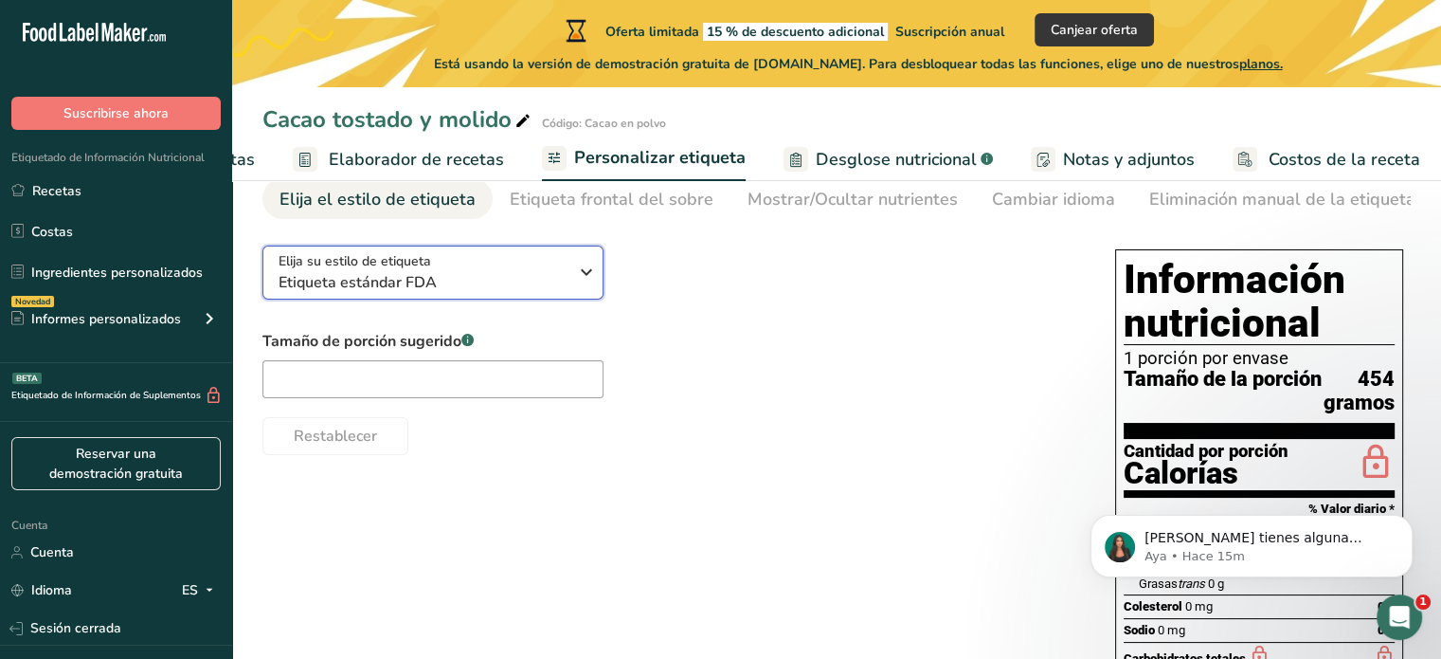
click at [548, 265] on div "Elija su estilo de etiqueta Etiqueta estándar FDA" at bounding box center [423, 272] width 289 height 43
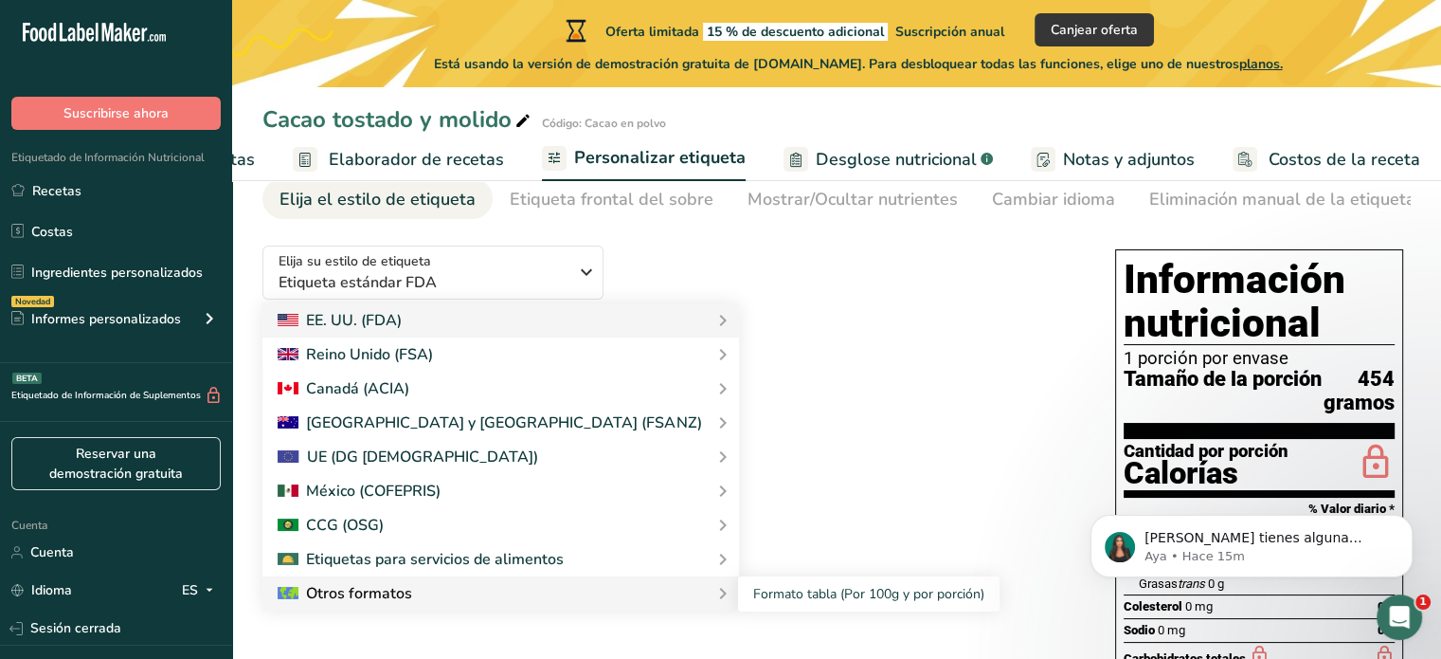
click at [372, 593] on font "Otros formatos" at bounding box center [359, 593] width 106 height 21
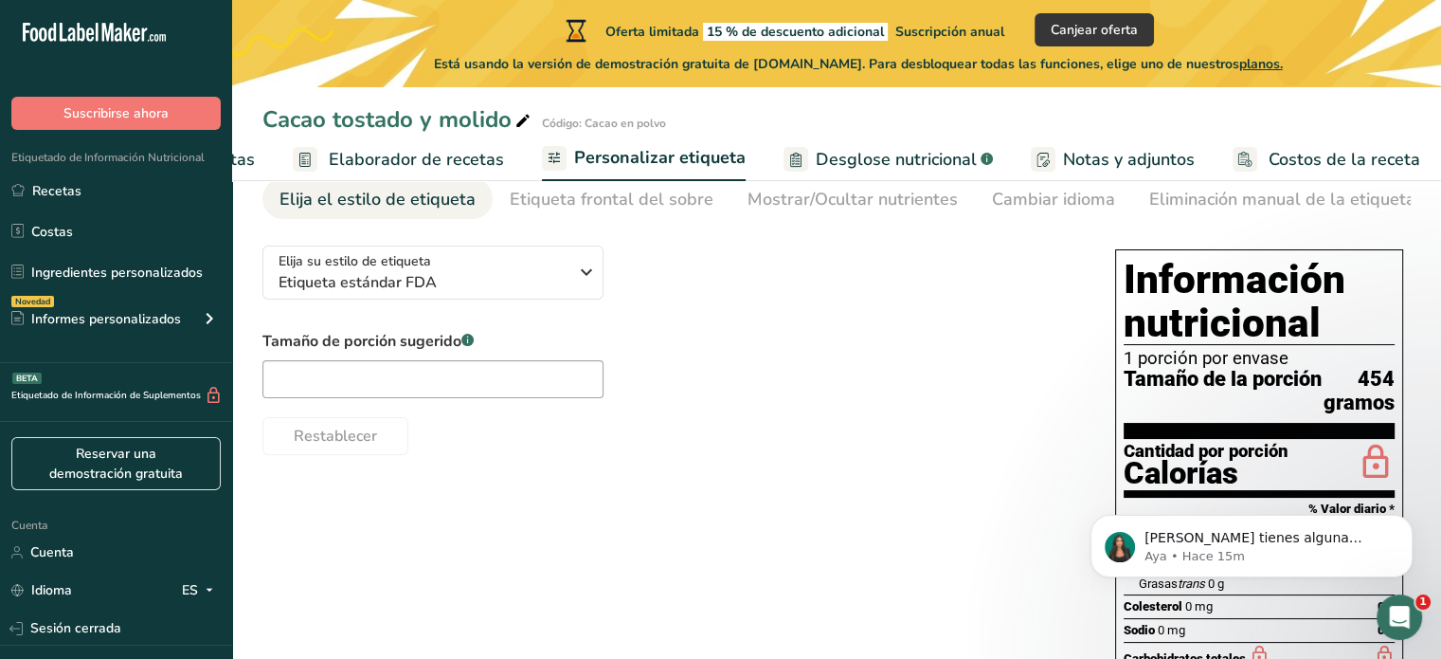
click at [476, 401] on div "Tamaño de porción sugerido .a-a{fill:#347362;}.b-a{fill:#fff;} Restablecer" at bounding box center [670, 392] width 815 height 125
click at [823, 143] on link "Desglose nutricional .a-a{fill:#347362;}.b-a{fill:#fff;}" at bounding box center [888, 159] width 209 height 43
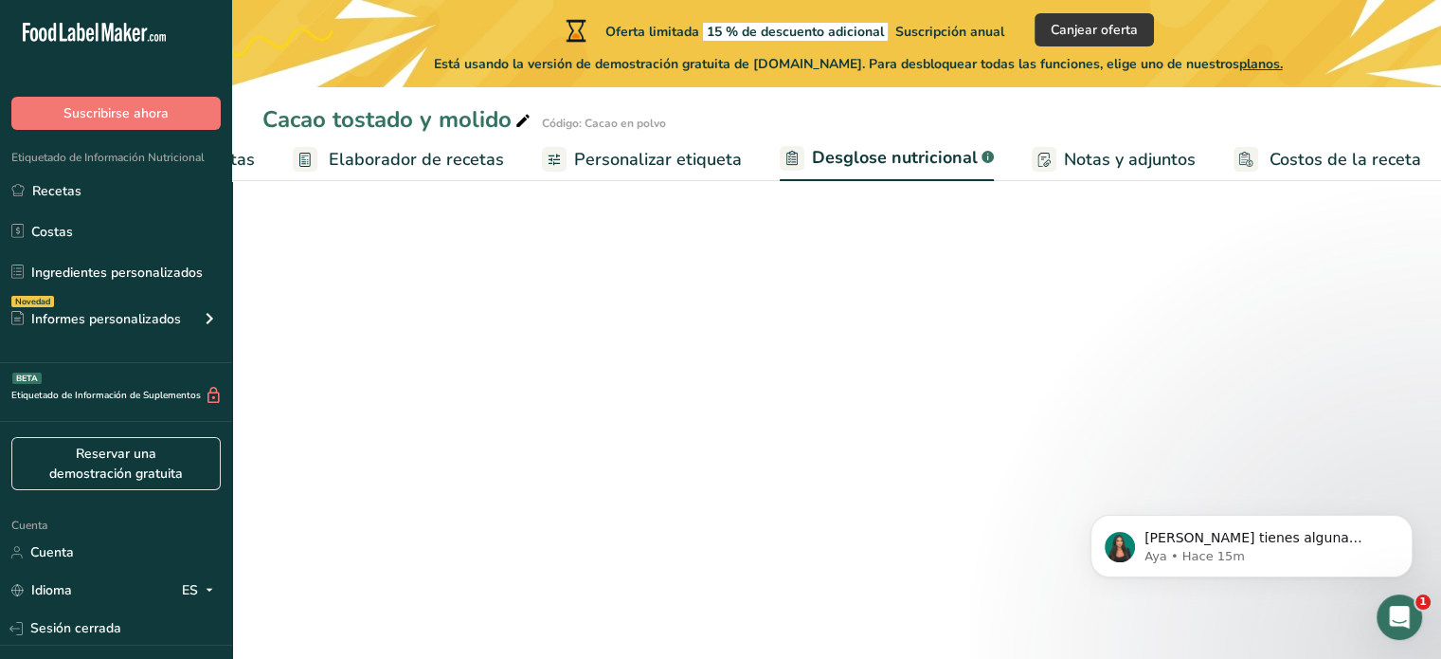
scroll to position [0, 235]
select select "Calories"
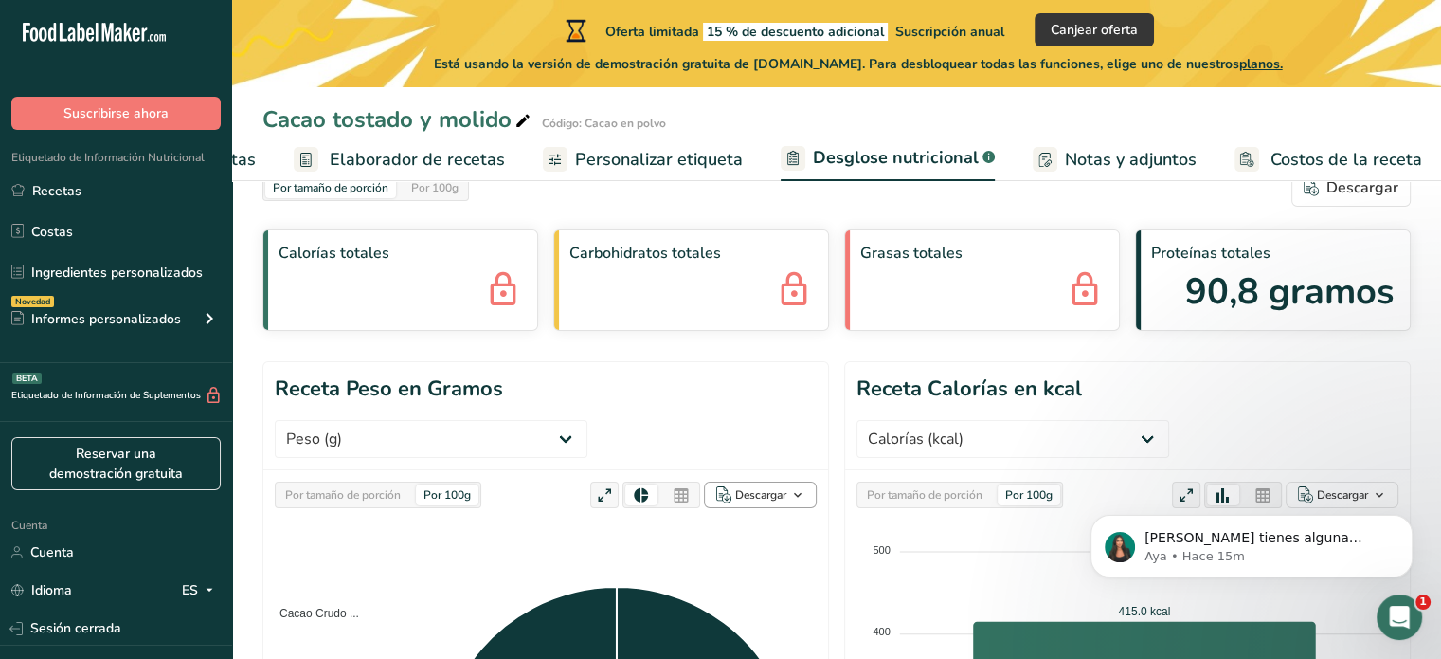
scroll to position [0, 0]
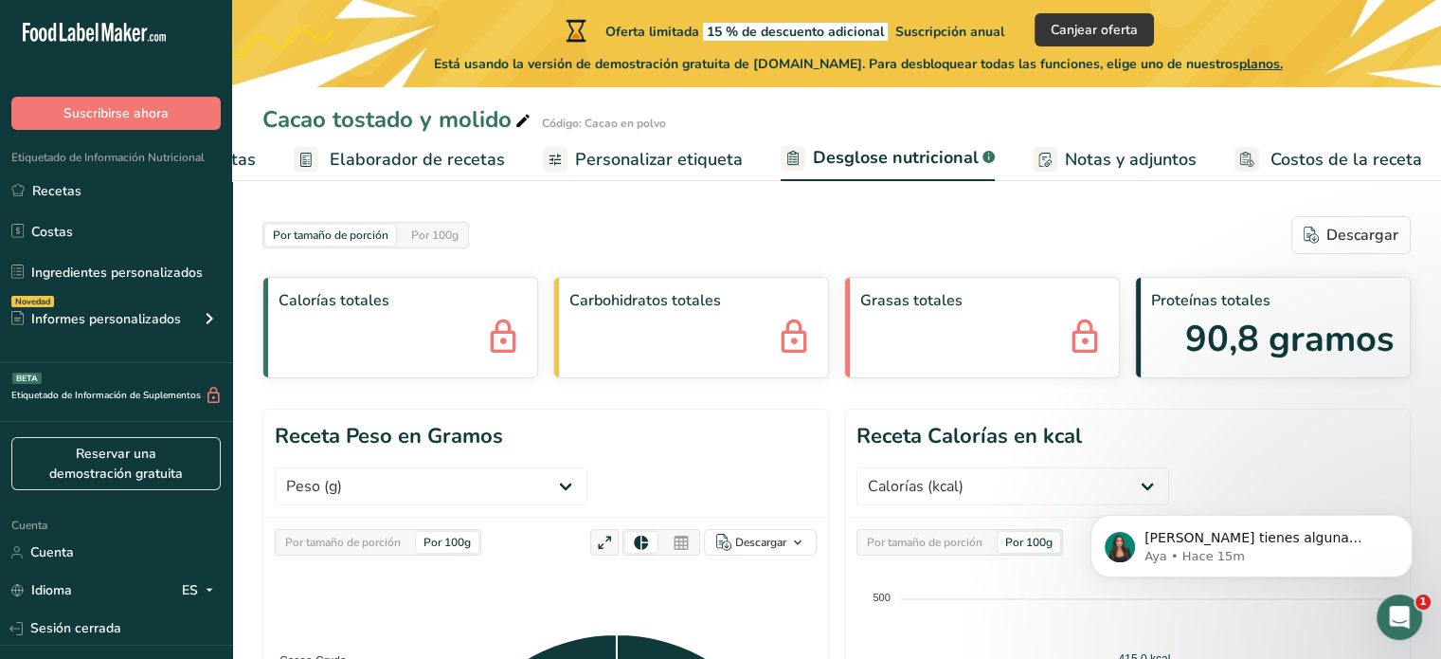
click at [1125, 155] on font "Notas y adjuntos" at bounding box center [1131, 159] width 132 height 23
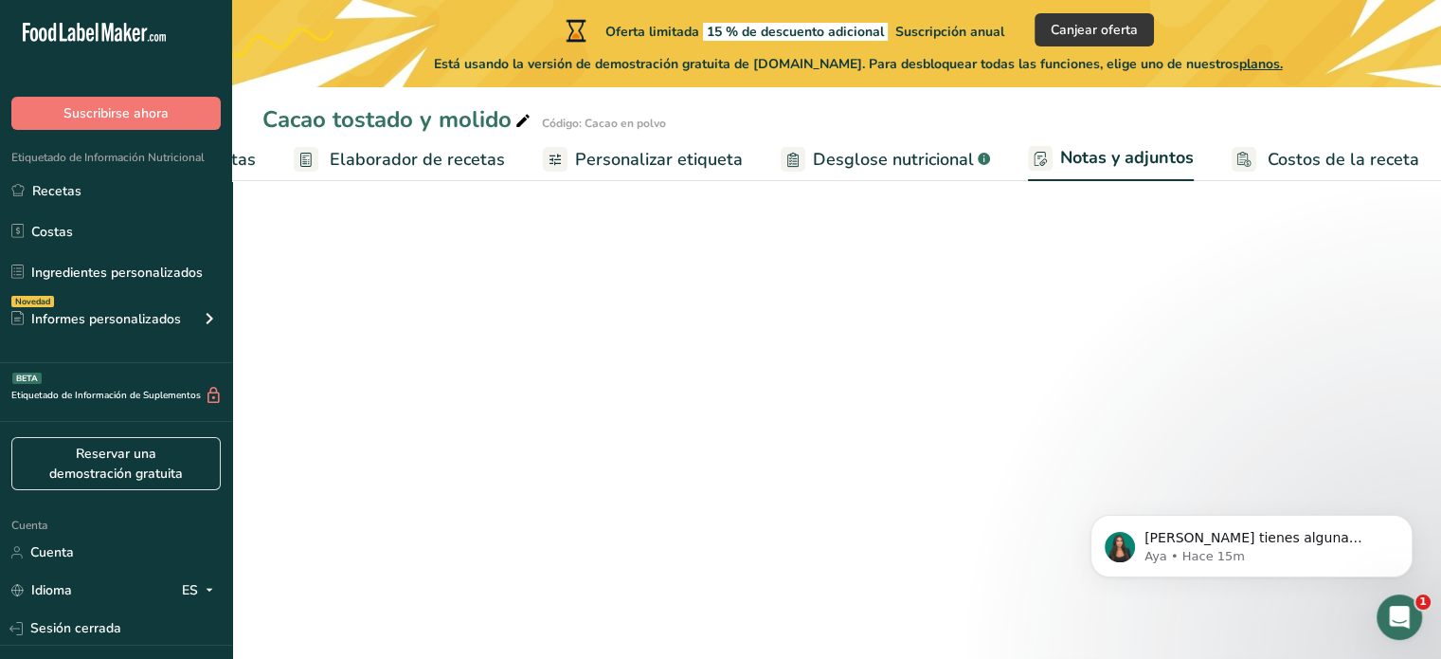
scroll to position [0, 235]
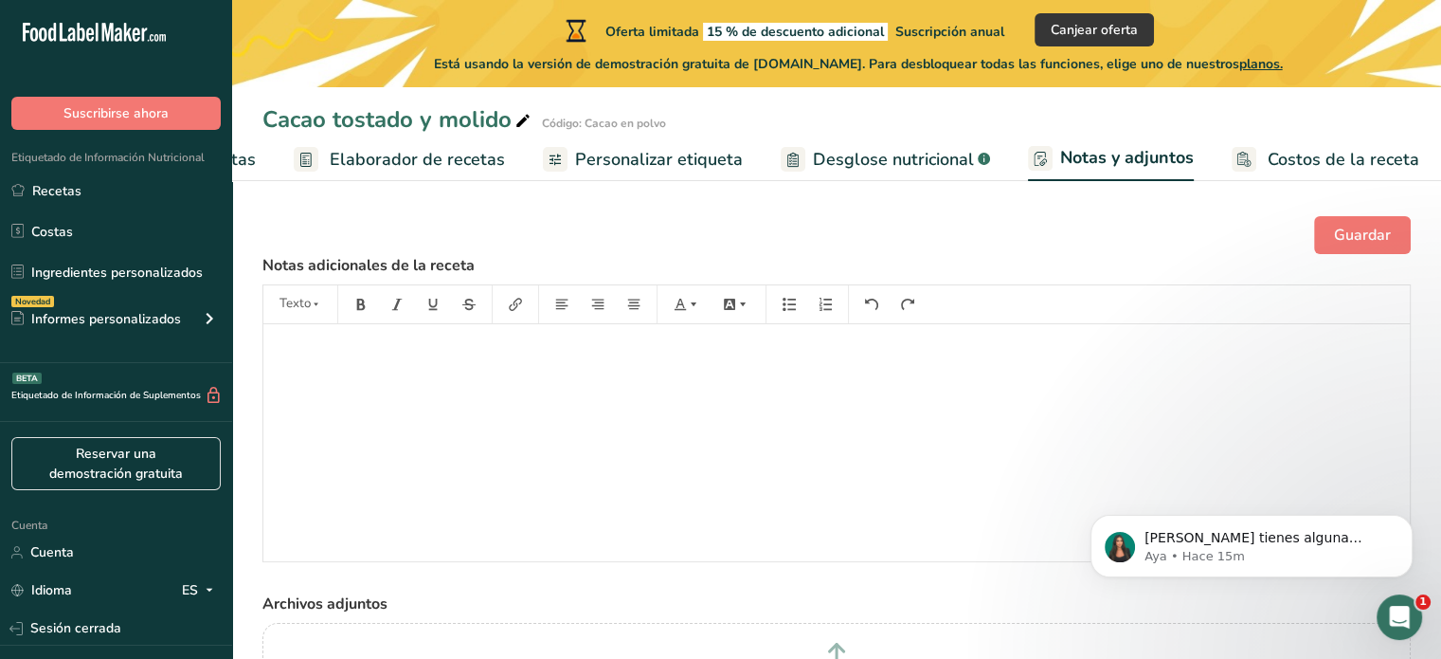
click at [1284, 162] on font "Costos de la receta" at bounding box center [1344, 159] width 152 height 23
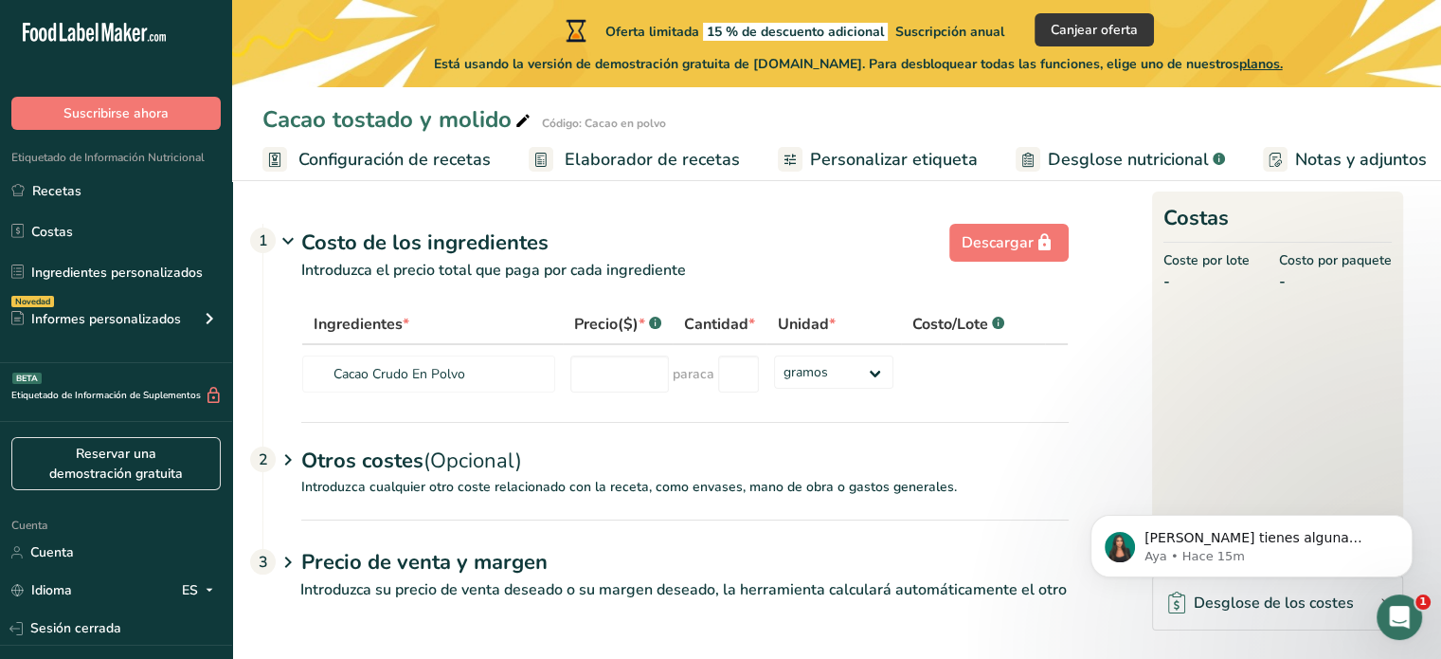
click at [607, 170] on font "Elaborador de recetas" at bounding box center [652, 159] width 175 height 23
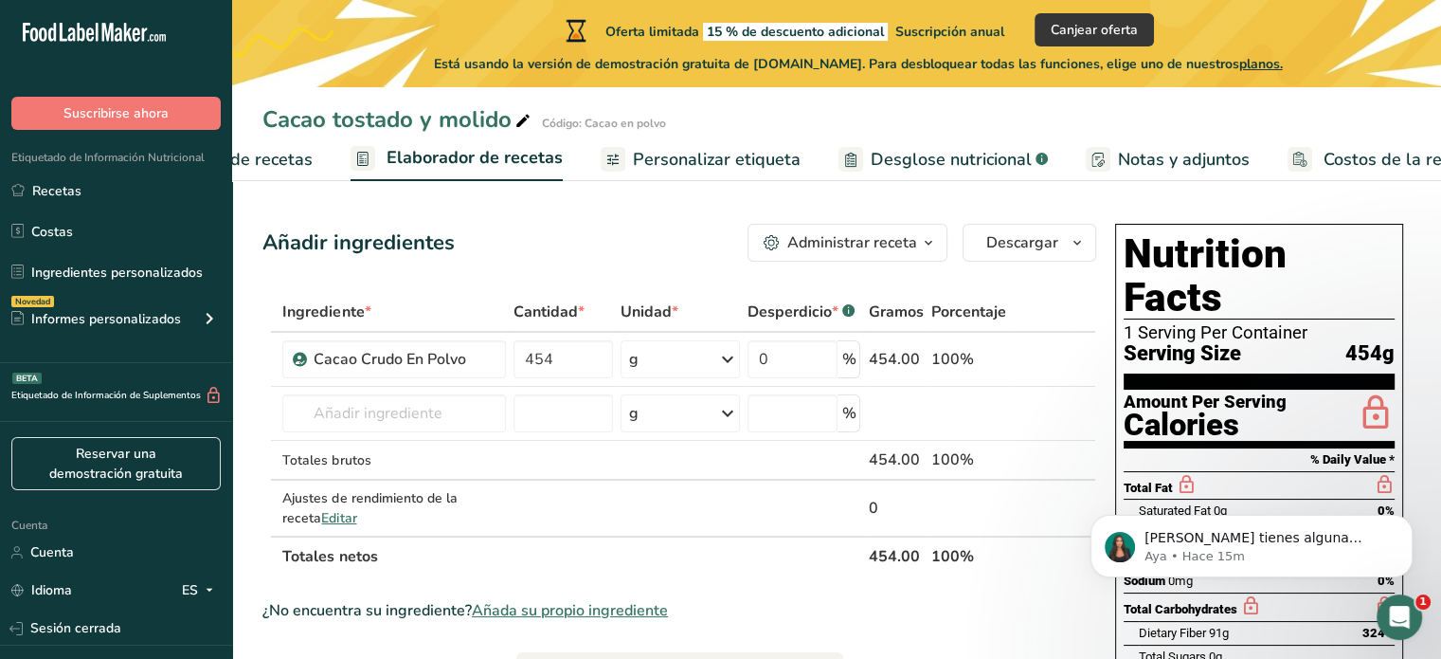
scroll to position [0, 235]
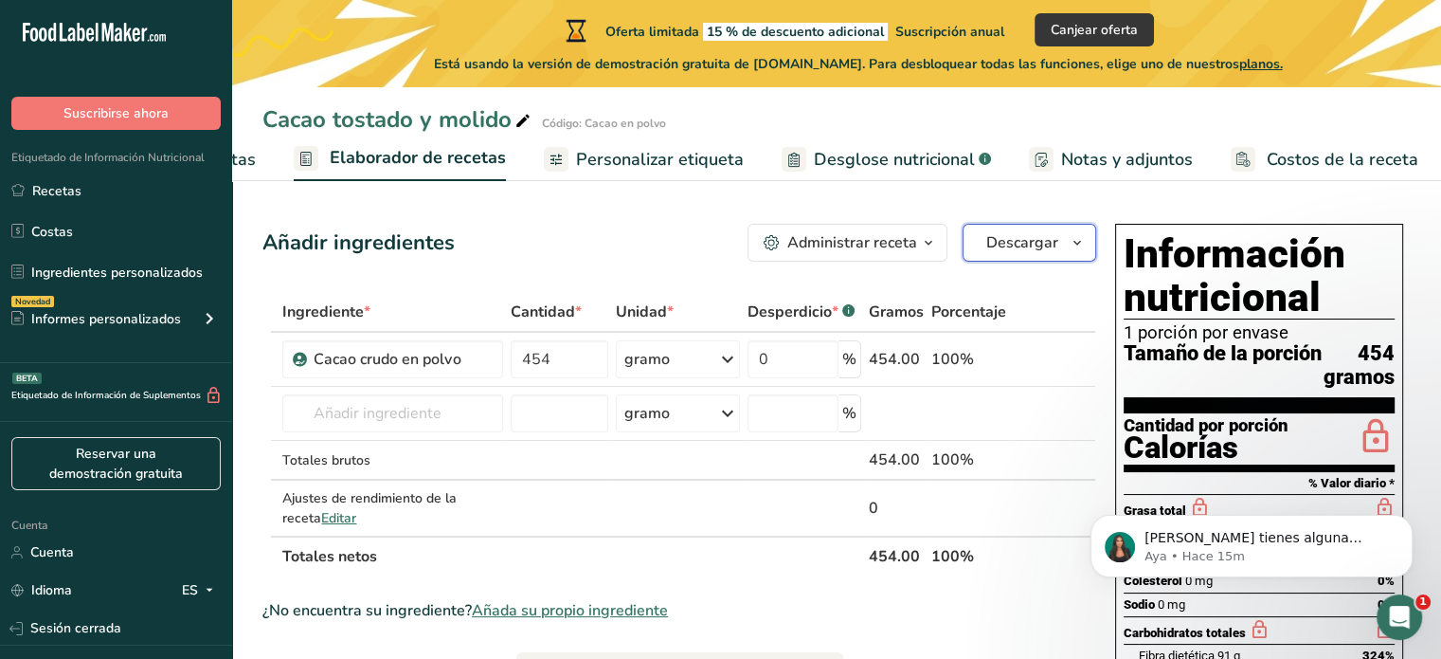
click at [1033, 249] on font "Descargar" at bounding box center [1023, 242] width 72 height 21
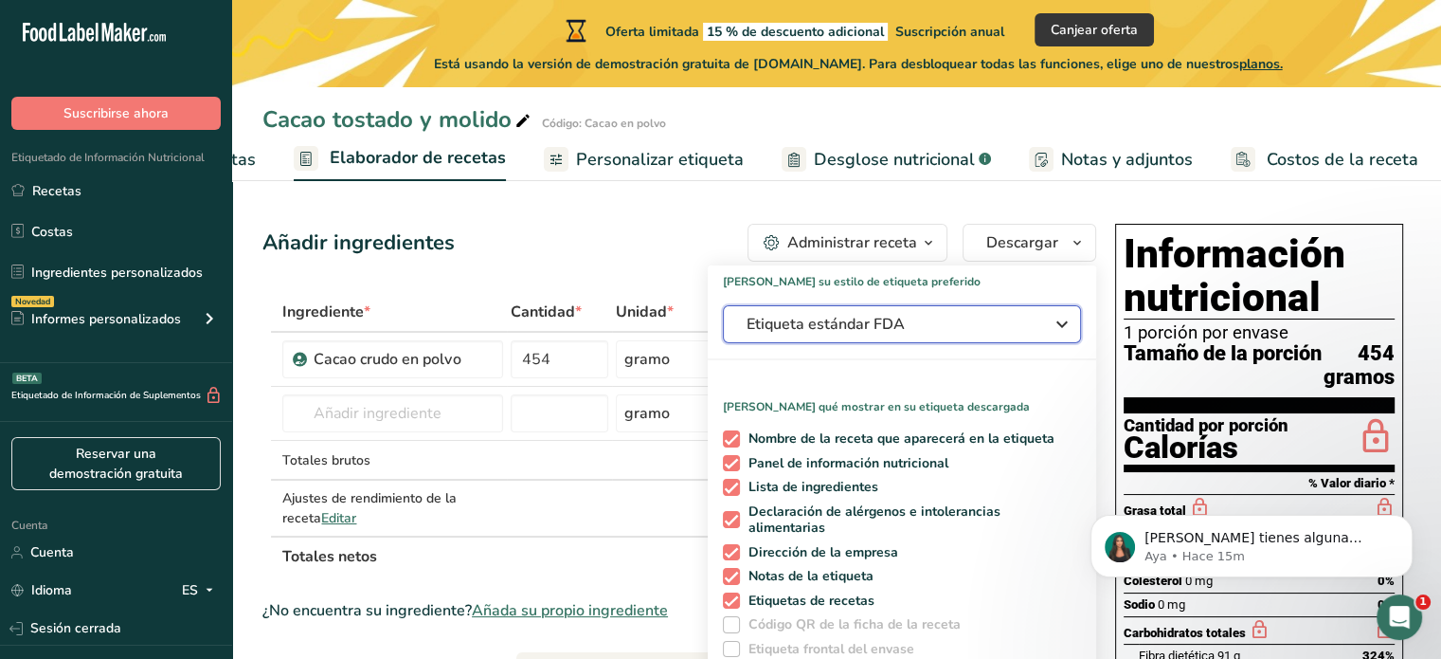
click at [1055, 322] on icon "button" at bounding box center [1062, 324] width 23 height 34
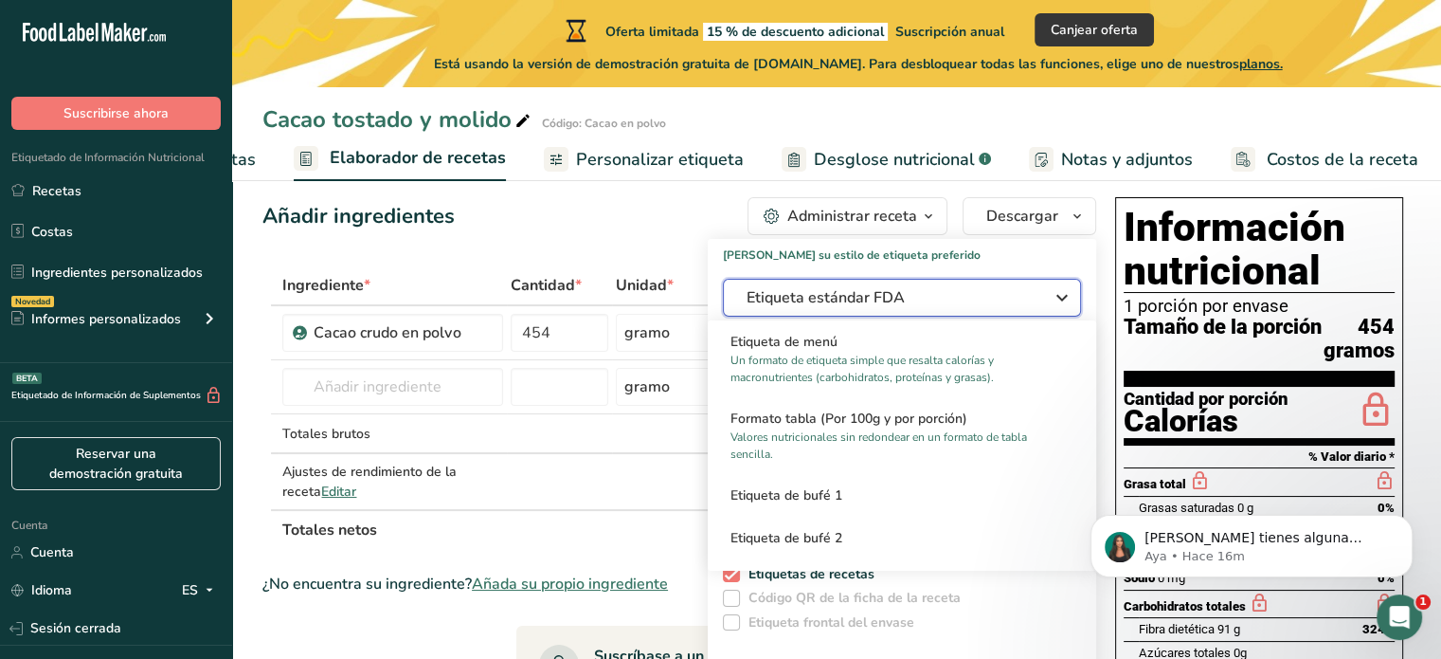
scroll to position [28, 0]
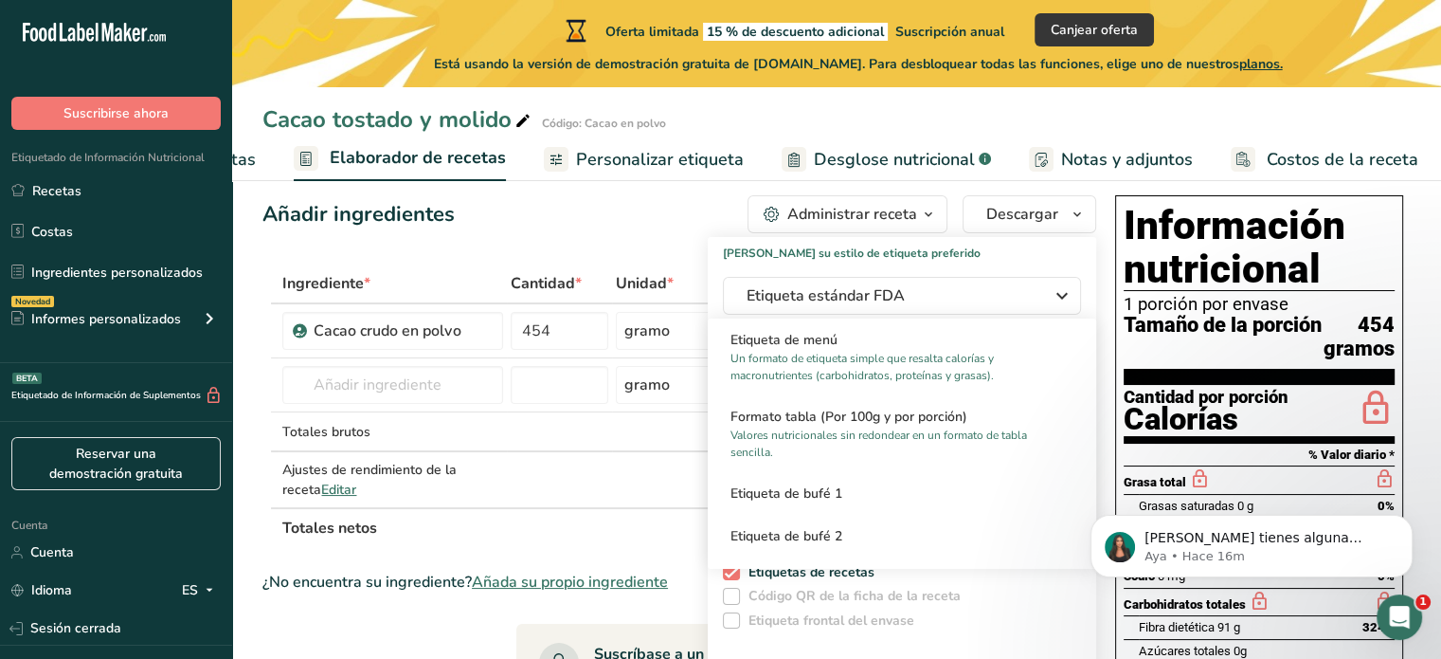
click at [1104, 198] on div "Añadir ingredientes Administrar receta Eliminar receta Duplicar receta Receta d…" at bounding box center [685, 636] width 845 height 896
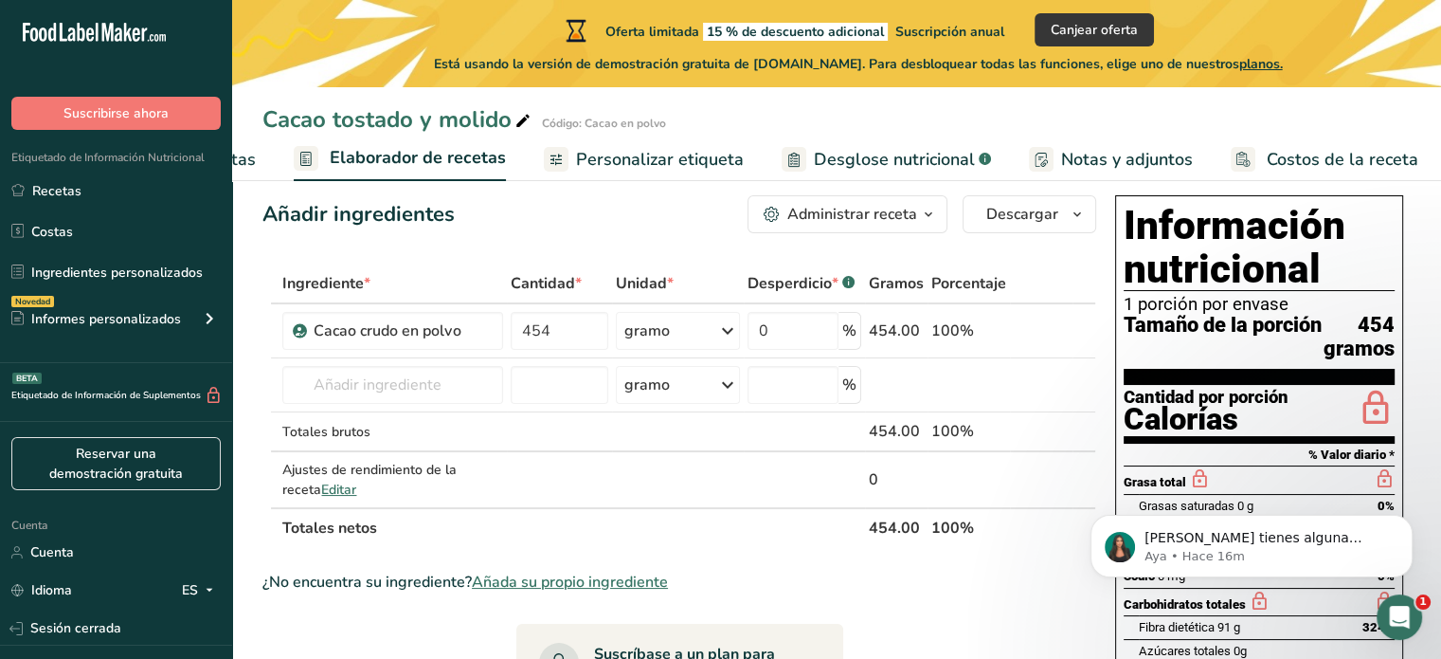
scroll to position [0, 0]
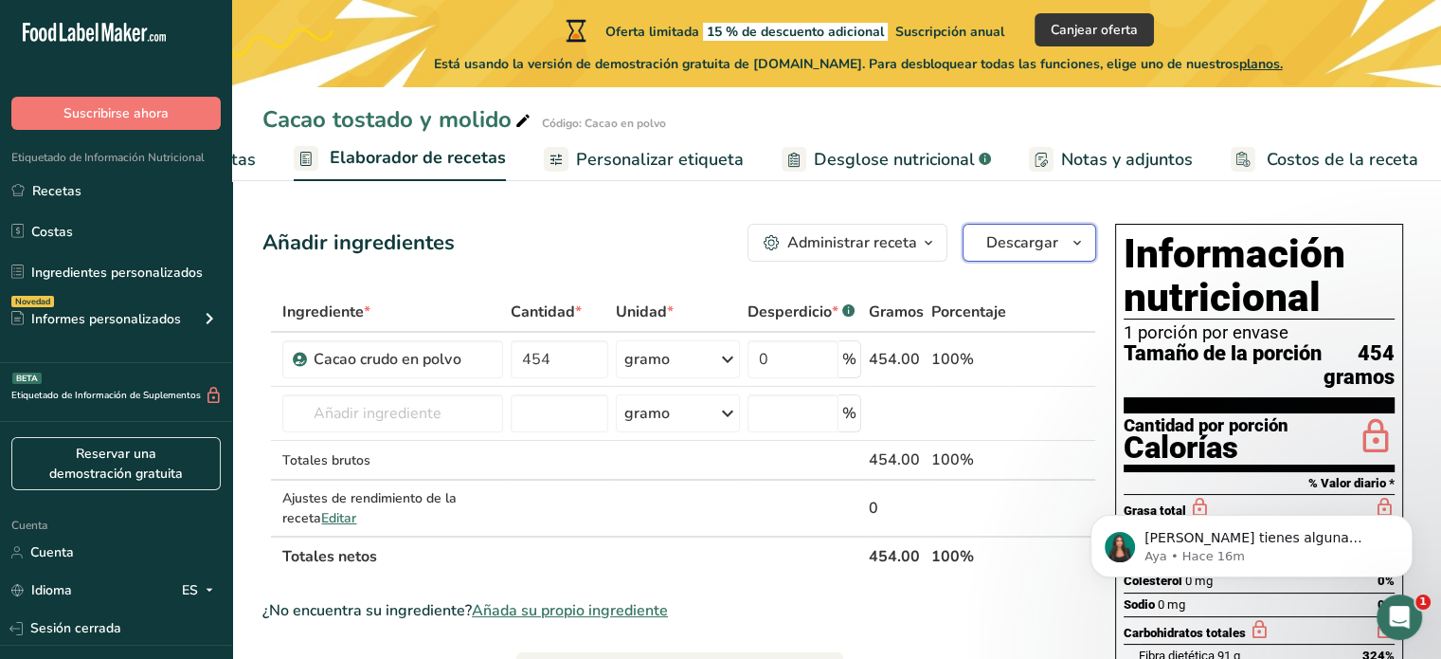
click at [1055, 238] on font "Descargar" at bounding box center [1023, 242] width 72 height 21
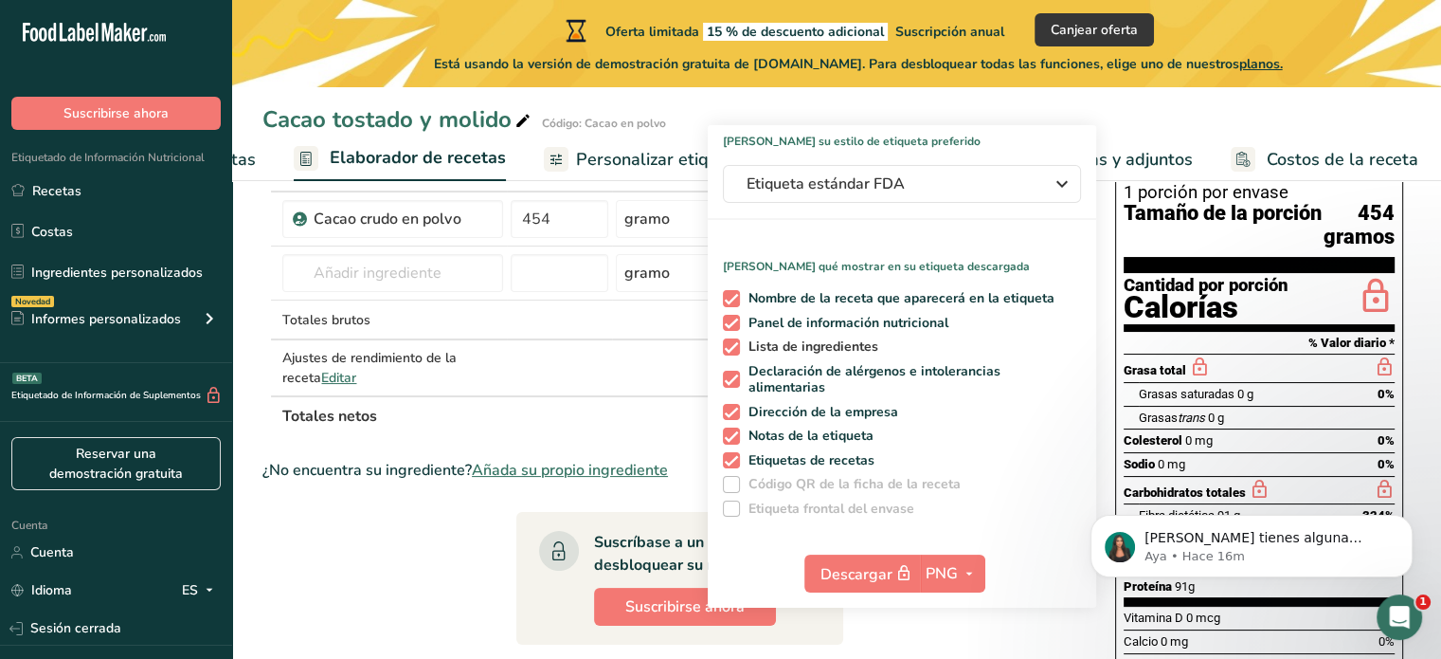
scroll to position [140, 0]
click at [959, 579] on span "button" at bounding box center [969, 573] width 23 height 23
click at [1011, 515] on label "Etiqueta frontal del envase" at bounding box center [902, 508] width 358 height 17
click at [1065, 182] on icon "button" at bounding box center [1062, 184] width 23 height 34
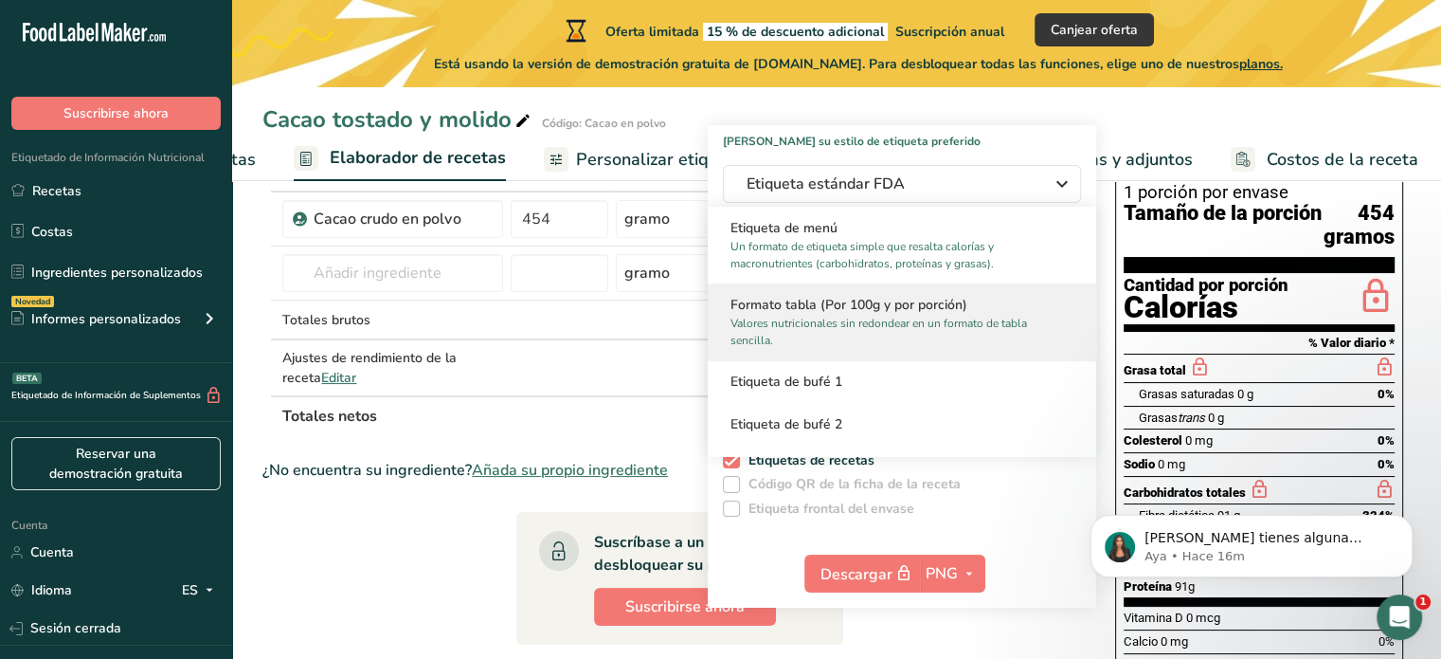
click at [952, 305] on font "Formato tabla (Por 100g y por porción)" at bounding box center [849, 305] width 237 height 18
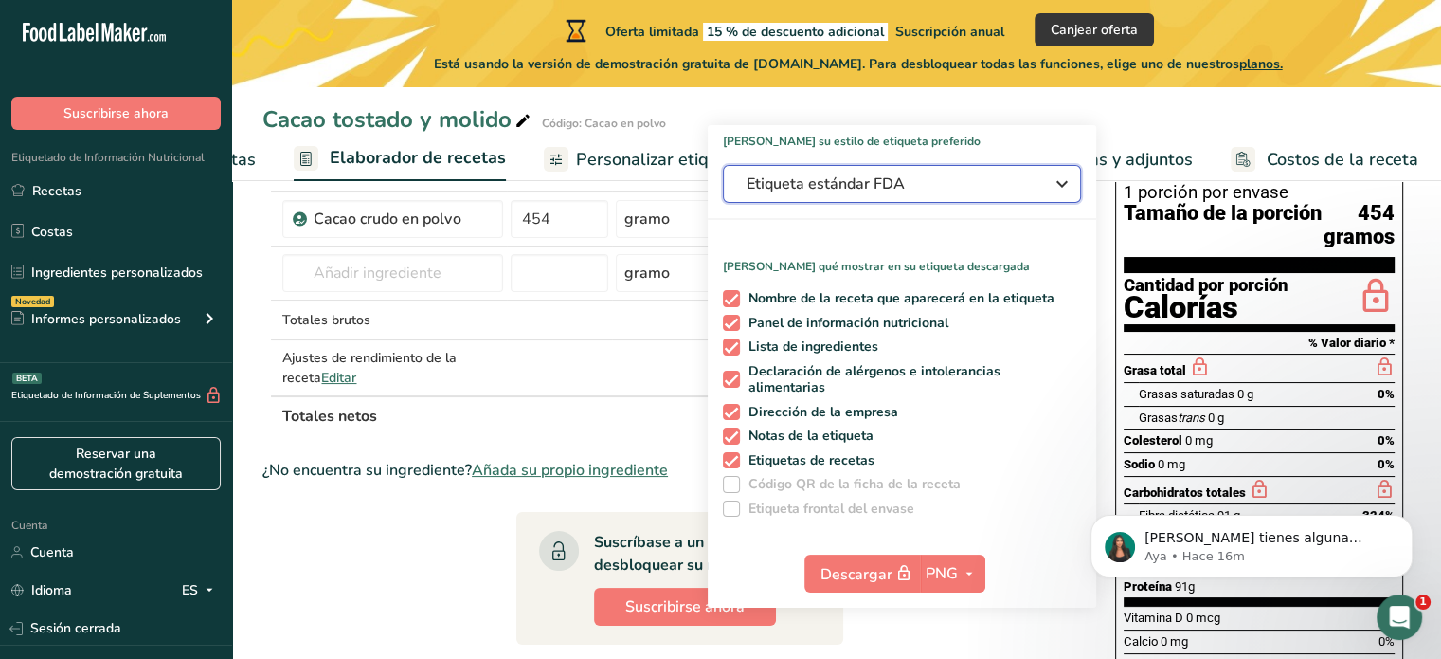
click at [1071, 179] on icon "button" at bounding box center [1062, 184] width 23 height 34
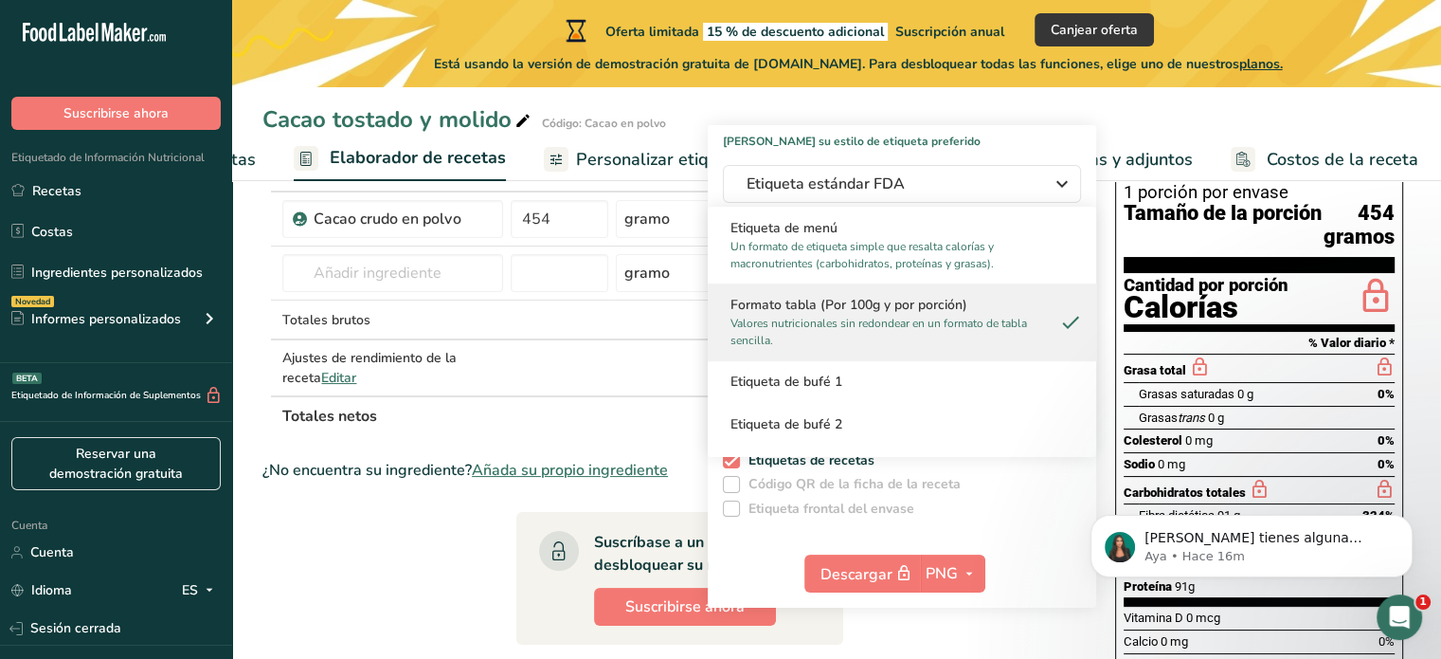
click at [964, 346] on p "Valores nutricionales sin redondear en un formato de tabla sencilla." at bounding box center [894, 332] width 326 height 34
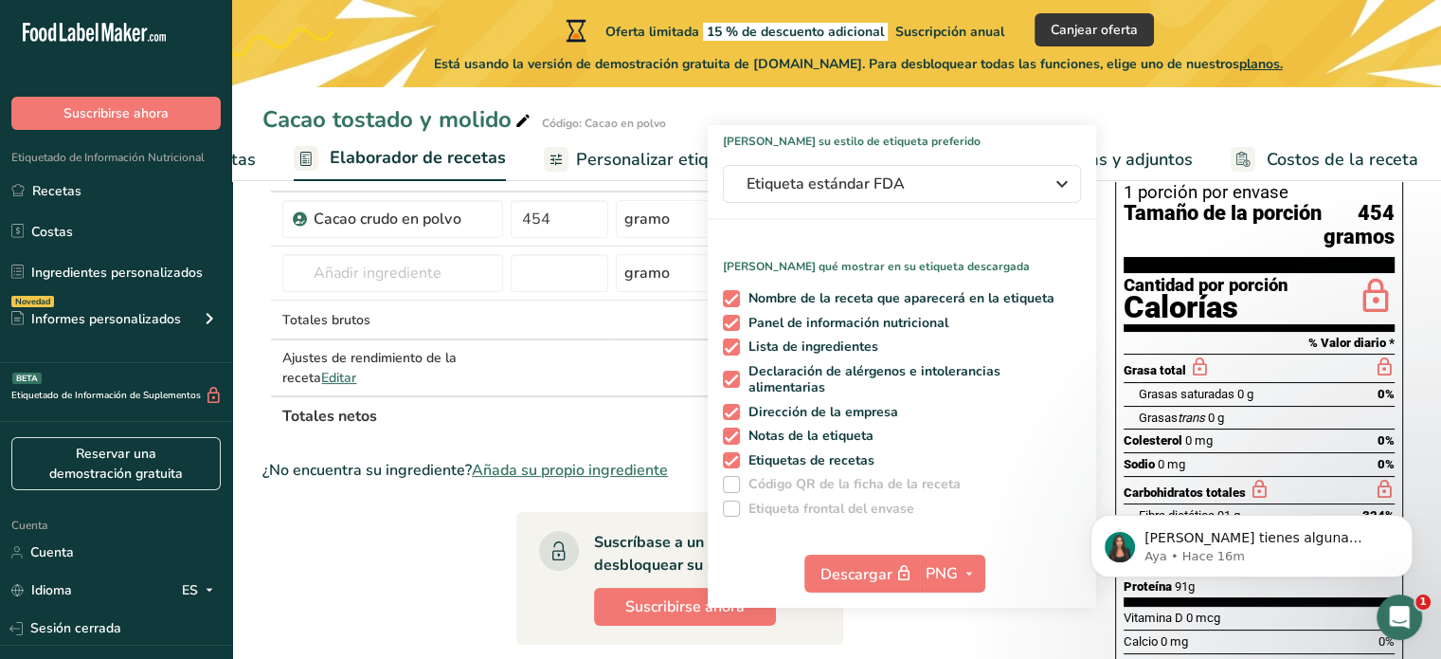
click at [1096, 133] on div "Cacao tostado y molido Código: Cacao en polvo" at bounding box center [836, 119] width 1209 height 34
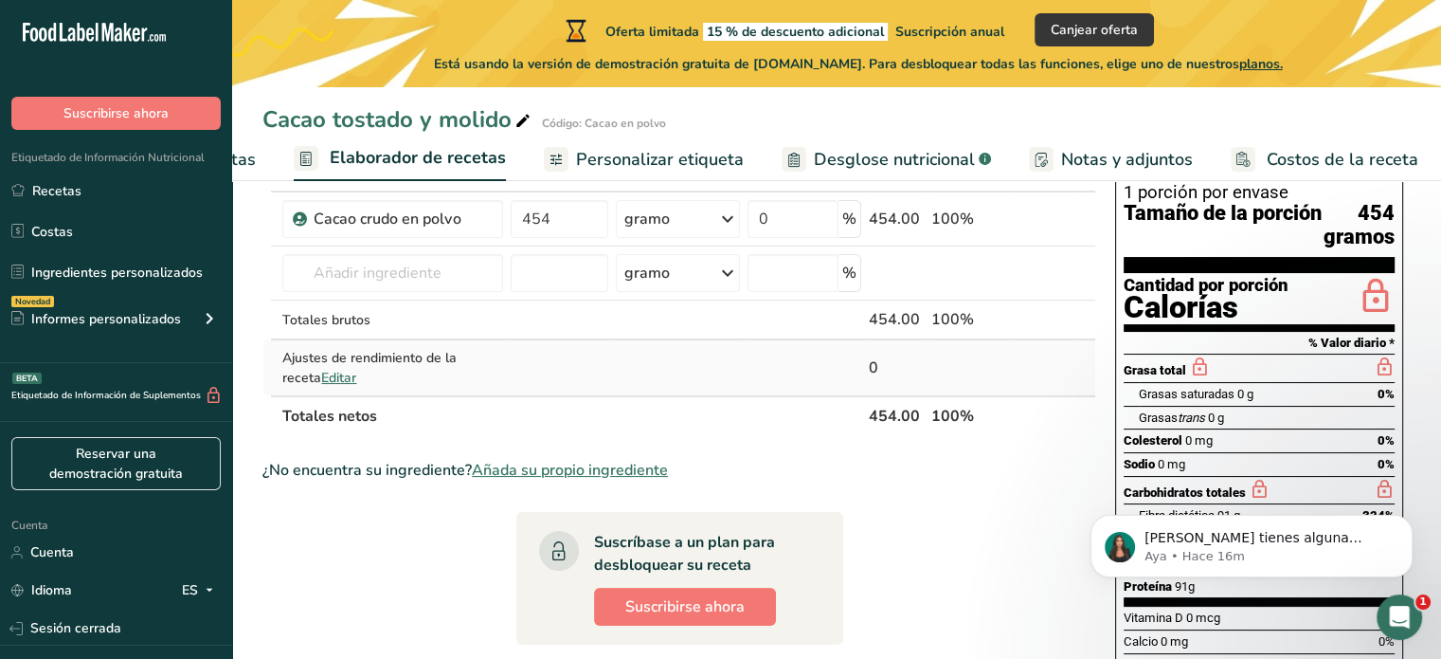
scroll to position [0, 0]
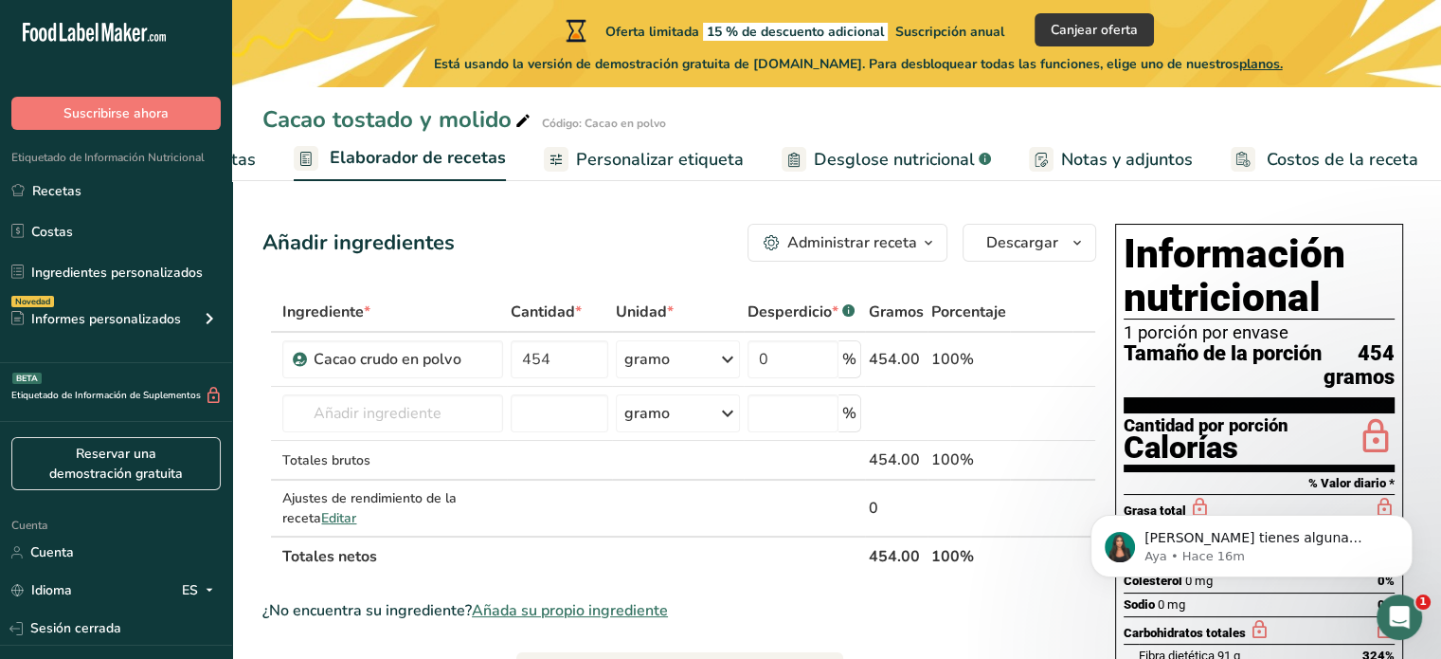
click at [1074, 219] on div "Añadir ingredientes Administrar receta Eliminar receta Duplicar receta Receta d…" at bounding box center [685, 664] width 845 height 896
click at [1073, 238] on icon "button" at bounding box center [1077, 243] width 15 height 24
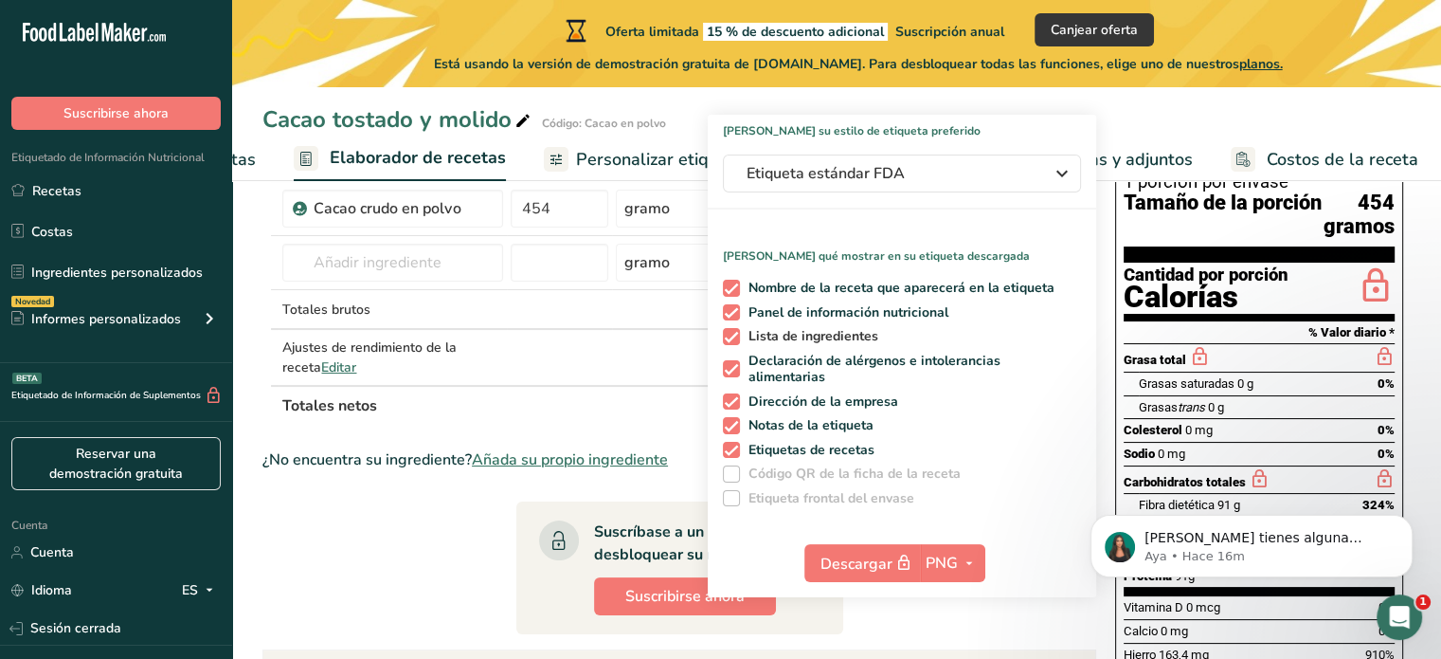
scroll to position [159, 0]
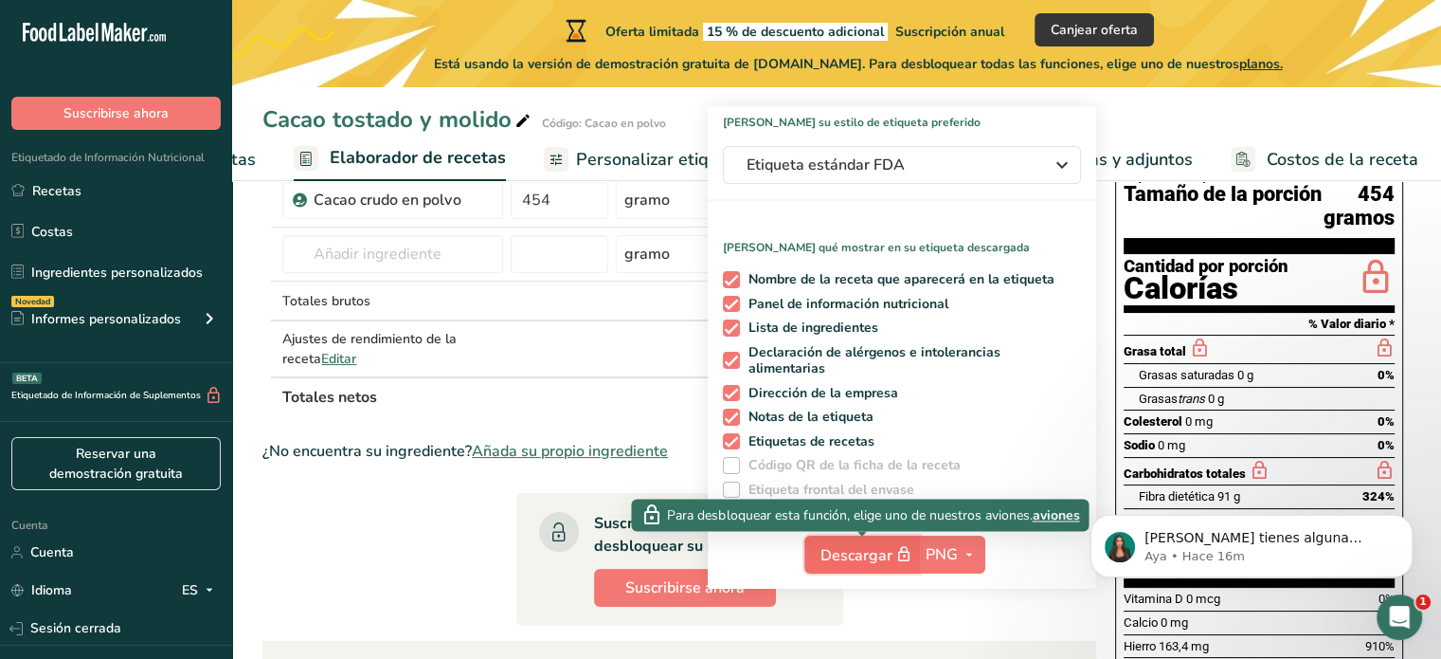
click at [868, 541] on button "Descargar" at bounding box center [863, 554] width 116 height 38
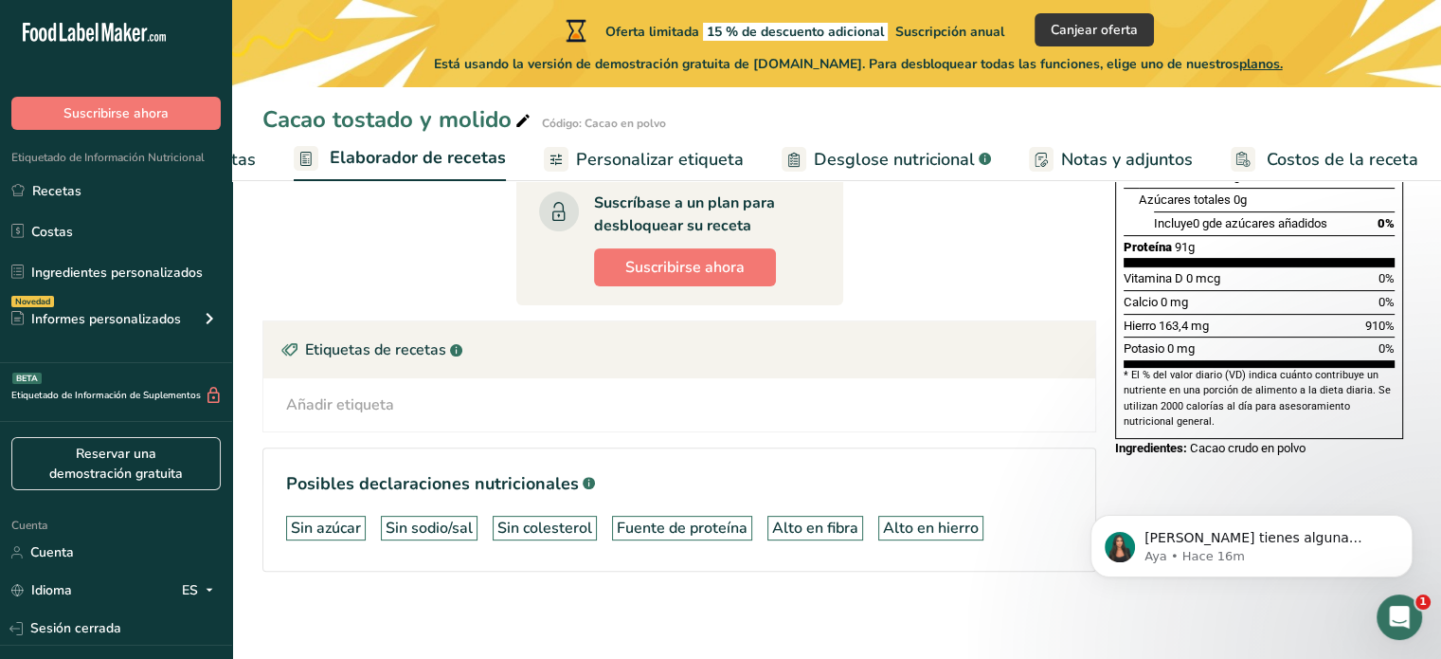
scroll to position [0, 0]
